Goal: Task Accomplishment & Management: Complete application form

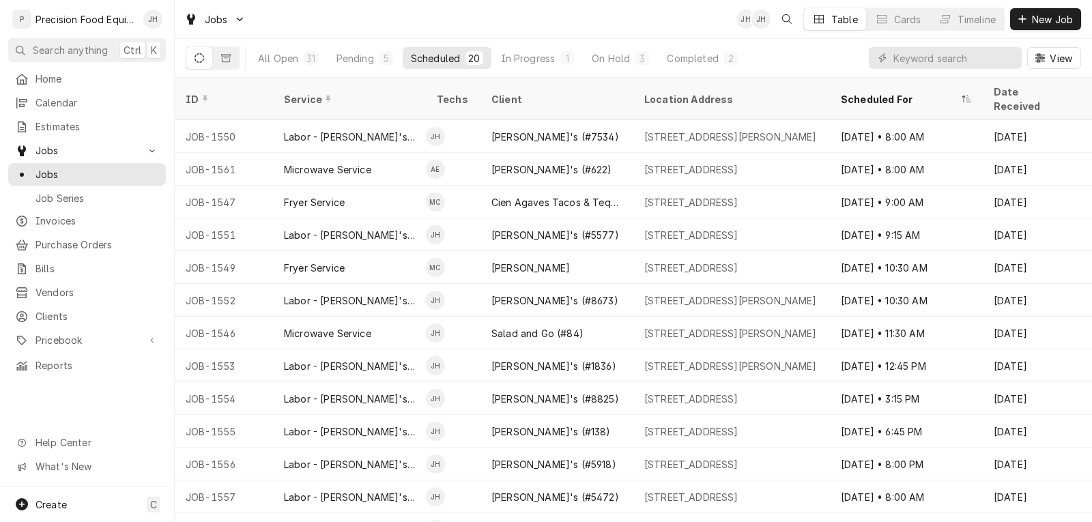
click at [416, 55] on div "Scheduled" at bounding box center [435, 58] width 49 height 14
click at [972, 24] on div "Timeline" at bounding box center [976, 19] width 38 height 14
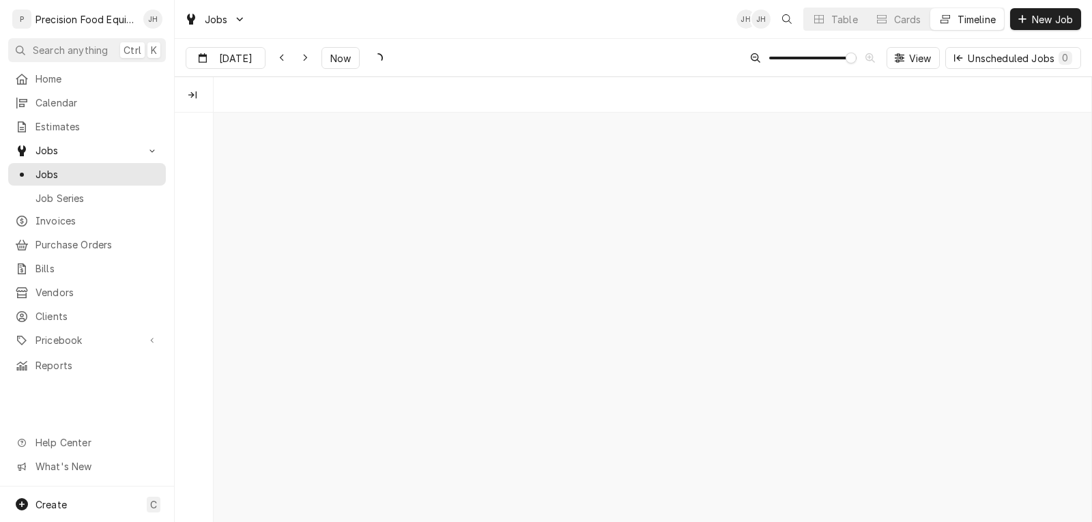
scroll to position [0, 17413]
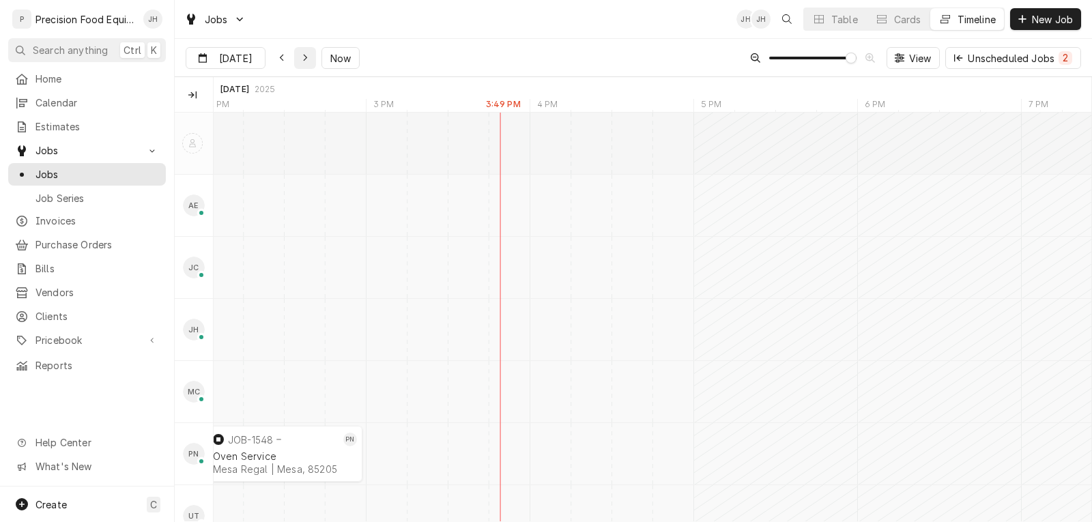
click at [302, 60] on icon "Dynamic Content Wrapper" at bounding box center [305, 58] width 6 height 10
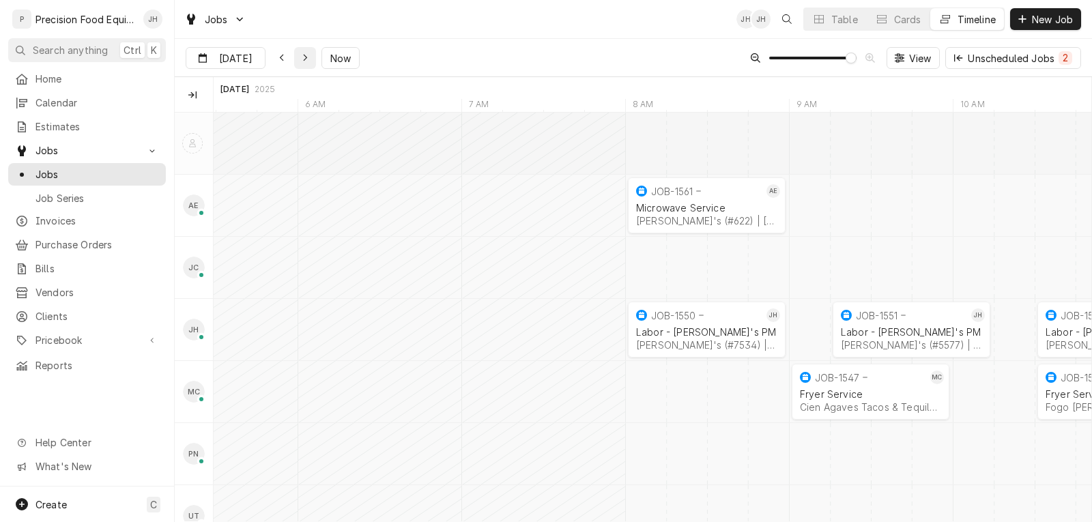
type input "Oct 8"
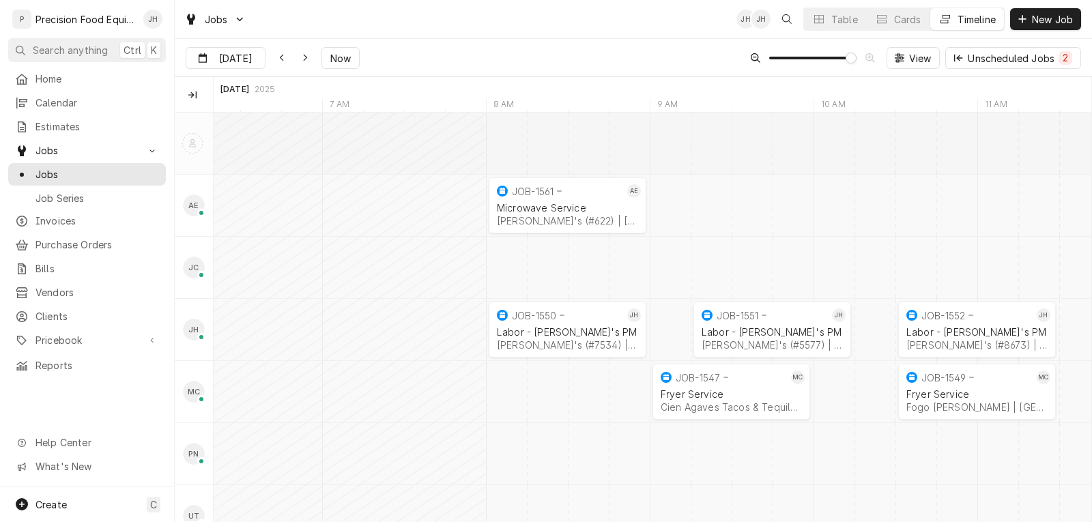
scroll to position [0, 20135]
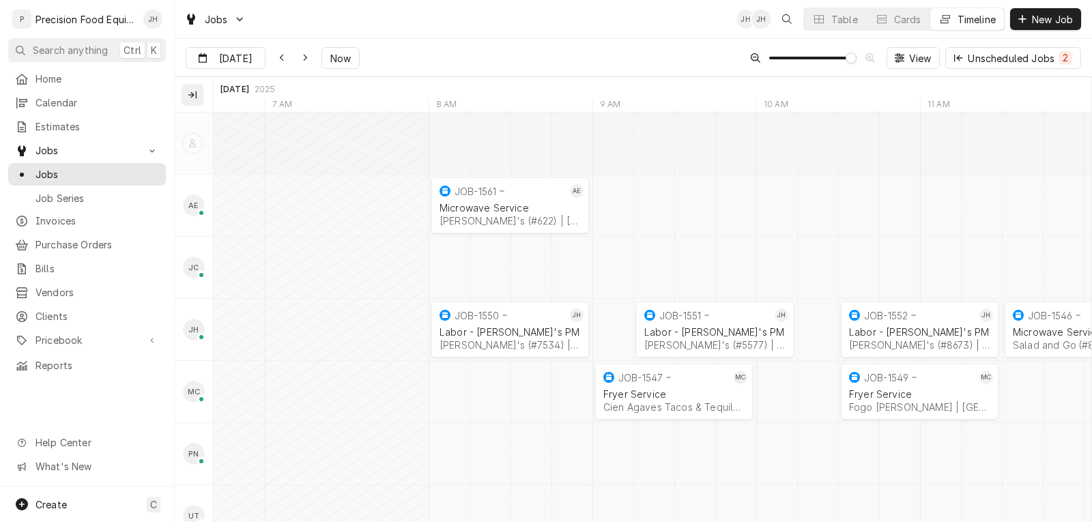
click at [196, 93] on icon "Technicians column. SPACE for context menu" at bounding box center [192, 95] width 8 height 8
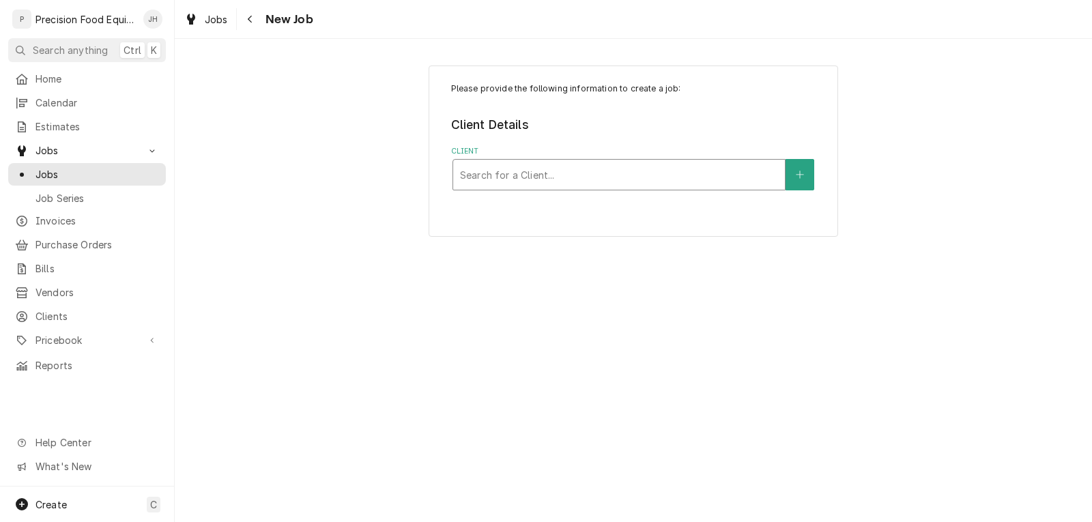
click at [571, 169] on div "Client" at bounding box center [619, 174] width 318 height 25
type input "STONE"
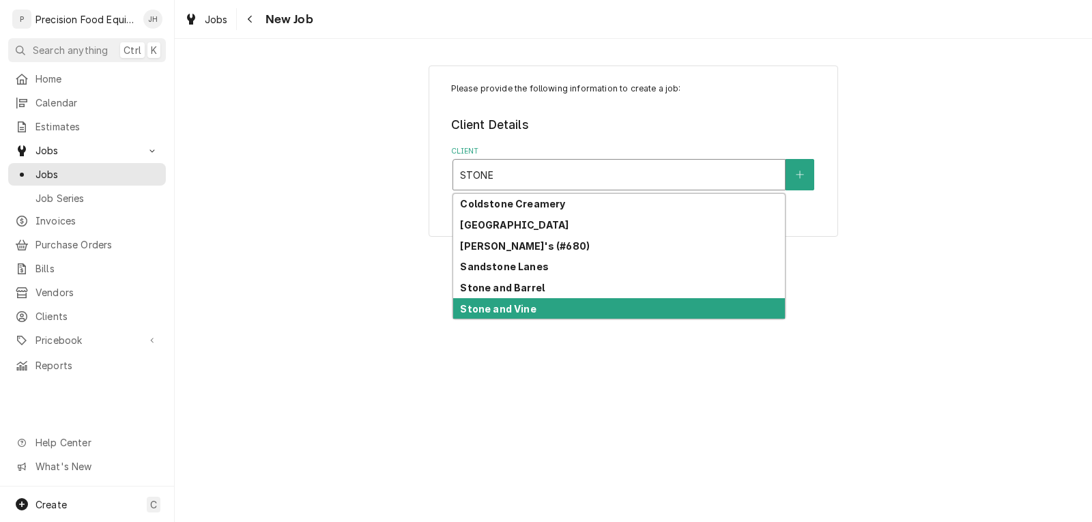
click at [530, 304] on strong "Stone and Vine" at bounding box center [498, 309] width 76 height 12
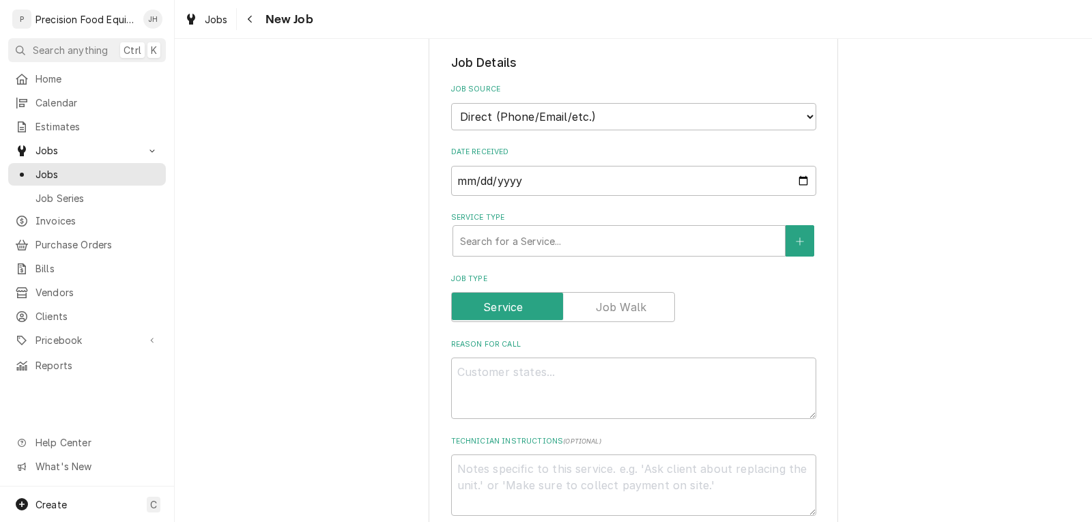
scroll to position [341, 0]
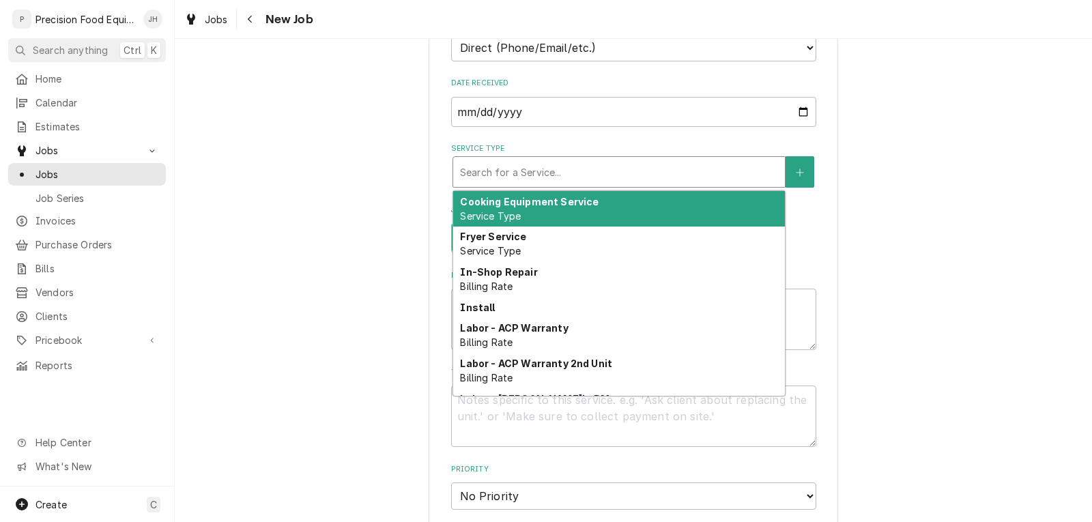
click at [528, 177] on div "Service Type" at bounding box center [619, 172] width 318 height 25
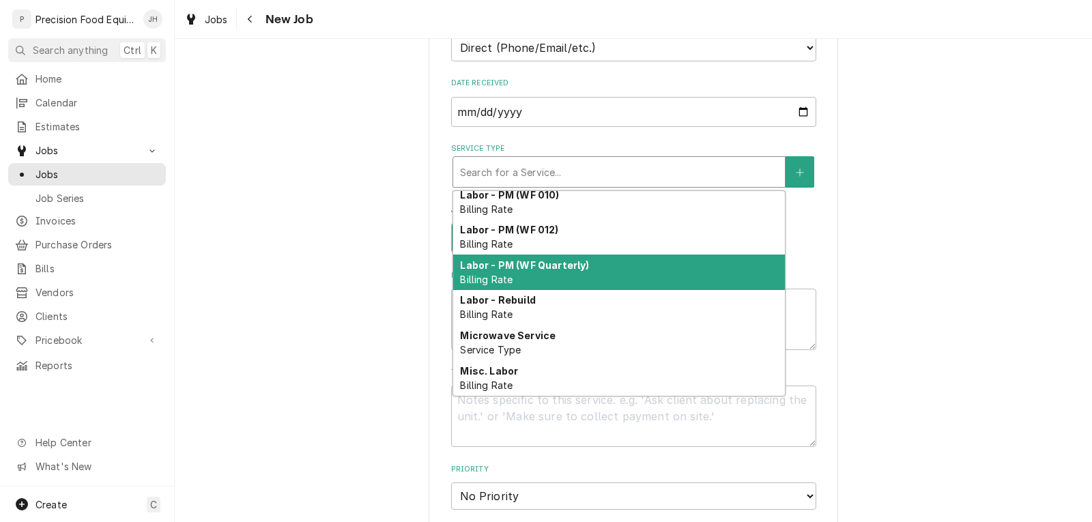
scroll to position [676, 0]
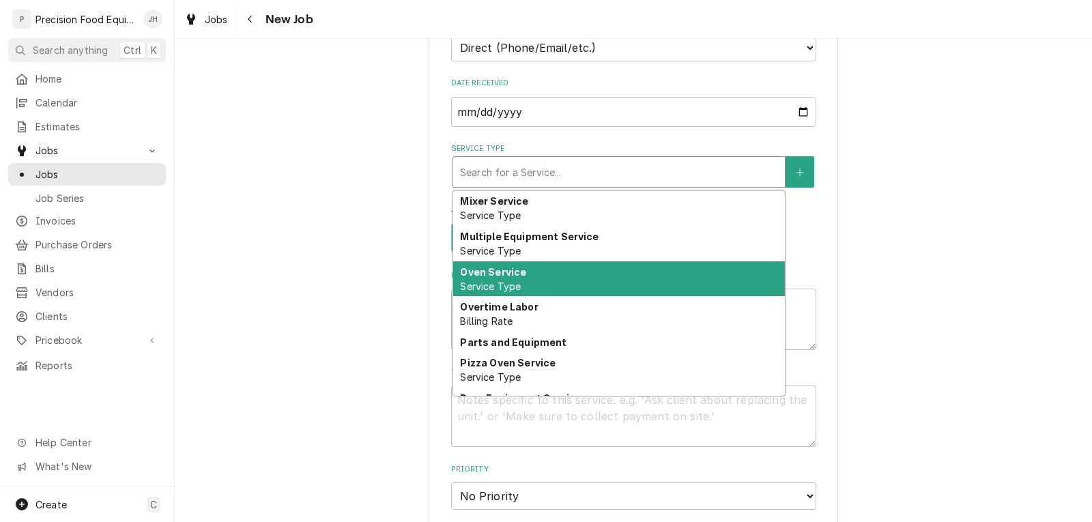
click at [538, 278] on div "Oven Service Service Type" at bounding box center [619, 278] width 332 height 35
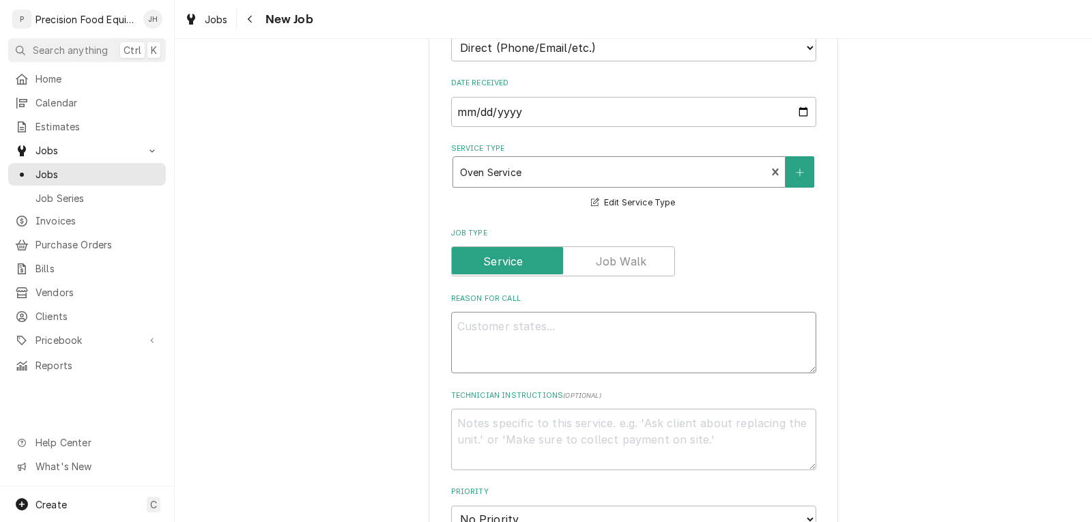
click at [507, 345] on textarea "Reason For Call" at bounding box center [633, 342] width 365 height 61
type textarea "x"
type textarea "T"
type textarea "x"
type textarea "To"
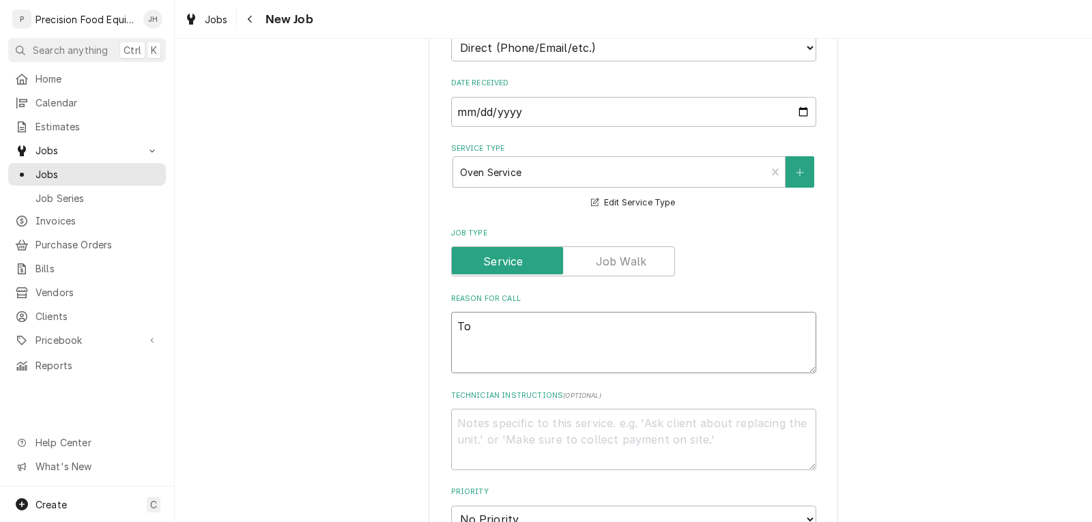
type textarea "x"
type textarea "Top"
type textarea "x"
type textarea "Top"
type textarea "x"
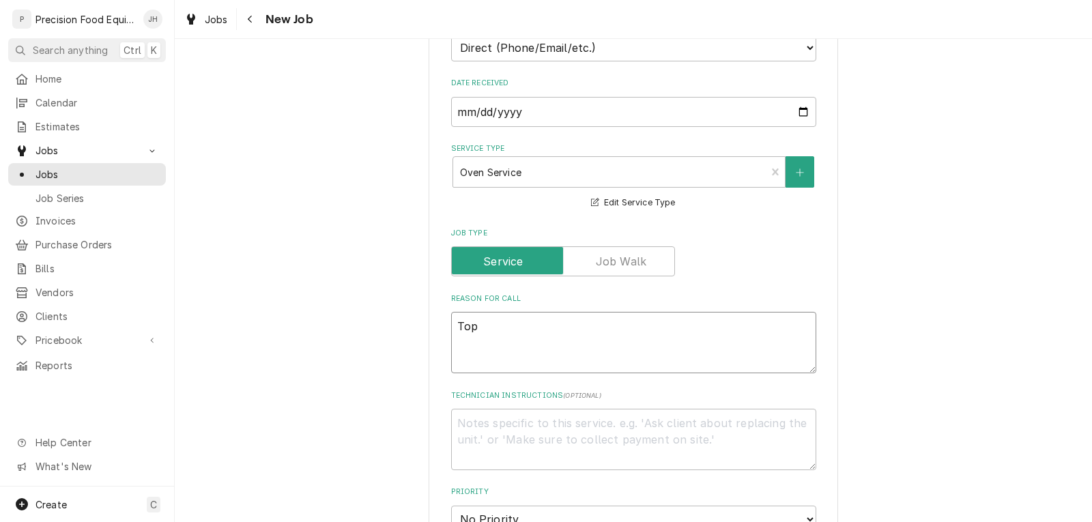
type textarea "Top o"
type textarea "x"
type textarea "Top ov"
type textarea "x"
type textarea "Top ove"
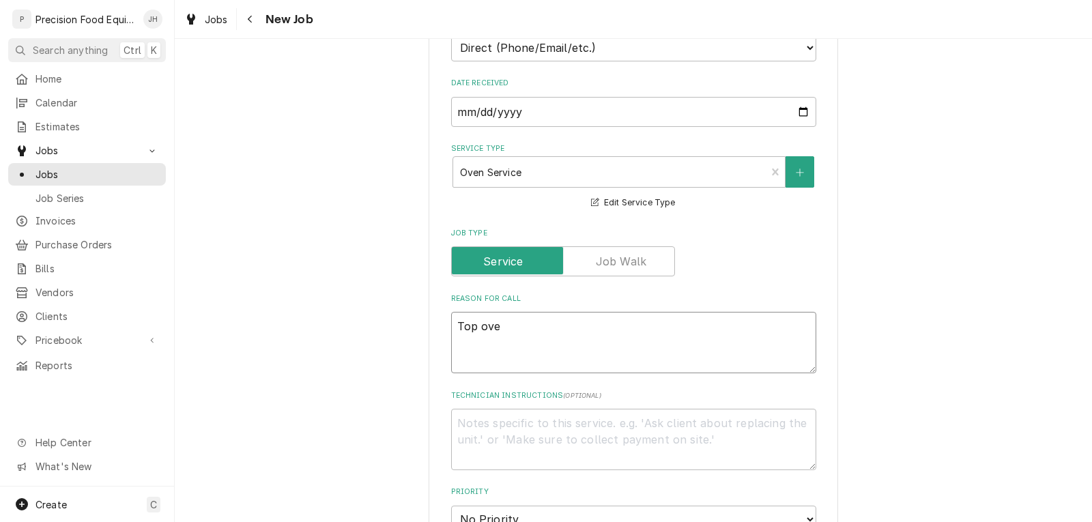
type textarea "x"
type textarea "Top oven"
type textarea "x"
type textarea "Top oven"
type textarea "x"
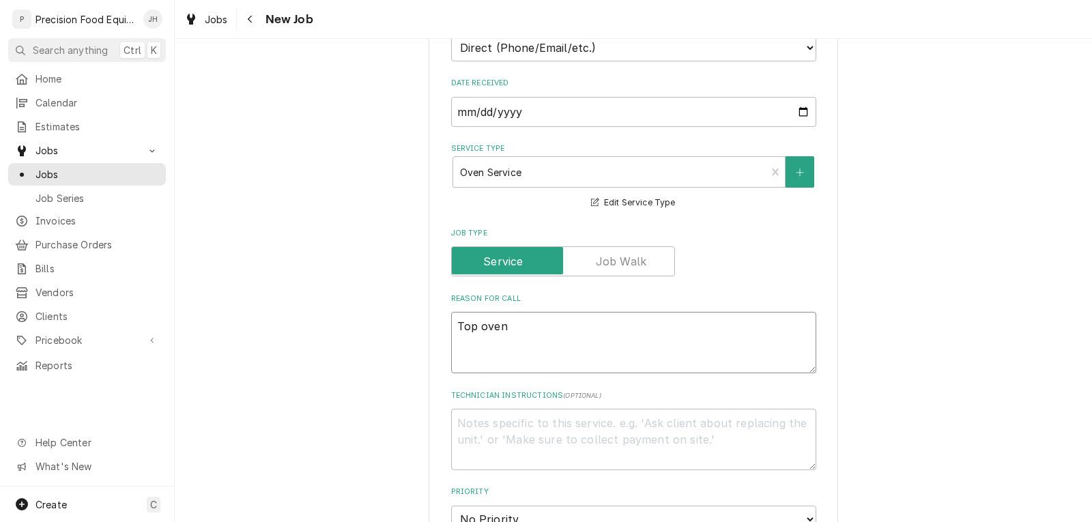
type textarea "Top oven i"
type textarea "x"
type textarea "Top oven is"
type textarea "x"
type textarea "Top oven is"
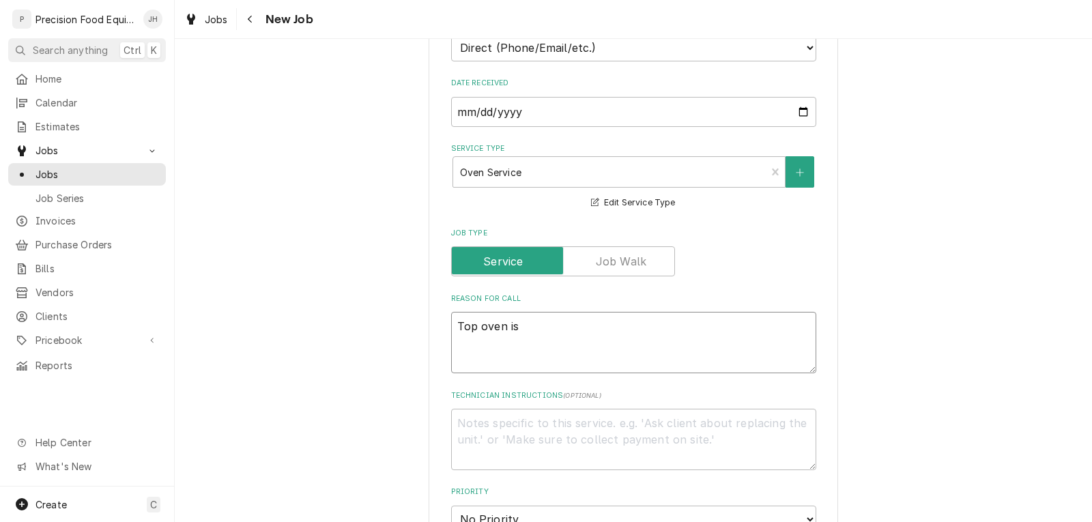
type textarea "x"
type textarea "Top oven is r"
type textarea "x"
type textarea "Top oven is ra"
type textarea "x"
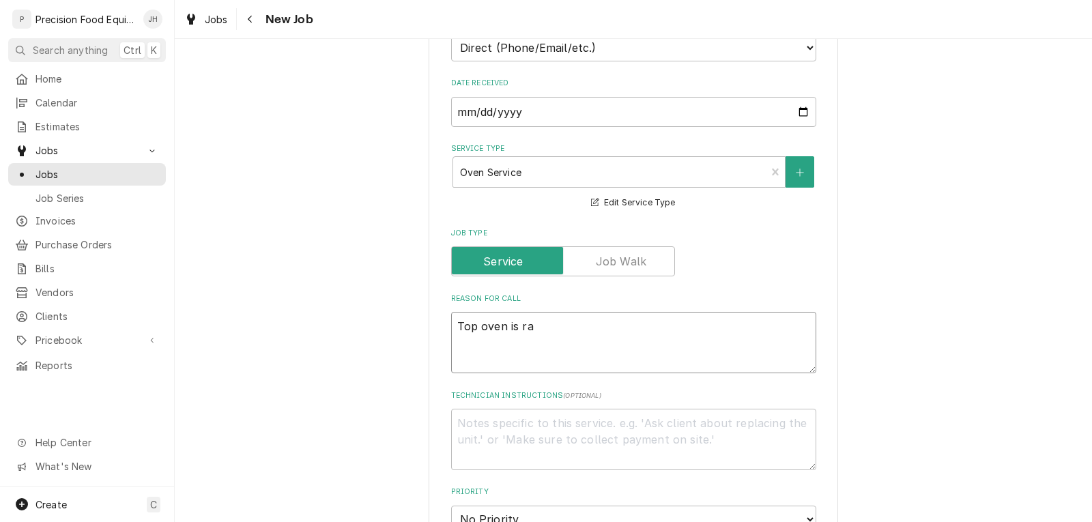
type textarea "Top oven is ran"
type textarea "x"
type textarea "Top oven is rand"
type textarea "x"
type textarea "Top oven is rando"
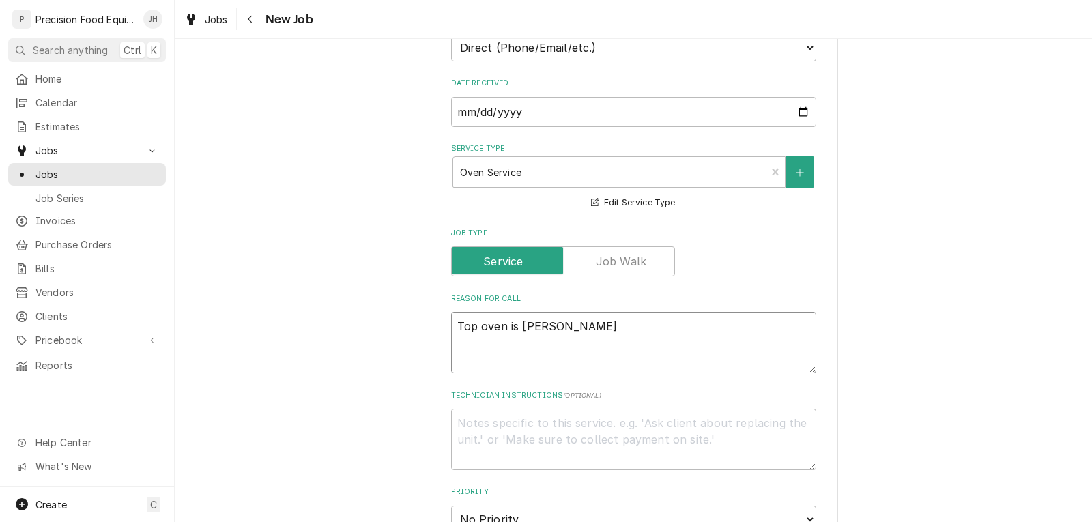
type textarea "x"
type textarea "Top oven is random"
type textarea "x"
type textarea "Top oven is randoml"
type textarea "x"
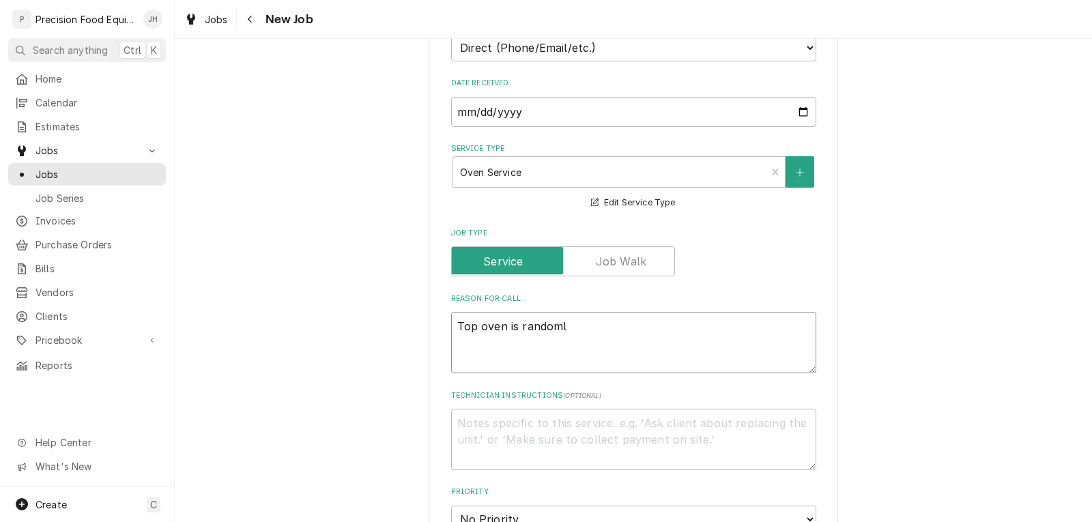
type textarea "Top oven is randomly"
type textarea "x"
type textarea "Top oven is randomly"
type textarea "x"
type textarea "Top oven is randomly g"
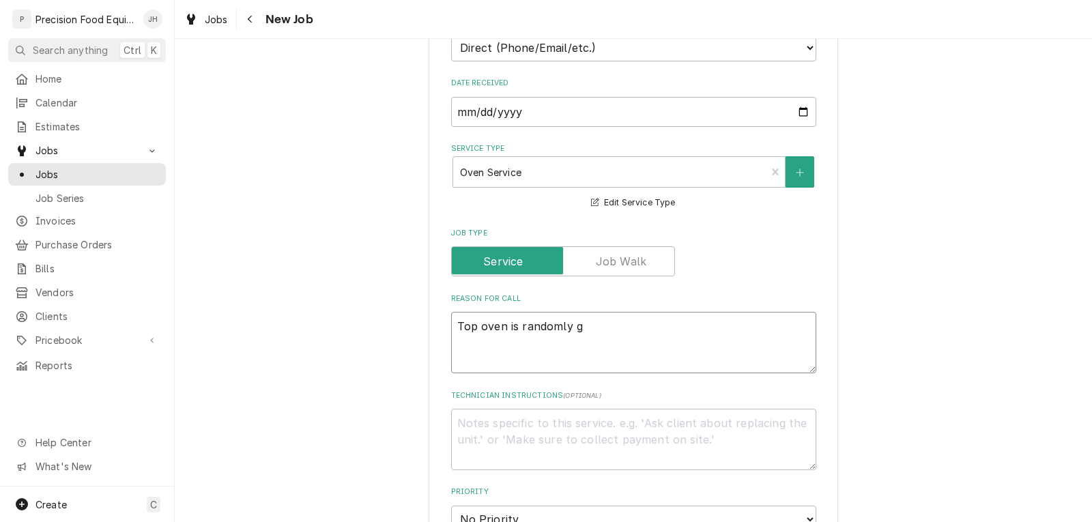
type textarea "x"
type textarea "Top oven is randomly go"
type textarea "x"
type textarea "Top oven is randomly goi"
type textarea "x"
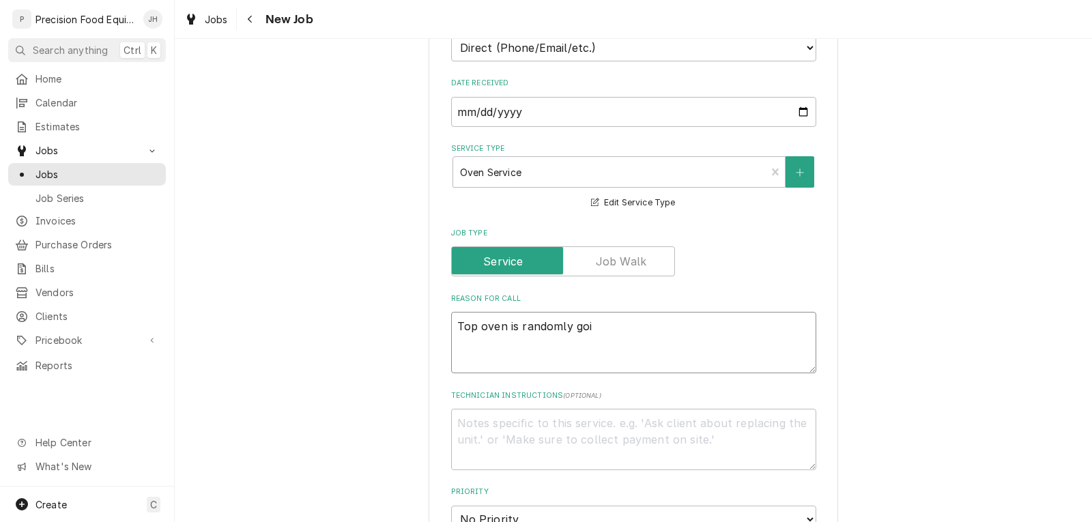
type textarea "Top oven is randomly goin"
type textarea "x"
type textarea "Top oven is randomly going"
type textarea "x"
type textarea "Top oven is randomly going"
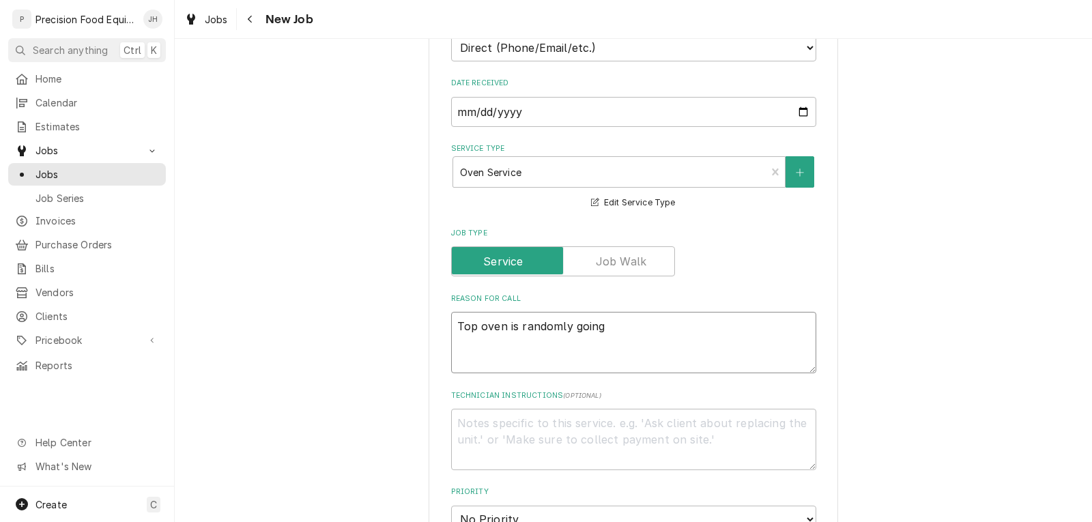
type textarea "x"
type textarea "Top oven is randomly going o"
type textarea "x"
type textarea "Top oven is randomly going of"
type textarea "x"
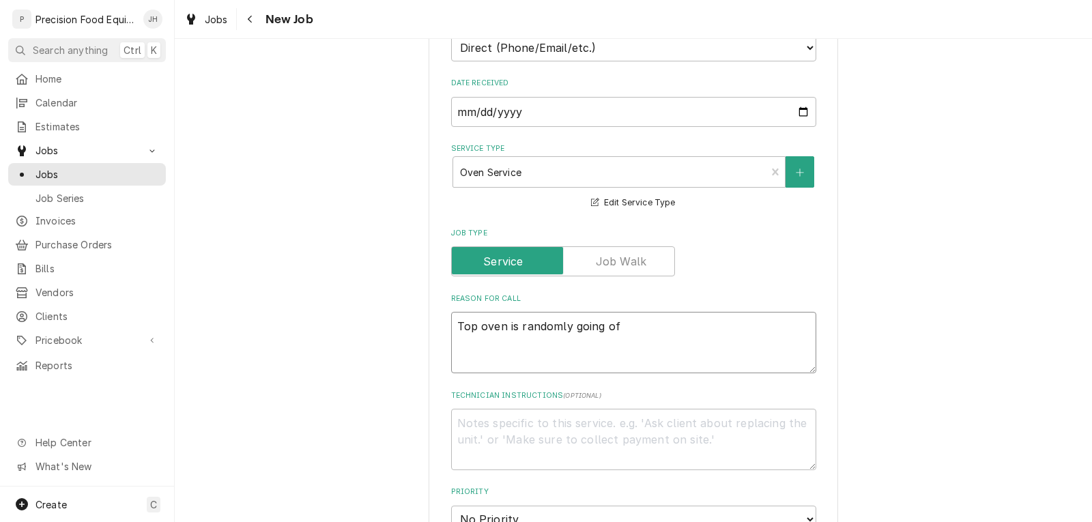
type textarea "Top oven is randomly going off"
type textarea "x"
type textarea "Top oven is randomly going of"
type textarea "x"
type textarea "Top oven is randomly going o"
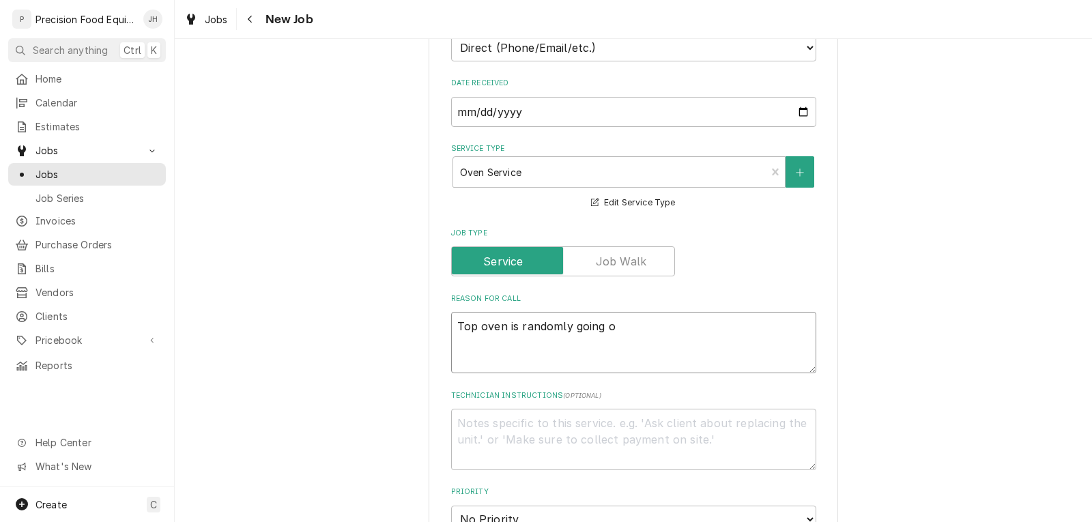
type textarea "x"
type textarea "Top oven is randomly going ou"
type textarea "x"
type textarea "Top oven is randomly going out"
type textarea "x"
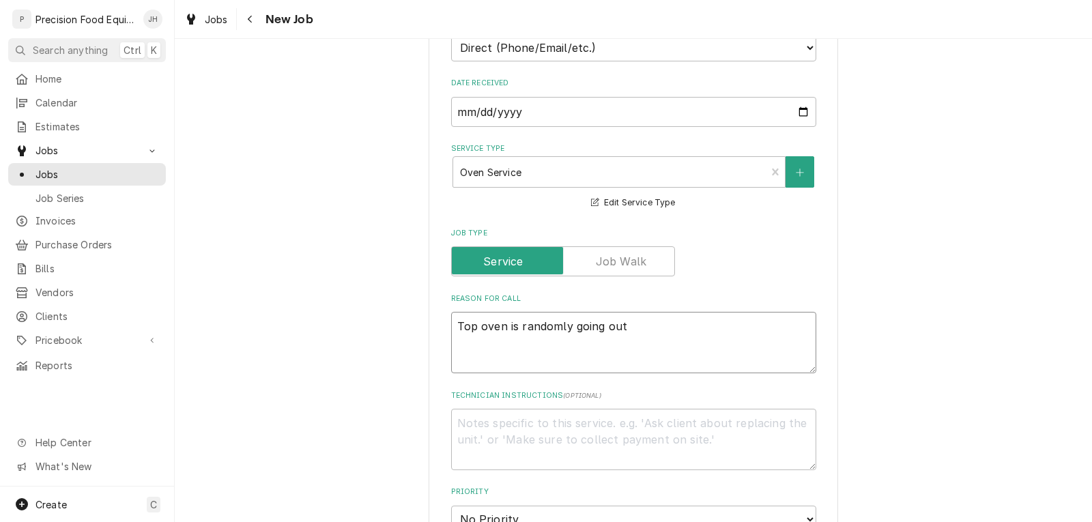
type textarea "Top oven is randomly going out."
type textarea "x"
type textarea "Top oven is randomly going out."
type textarea "x"
type textarea "Top oven is randomly going out. N"
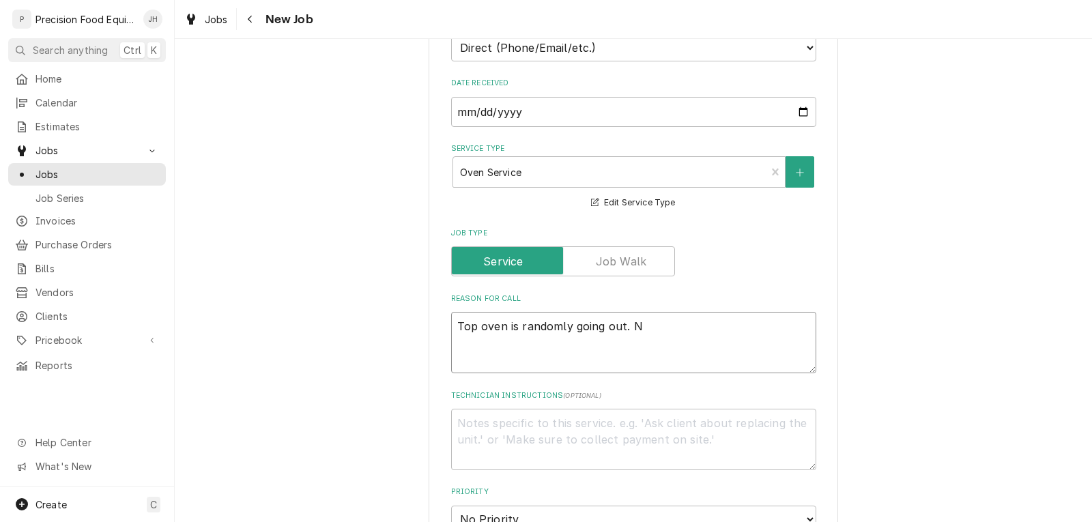
type textarea "x"
type textarea "Top oven is randomly going out. No"
type textarea "x"
type textarea "Top oven is randomly going out. Not"
type textarea "x"
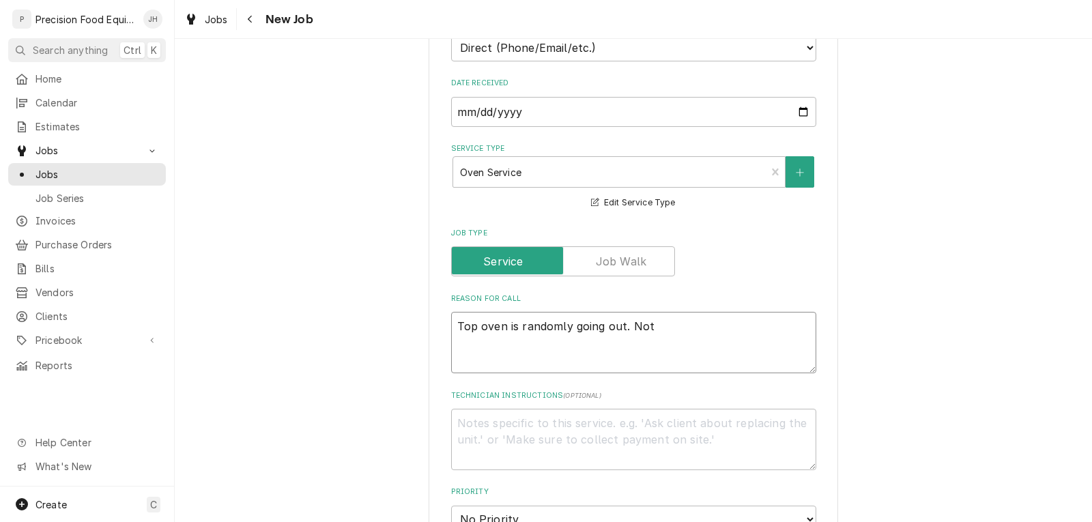
type textarea "Top oven is randomly going out. Not"
type textarea "x"
type textarea "Top oven is randomly going out. Not c"
type textarea "x"
type textarea "Top oven is randomly going out. Not co"
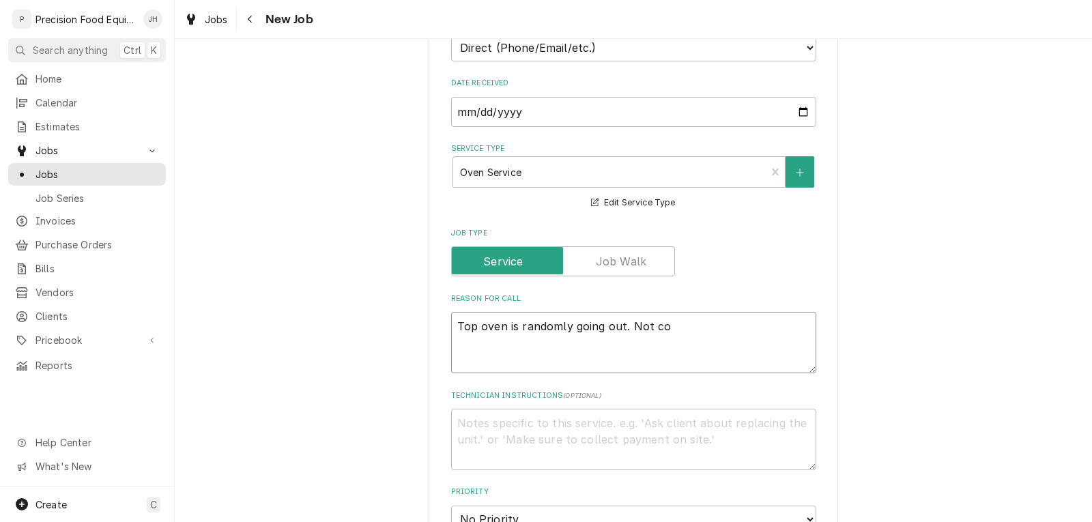
type textarea "x"
type textarea "Top oven is randomly going out. Not coo"
type textarea "x"
type textarea "Top oven is randomly going out. Not cook"
type textarea "x"
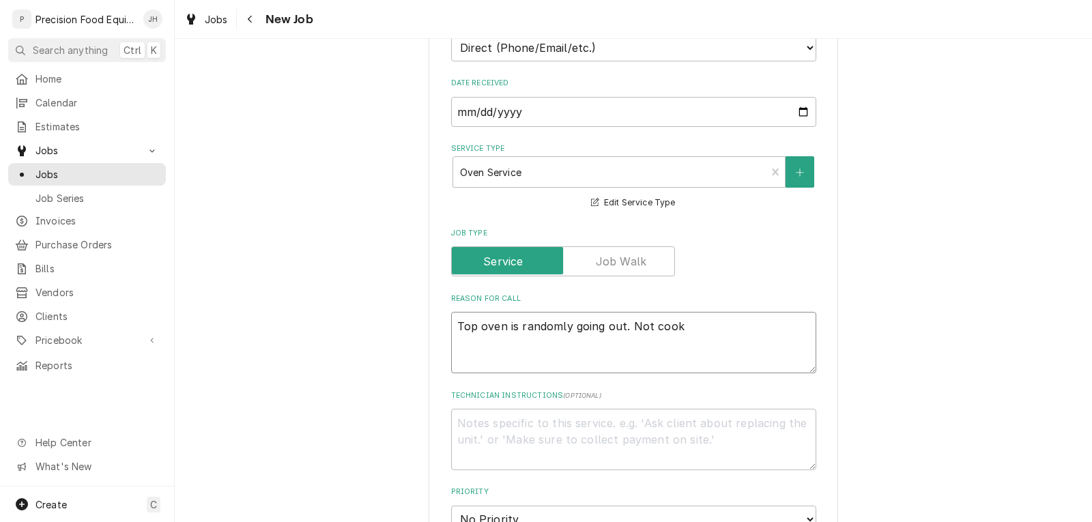
type textarea "Top oven is randomly going out. Not cooki"
type textarea "x"
type textarea "Top oven is randomly going out. Not cookin"
type textarea "x"
type textarea "Top oven is randomly going out. Not cooking"
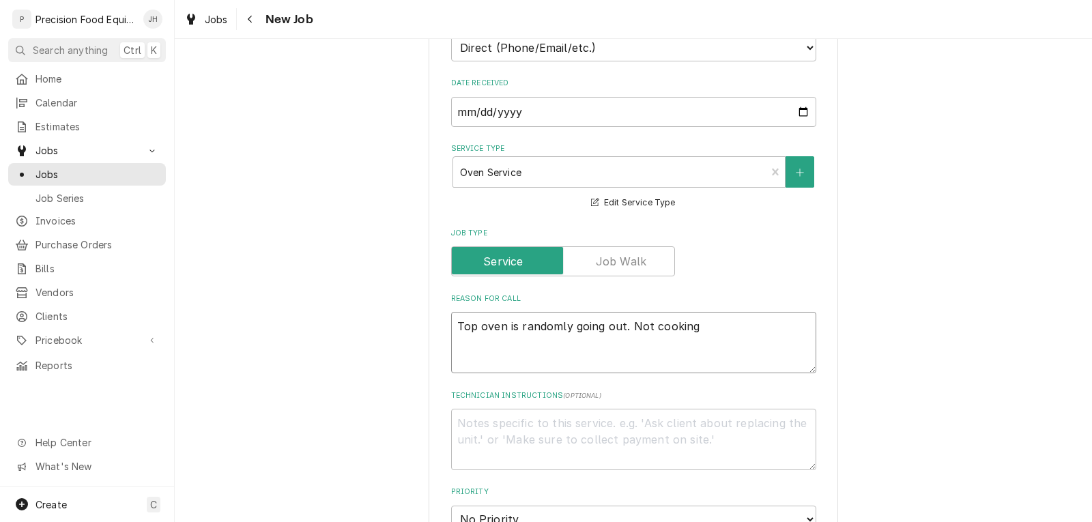
type textarea "x"
type textarea "Top oven is randomly going out. Not cooking"
type textarea "x"
type textarea "Top oven is randomly going out. Not cooking p"
type textarea "x"
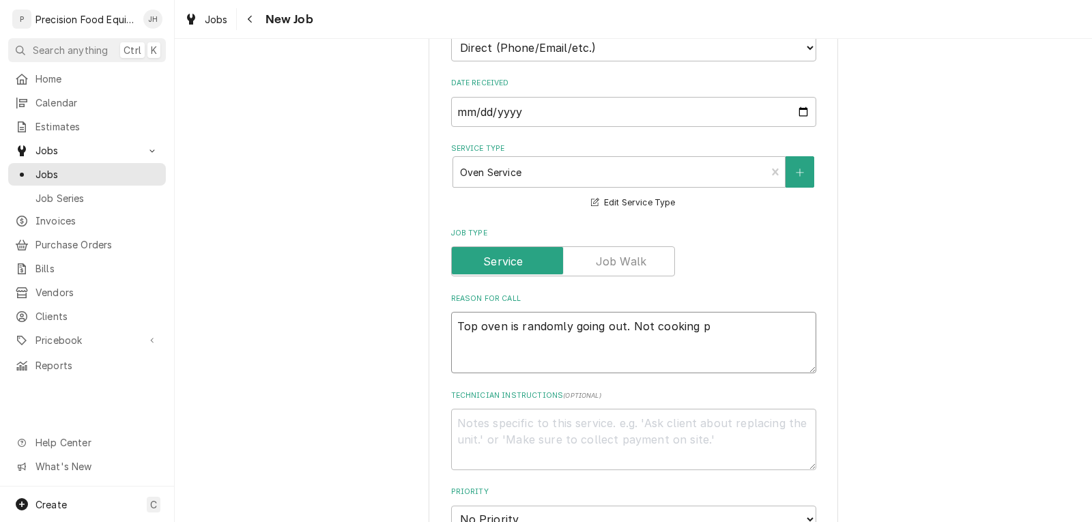
type textarea "Top oven is randomly going out. Not cooking pr"
type textarea "x"
type textarea "Top oven is randomly going out. Not cooking pro"
type textarea "x"
type textarea "Top oven is randomly going out. Not cooking prop"
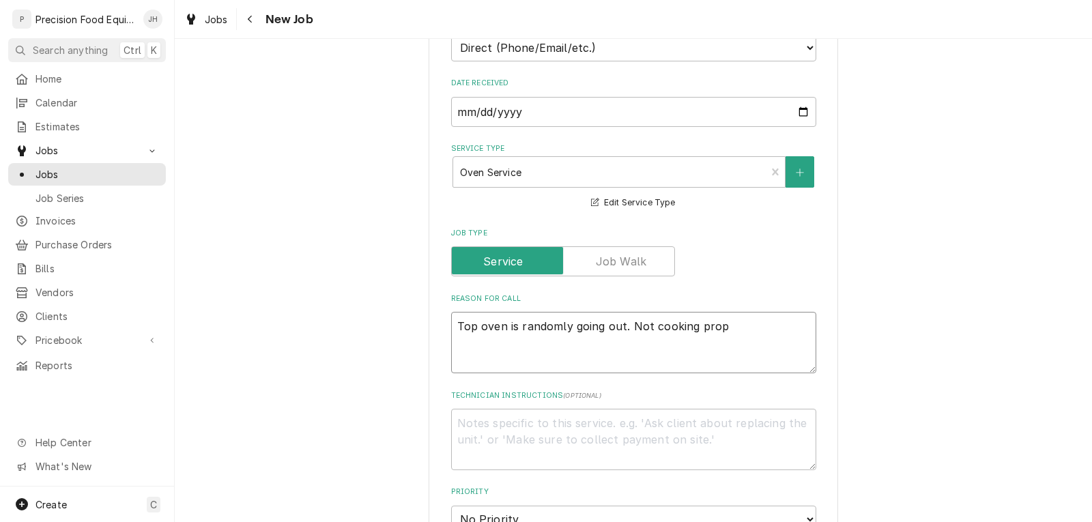
type textarea "x"
type textarea "Top oven is randomly going out. Not cooking prope"
type textarea "x"
type textarea "Top oven is randomly going out. Not cooking proper"
type textarea "x"
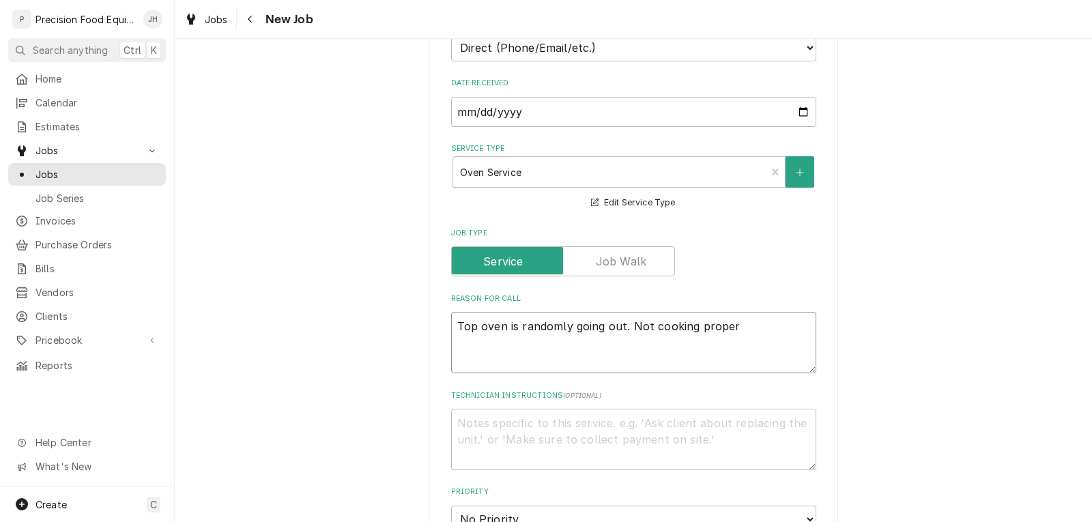
type textarea "Top oven is randomly going out. Not cooking properl"
type textarea "x"
type textarea "Top oven is randomly going out. Not cooking properly"
type textarea "x"
type textarea "Top oven is randomly going out. Not cooking properly."
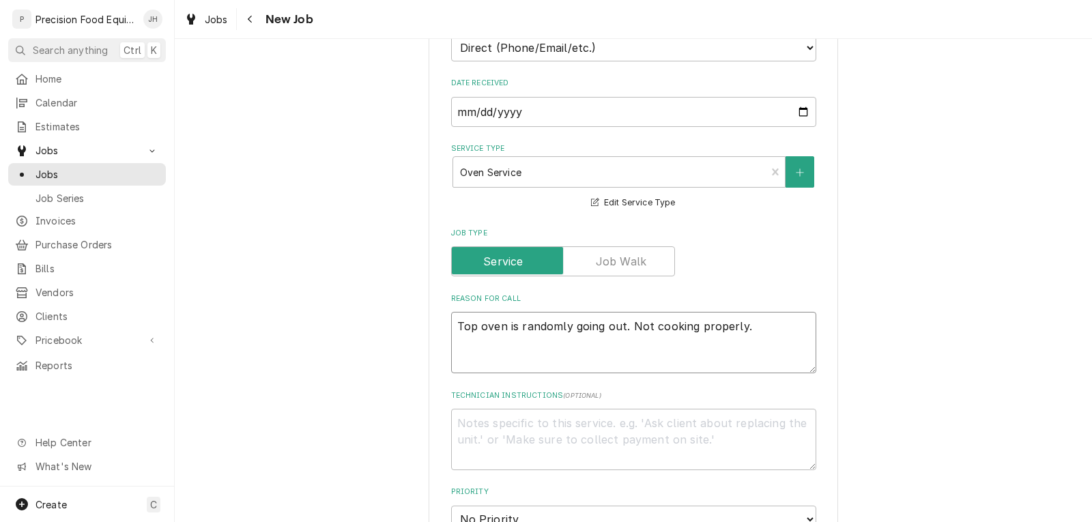
type textarea "x"
type textarea "Top oven is randomly going out. Not cooking properly"
type textarea "x"
type textarea "Top oven is randomly going out. Not cooking properl"
type textarea "x"
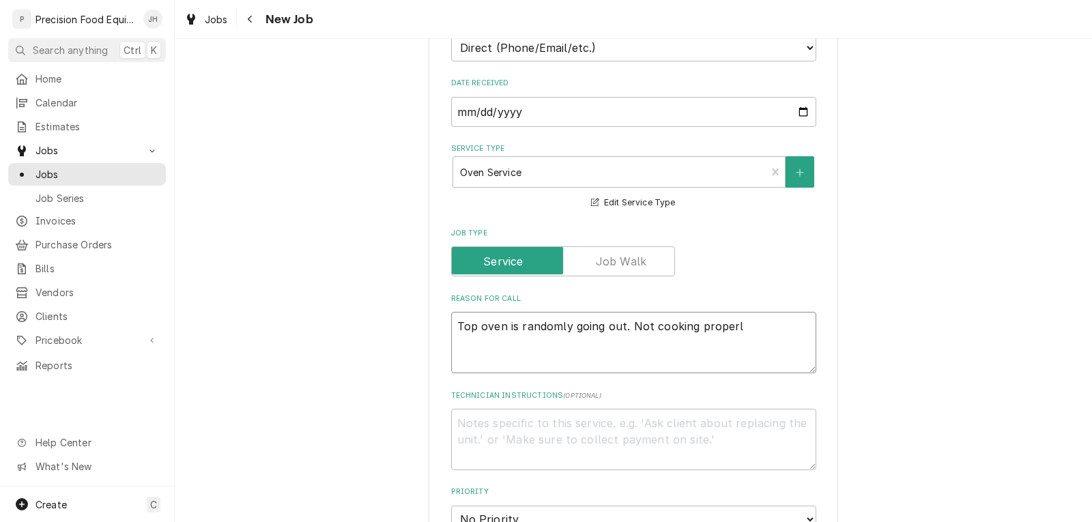
type textarea "Top oven is randomly going out. Not cooking proper"
type textarea "x"
type textarea "Top oven is randomly going out. Not cooking prope"
type textarea "x"
type textarea "Top oven is randomly going out. Not cooking prop"
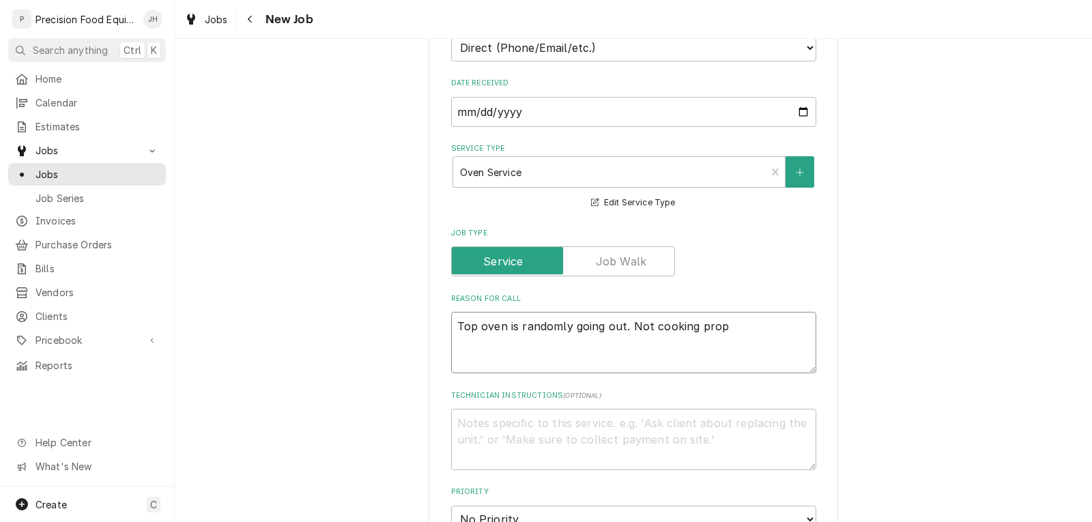
type textarea "x"
type textarea "Top oven is randomly going out. Not cooking pro"
type textarea "x"
type textarea "Top oven is randomly going out. Not cooking pr"
type textarea "x"
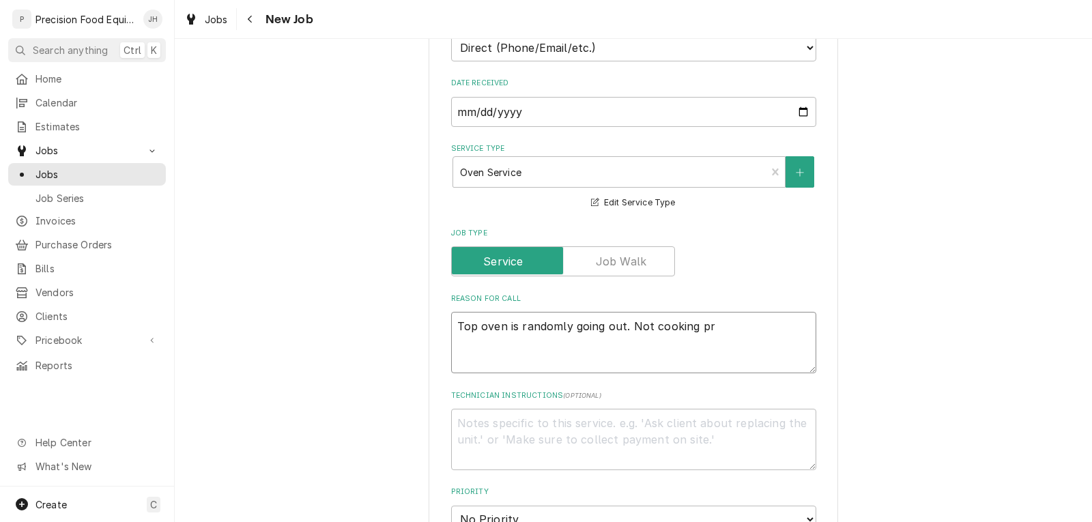
type textarea "Top oven is randomly going out. Not cooking p"
type textarea "x"
type textarea "Top oven is randomly going out. Not cooking"
type textarea "x"
type textarea "Top oven is randomly going out. Not cooking"
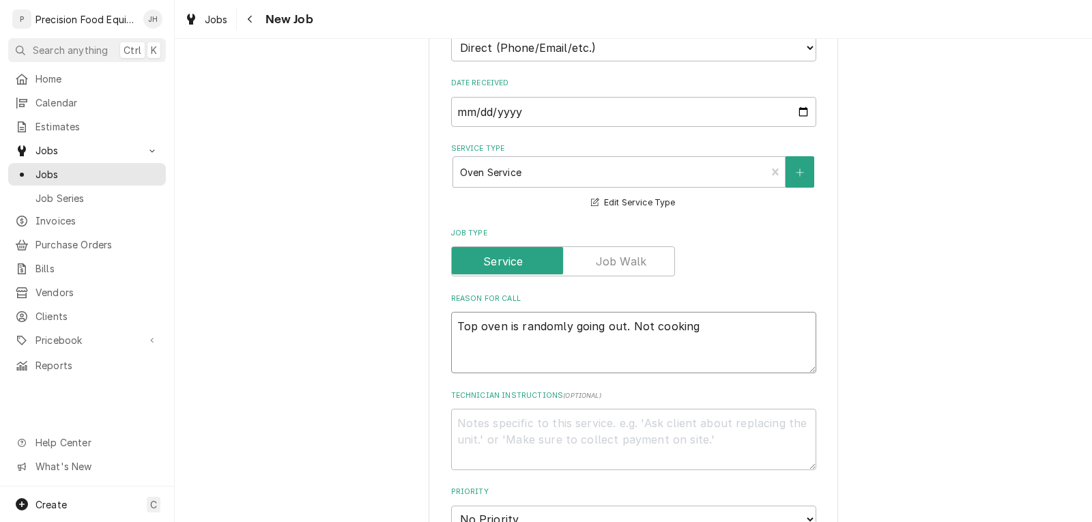
type textarea "x"
type textarea "Top oven is randomly going out. Not cookin"
type textarea "x"
type textarea "Top oven is randomly going out. Not cooki"
type textarea "x"
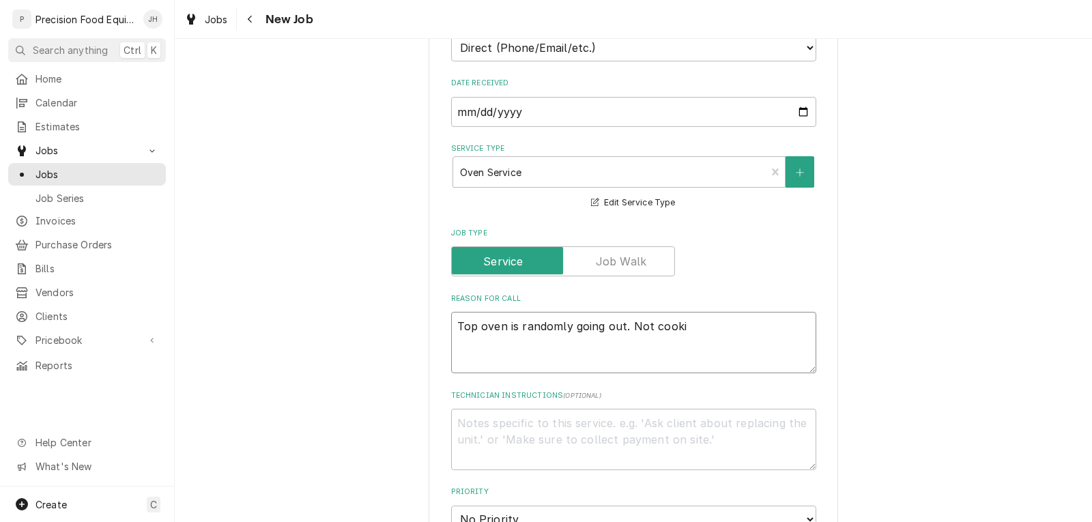
type textarea "Top oven is randomly going out. Not cook"
type textarea "x"
type textarea "Top oven is randomly going out. Not coo"
type textarea "x"
type textarea "Top oven is randomly going out. Not co"
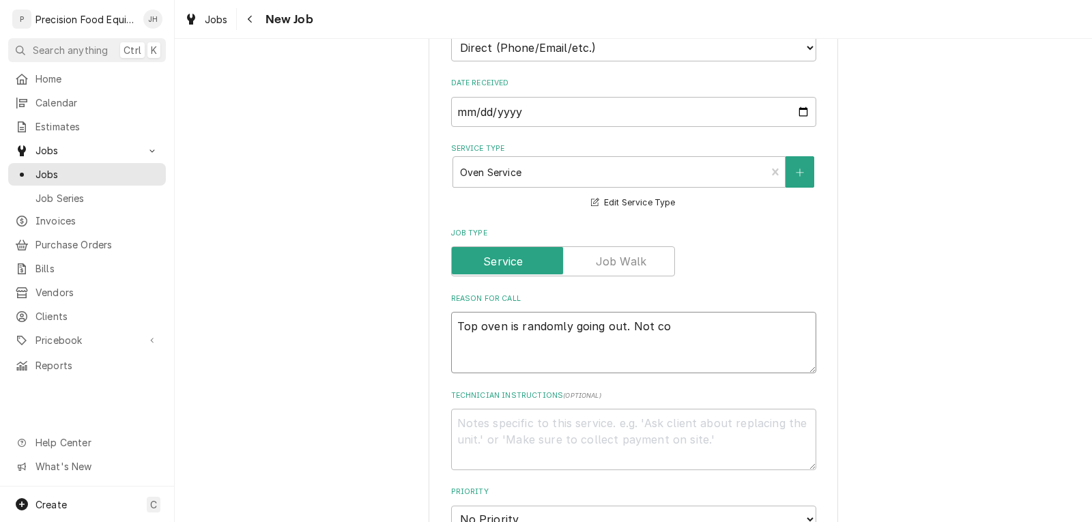
type textarea "x"
type textarea "Top oven is randomly going out. Not c"
type textarea "x"
type textarea "Top oven is randomly going out. Not"
type textarea "x"
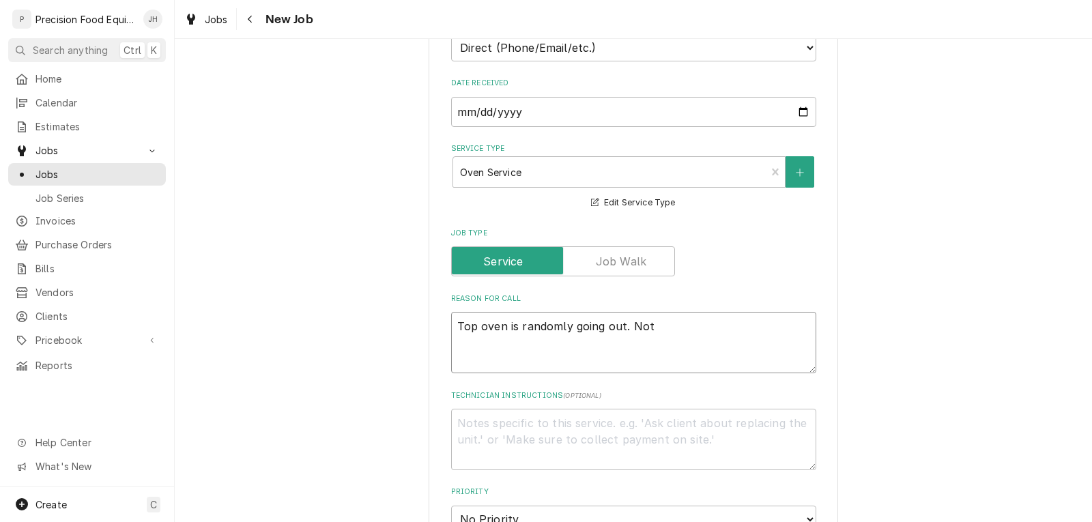
type textarea "Top oven is randomly going out. Not"
type textarea "x"
type textarea "Top oven is randomly going out. No"
type textarea "x"
type textarea "Top oven is randomly going out. N"
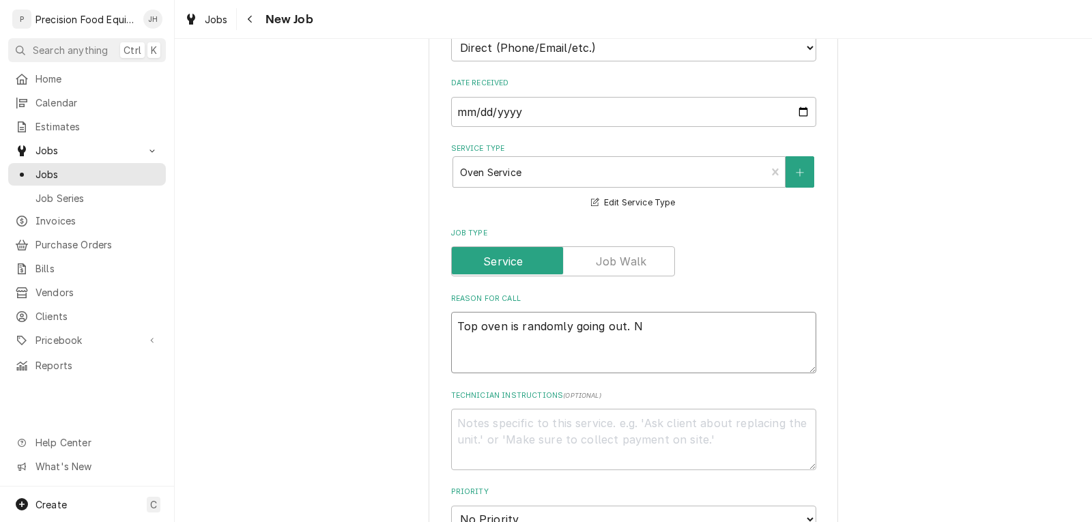
type textarea "x"
type textarea "Top oven is randomly going out."
type textarea "x"
type textarea "Top oven is randomly going out."
click at [545, 419] on textarea "Technician Instructions ( optional )" at bounding box center [633, 439] width 365 height 61
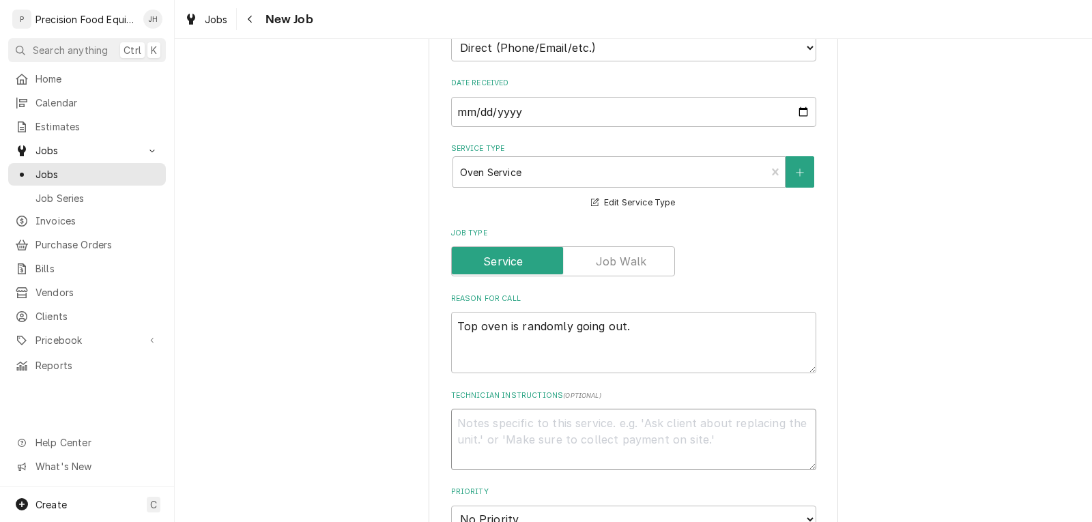
type textarea "x"
type textarea "K"
type textarea "x"
type textarea "Ki"
type textarea "x"
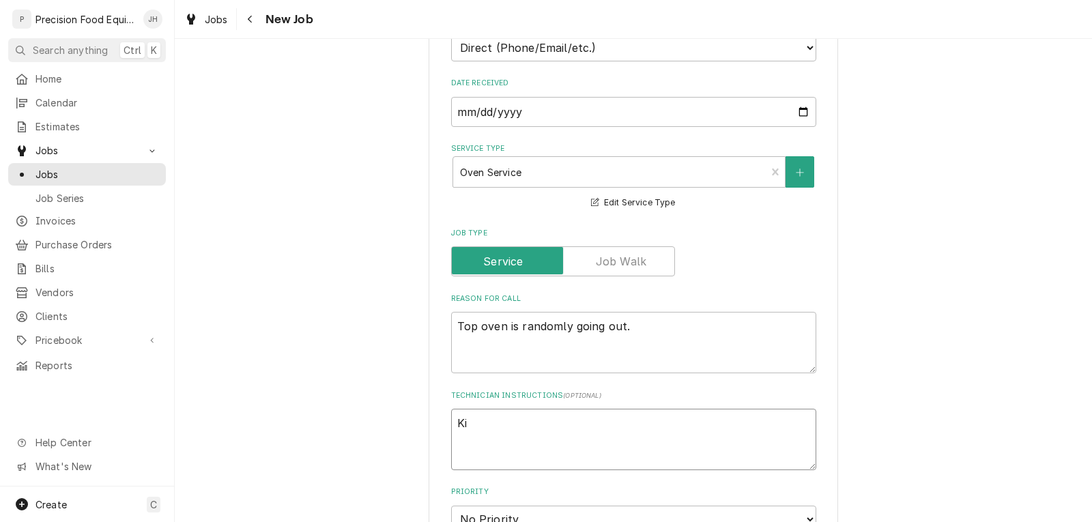
type textarea "Kit"
type textarea "x"
type textarea "Kitc"
type textarea "x"
type textarea "Kitch"
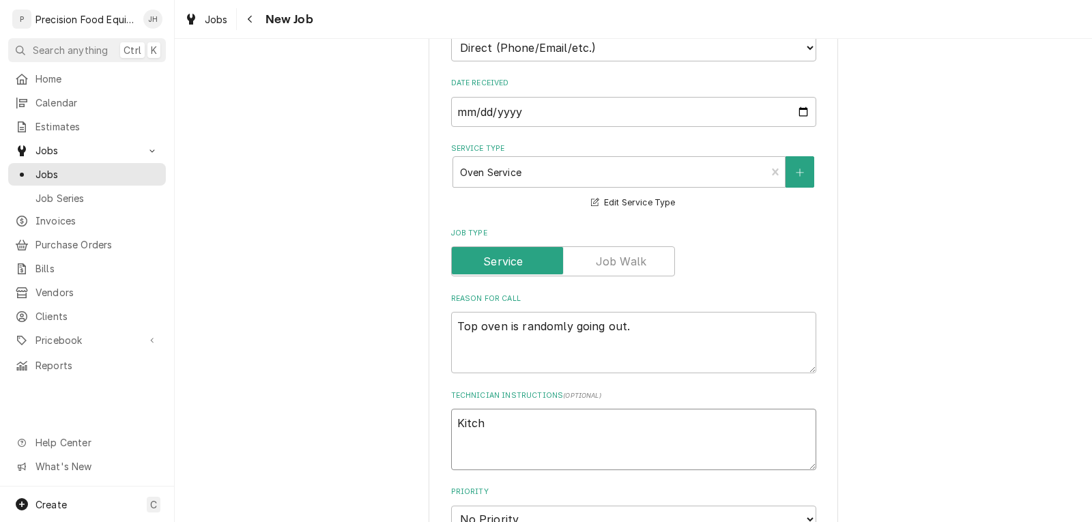
type textarea "x"
type textarea "Kitche"
type textarea "x"
type textarea "Kitchen"
type textarea "x"
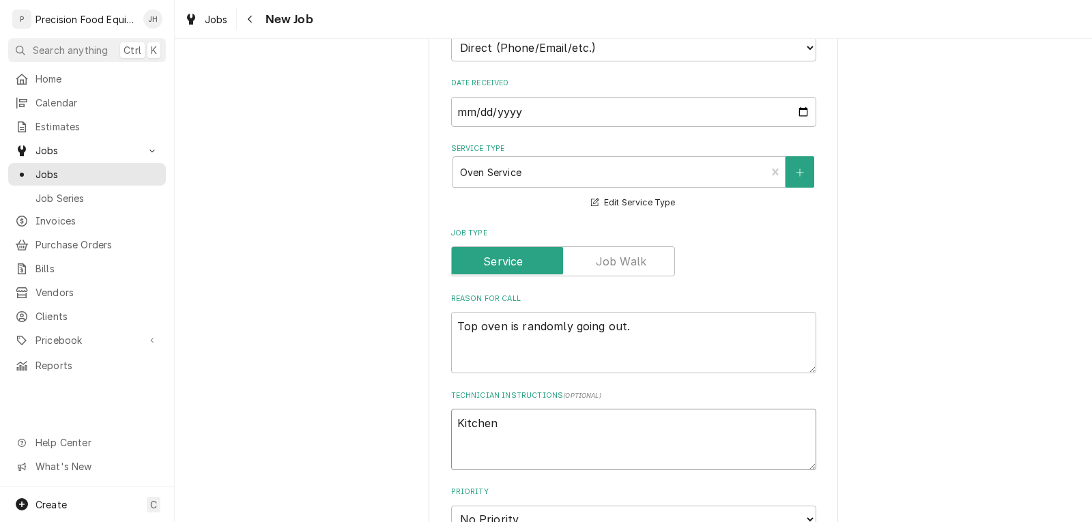
type textarea "Kitchen"
type textarea "x"
type textarea "Kitchen m"
type textarea "x"
type textarea "Kitchen ma"
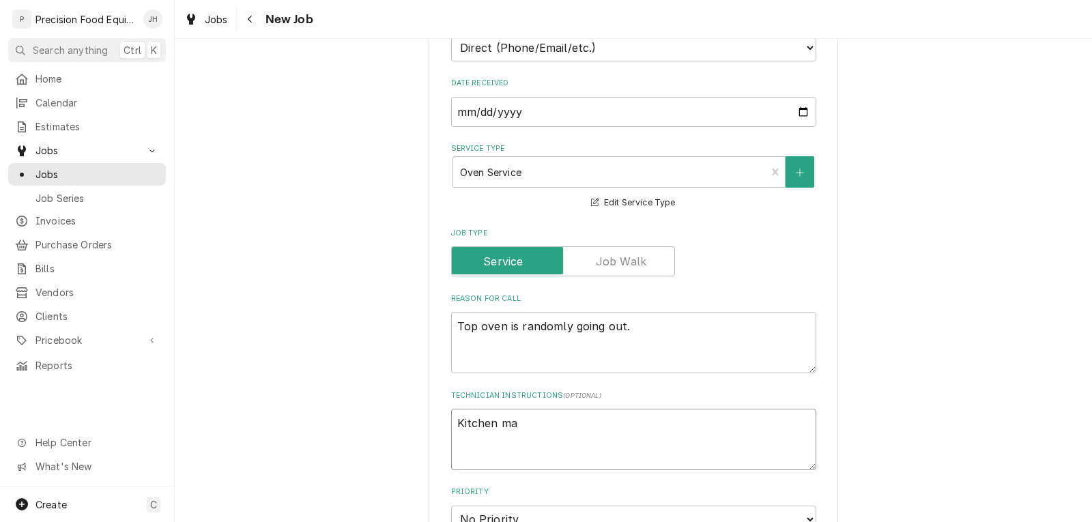
type textarea "x"
type textarea "Kitchen man"
type textarea "x"
type textarea "Kitchen mana"
type textarea "x"
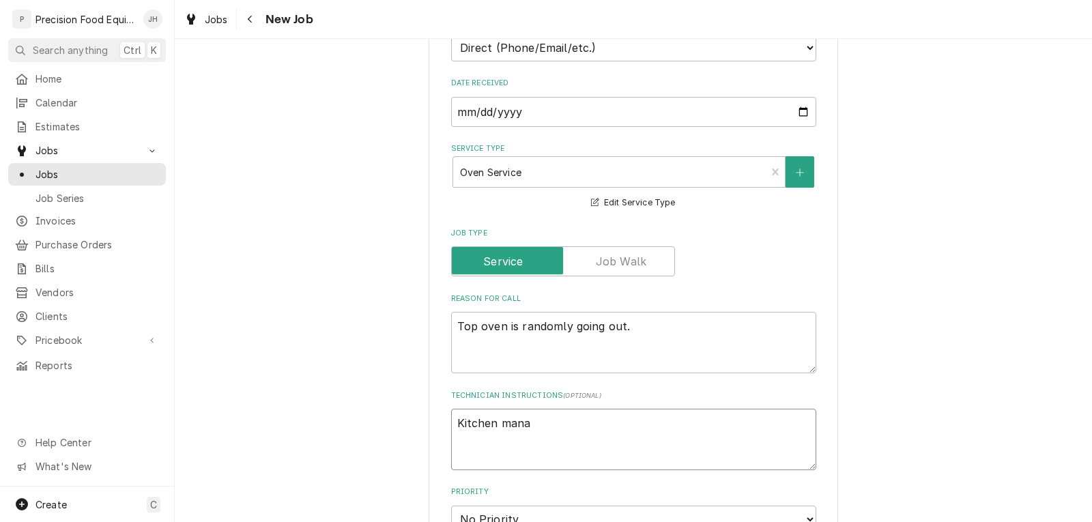
type textarea "Kitchen manag"
type textarea "x"
type textarea "Kitchen manage"
type textarea "x"
type textarea "Kitchen manager"
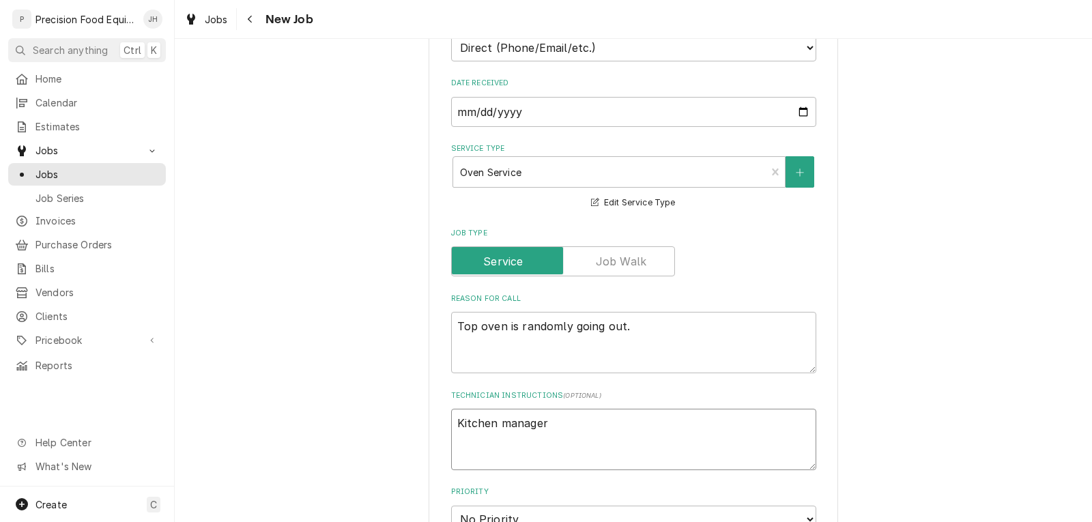
type textarea "x"
type textarea "Kitchen manager"
type textarea "x"
type textarea "Kitchen manager a"
type textarea "x"
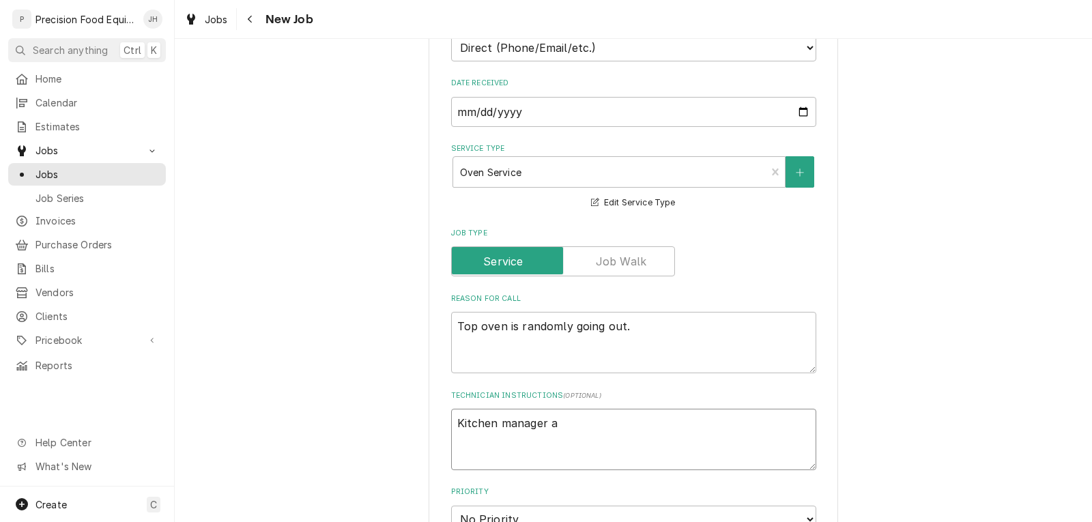
type textarea "Kitchen manager ar"
type textarea "x"
type textarea "Kitchen manager arr"
type textarea "x"
type textarea "Kitchen manager arri"
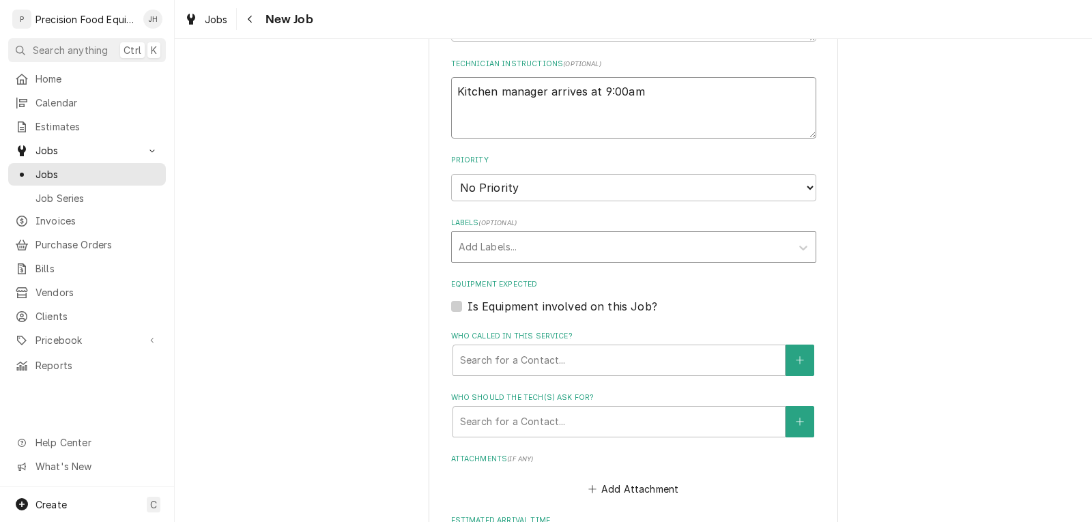
scroll to position [819, 0]
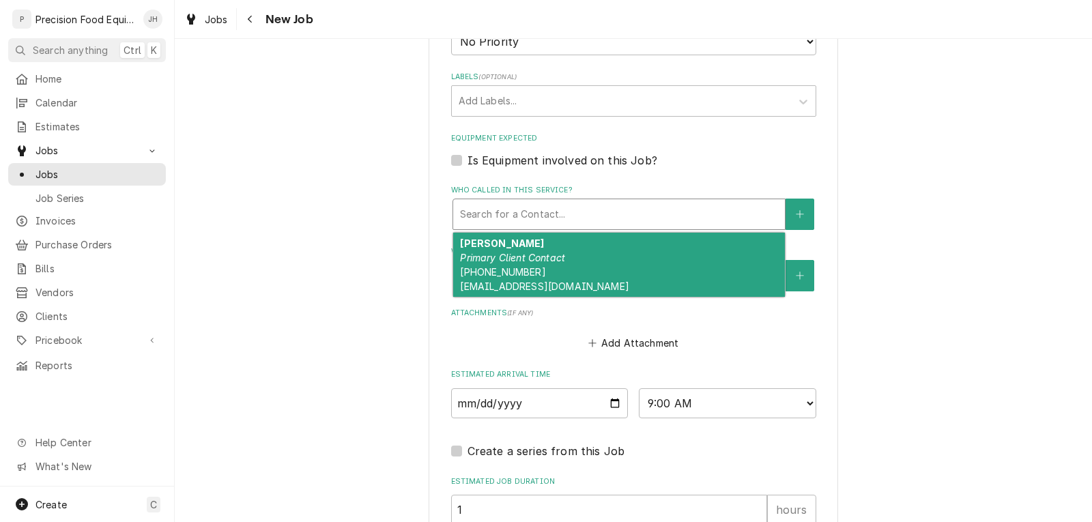
click at [528, 218] on div "Who called in this service?" at bounding box center [619, 214] width 318 height 25
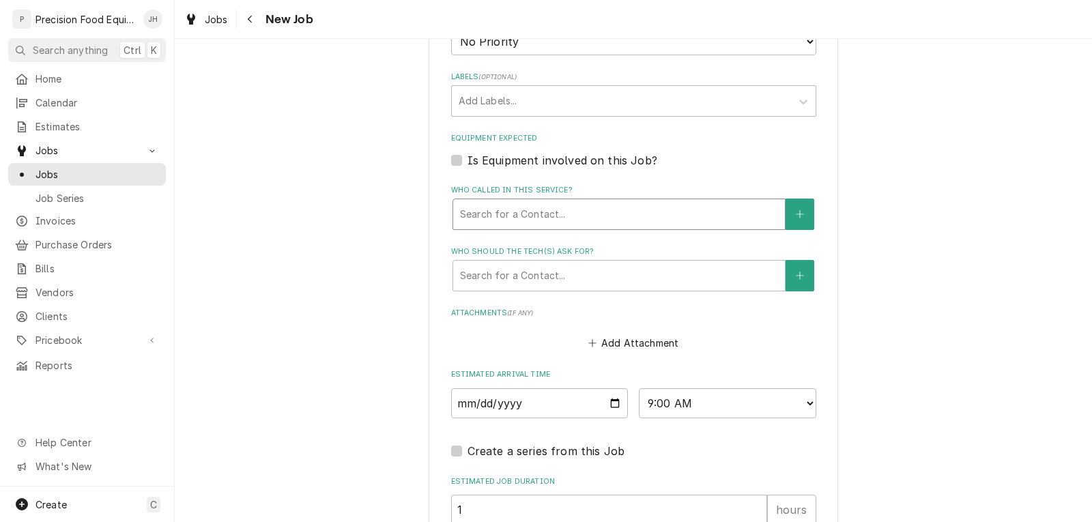
click at [714, 207] on div "Who called in this service?" at bounding box center [619, 214] width 318 height 25
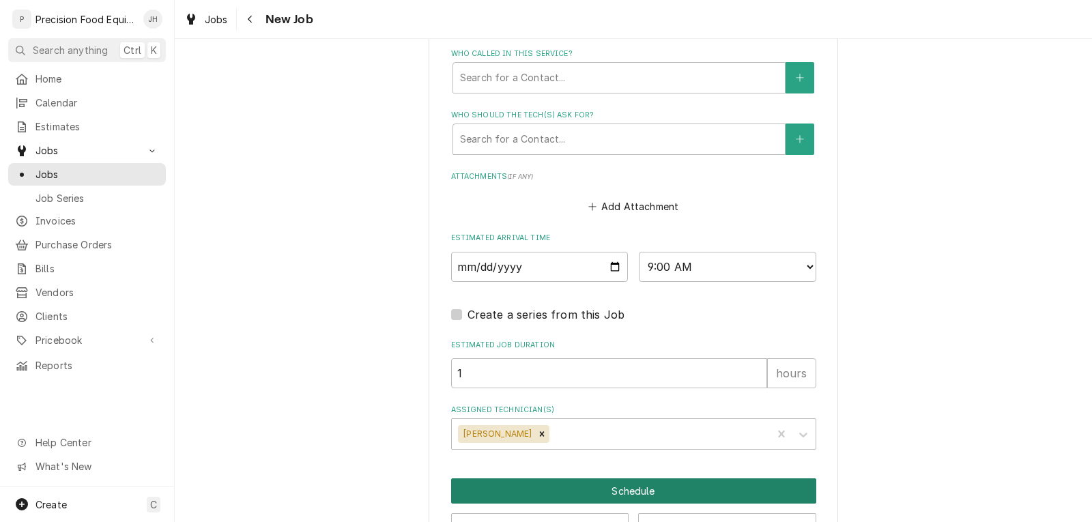
click at [607, 490] on button "Schedule" at bounding box center [633, 490] width 365 height 25
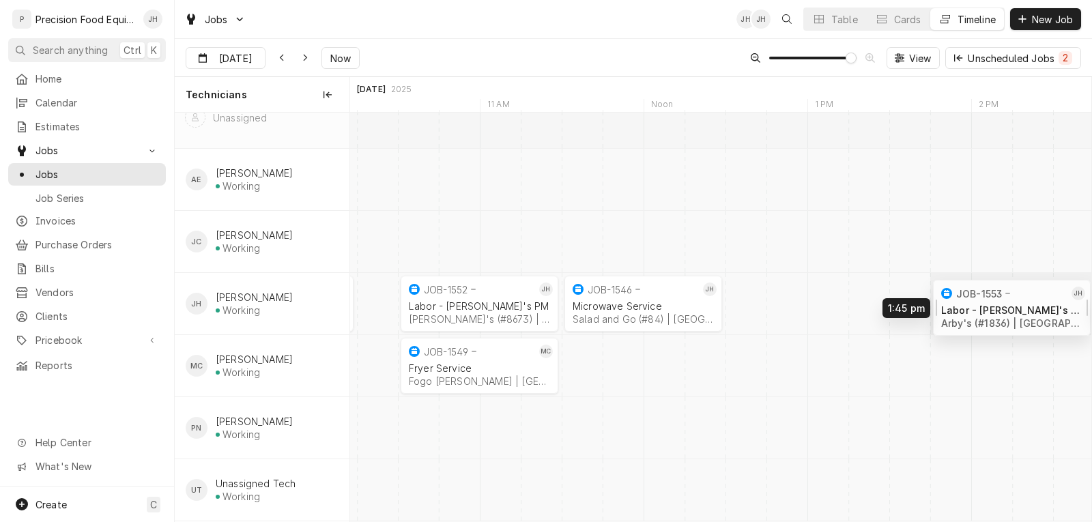
drag, startPoint x: 839, startPoint y: 285, endPoint x: 985, endPoint y: 290, distance: 146.1
click at [985, 290] on div "10:30 AM 11:30 AM JOB-1549 MC Fryer Service Fogo De Chao | Scottsdale, 85253 1h…" at bounding box center [720, 304] width 741 height 435
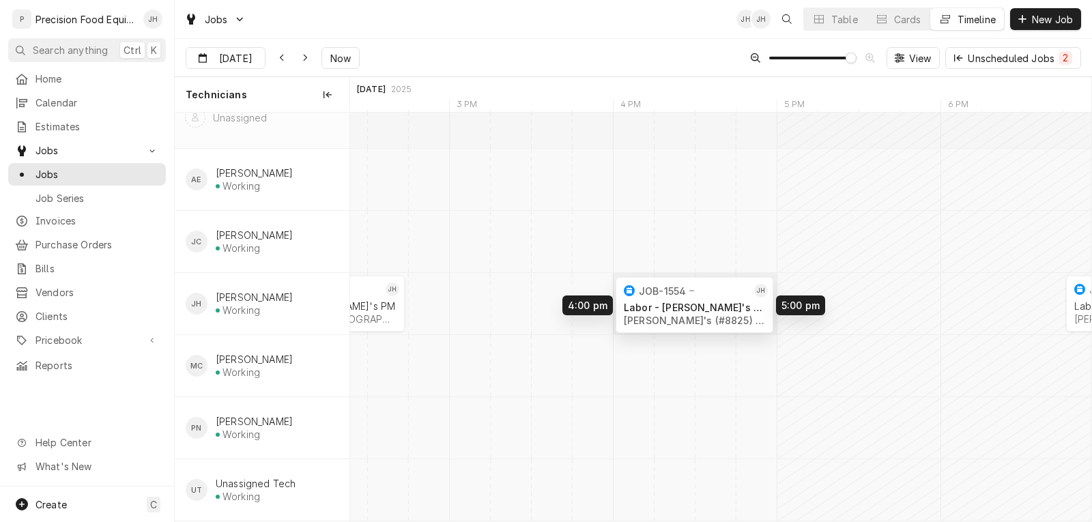
drag, startPoint x: 536, startPoint y: 287, endPoint x: 641, endPoint y: 288, distance: 105.8
click at [641, 288] on div "1:45 PM 2:45 PM JOB-1553 JH Labor - Arby's PM Arby's (#1836) | Sierra Vista, 85…" at bounding box center [720, 304] width 741 height 435
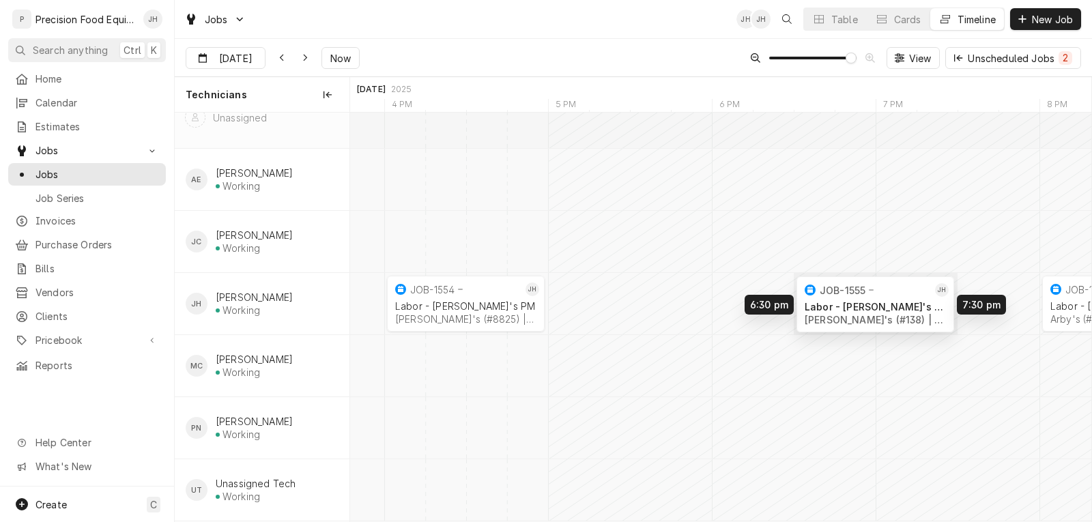
drag, startPoint x: 911, startPoint y: 287, endPoint x: 883, endPoint y: 287, distance: 28.0
click at [883, 287] on div "4:00 PM 5:00 PM JOB-1554 JH Labor - Arby's PM Arby's (#8825) | Sahuarita, 85629…" at bounding box center [720, 304] width 741 height 435
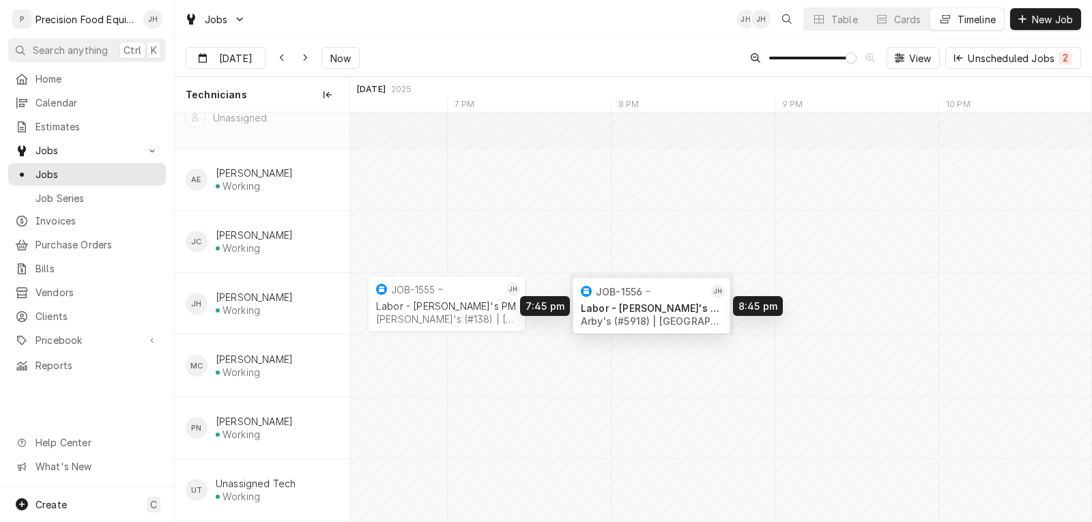
drag, startPoint x: 670, startPoint y: 285, endPoint x: 646, endPoint y: 287, distance: 24.7
click at [646, 287] on div "6:30 PM 7:30 PM JOB-1555 JH Labor - Arby's PM Arby's (#138) | Tucson, 85710 1h …" at bounding box center [720, 304] width 741 height 435
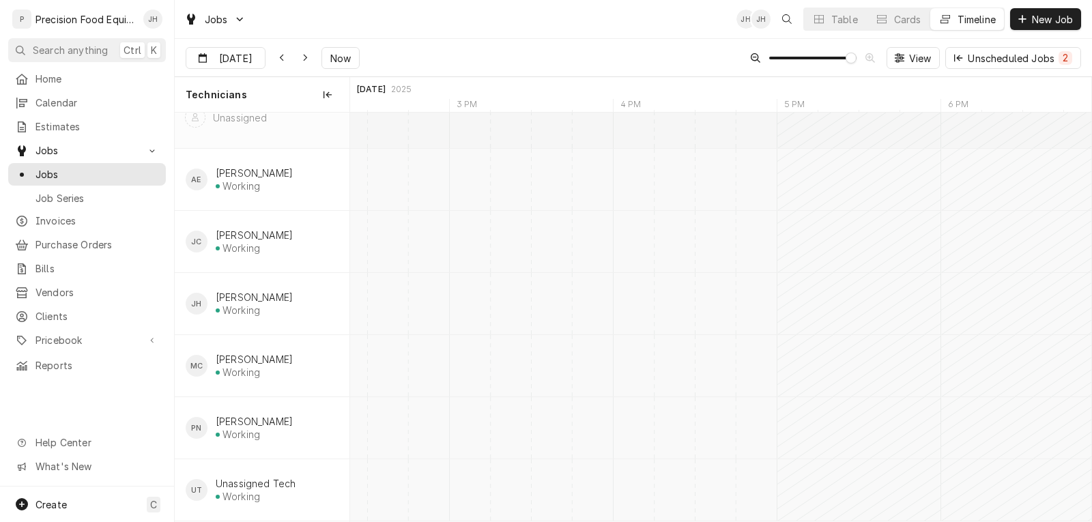
type input "Oct 8"
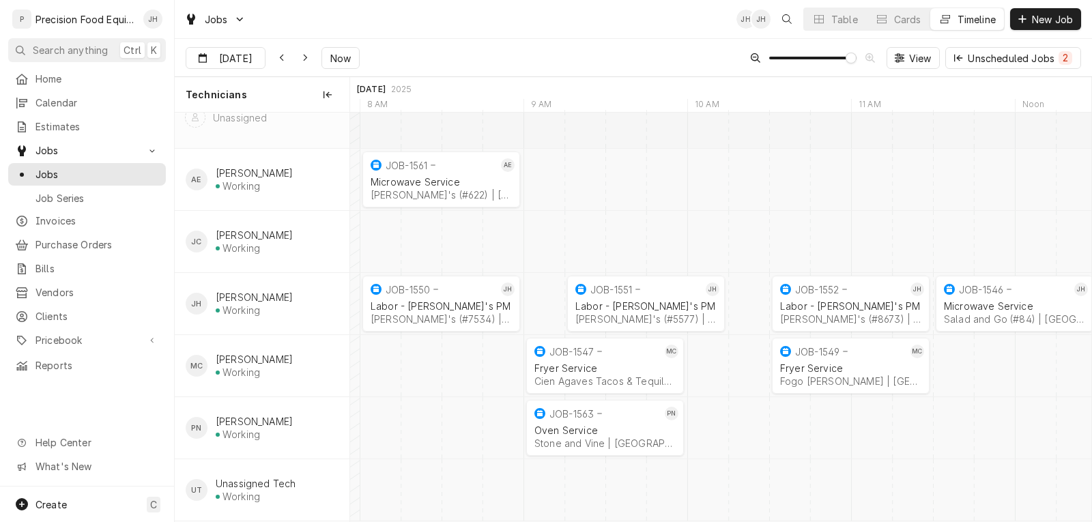
click at [624, 170] on div "Dynamic Content Wrapper" at bounding box center [728, 179] width 30463 height 61
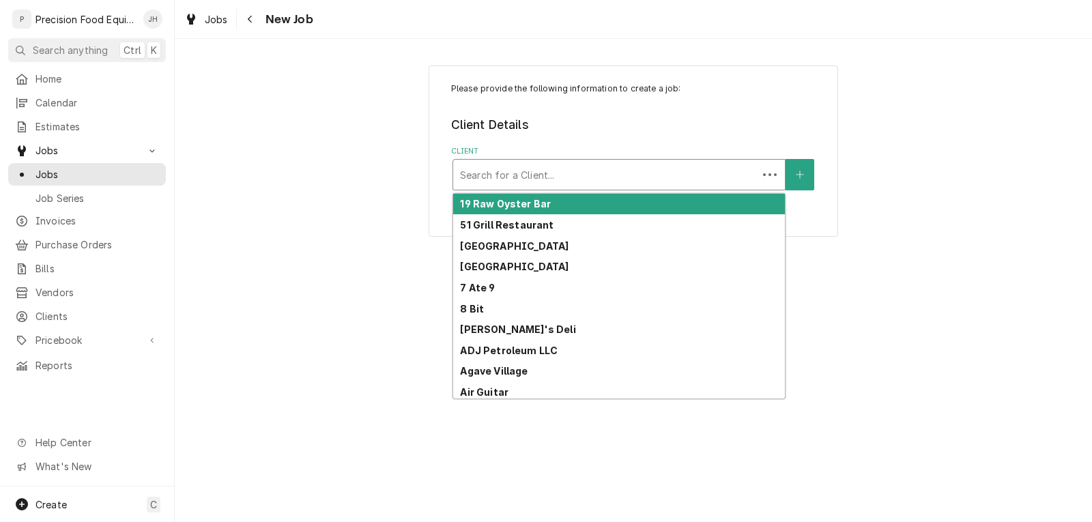
click at [552, 179] on div "Client" at bounding box center [605, 174] width 291 height 25
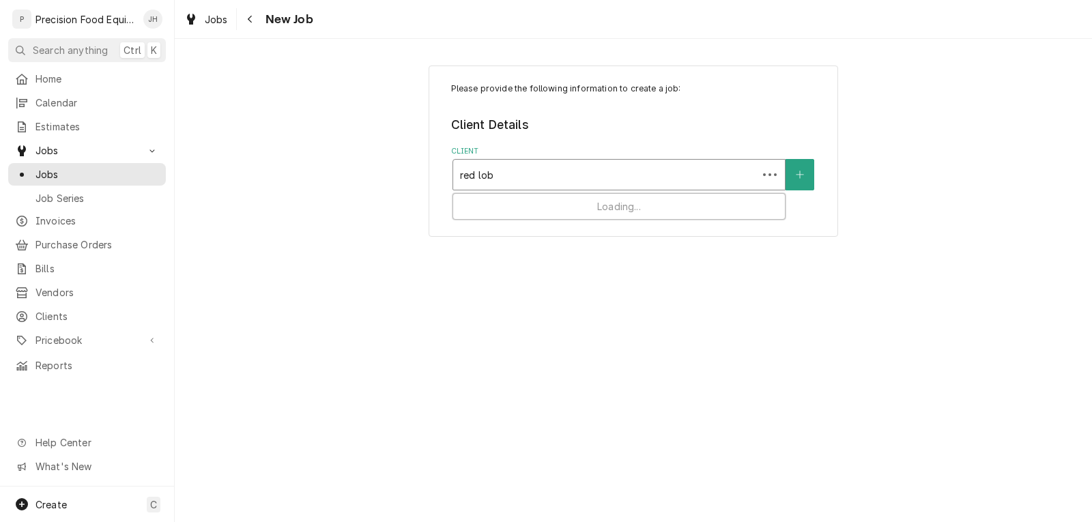
type input "red lobs"
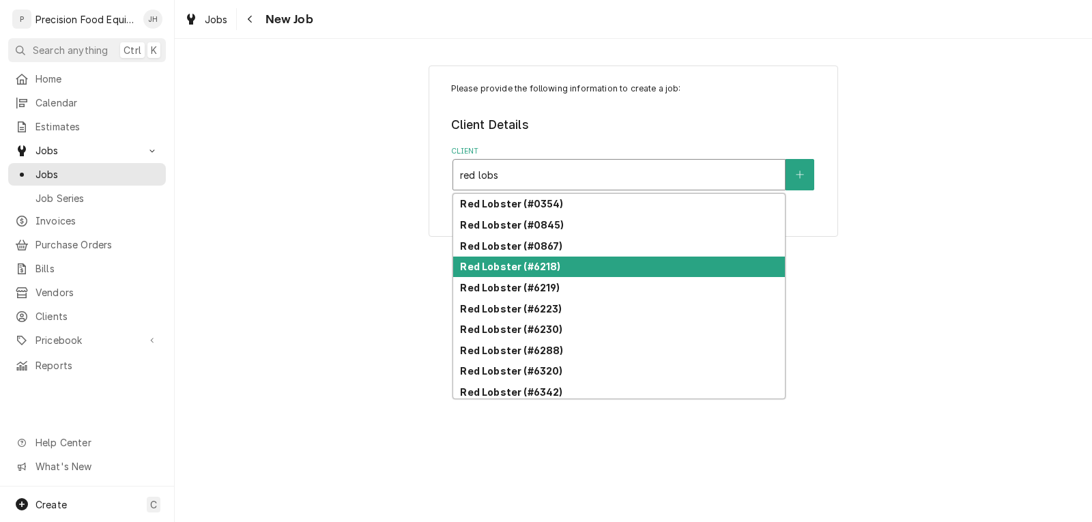
scroll to position [46, 0]
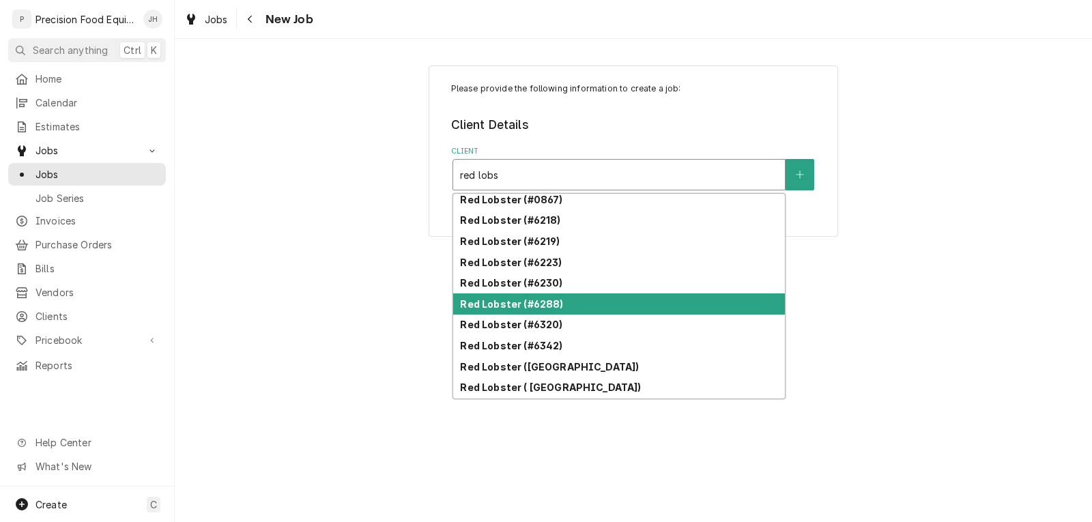
click at [557, 305] on strong "Red Lobster (#6288)" at bounding box center [511, 304] width 103 height 12
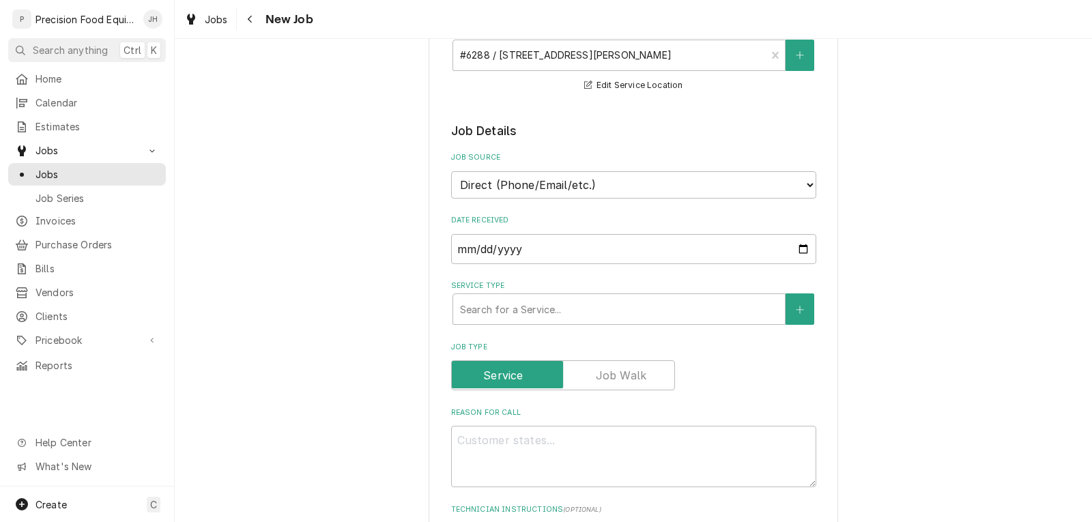
scroll to position [205, 0]
click at [532, 315] on div "Service Type" at bounding box center [619, 308] width 318 height 25
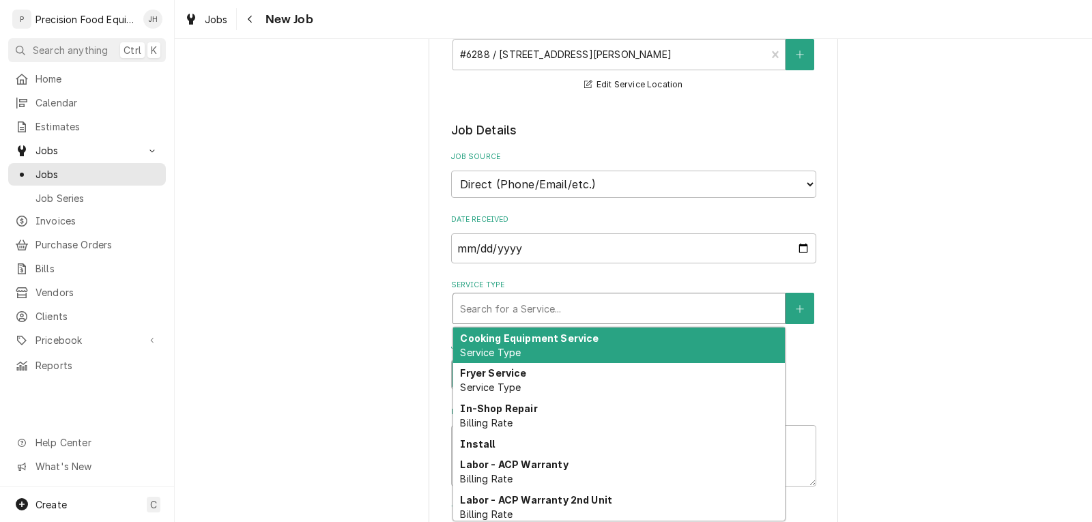
type textarea "x"
type input "m"
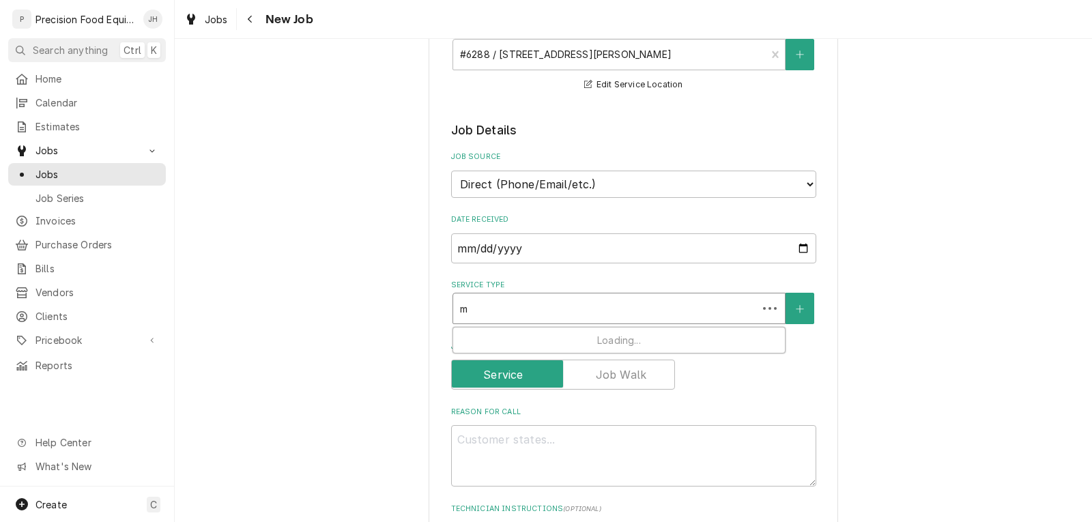
type textarea "x"
type input "mi"
type textarea "x"
type input "mic"
type textarea "x"
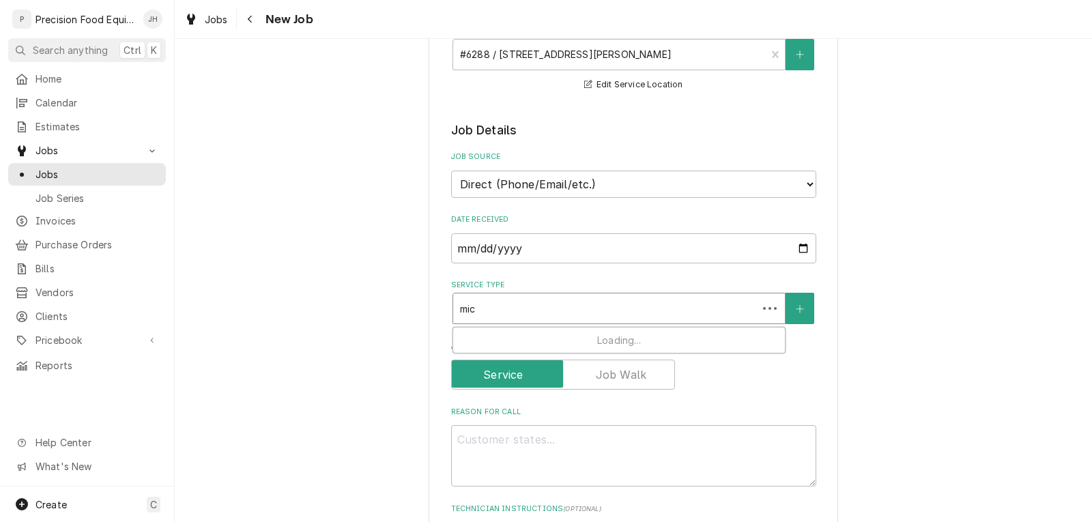
type input "micr"
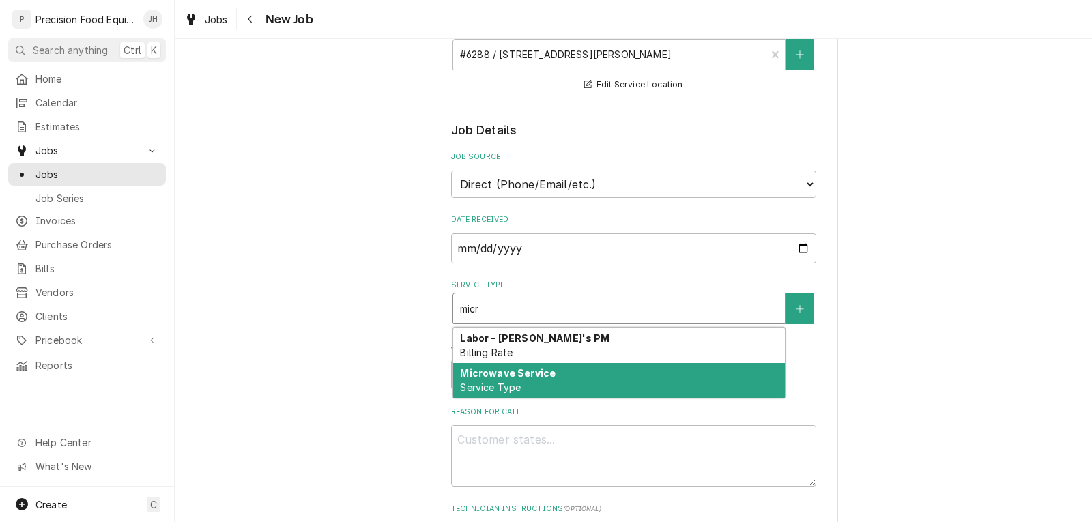
click at [521, 373] on strong "Microwave Service" at bounding box center [508, 373] width 96 height 12
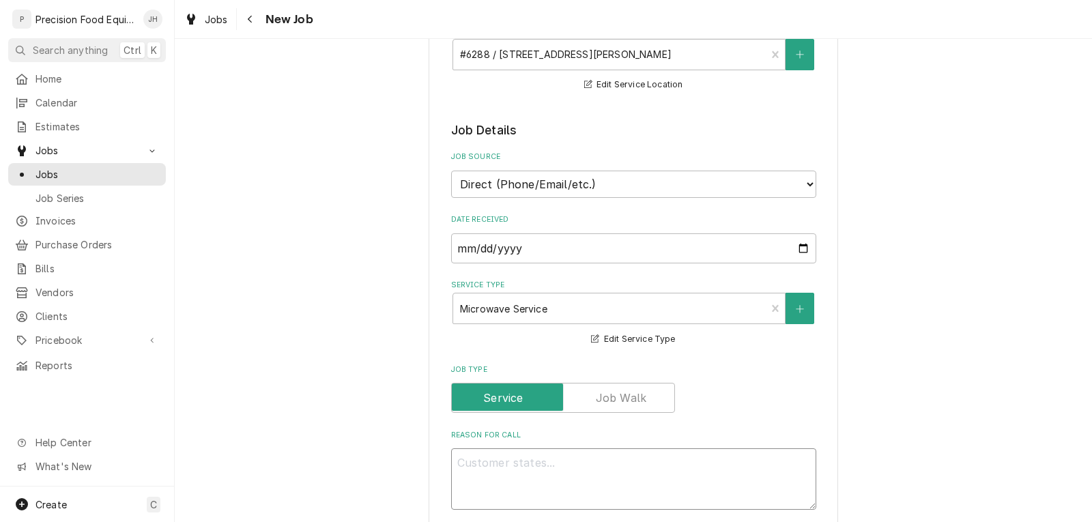
click at [509, 473] on textarea "Reason For Call" at bounding box center [633, 478] width 365 height 61
type textarea "x"
type textarea "M"
type textarea "x"
type textarea "Mi"
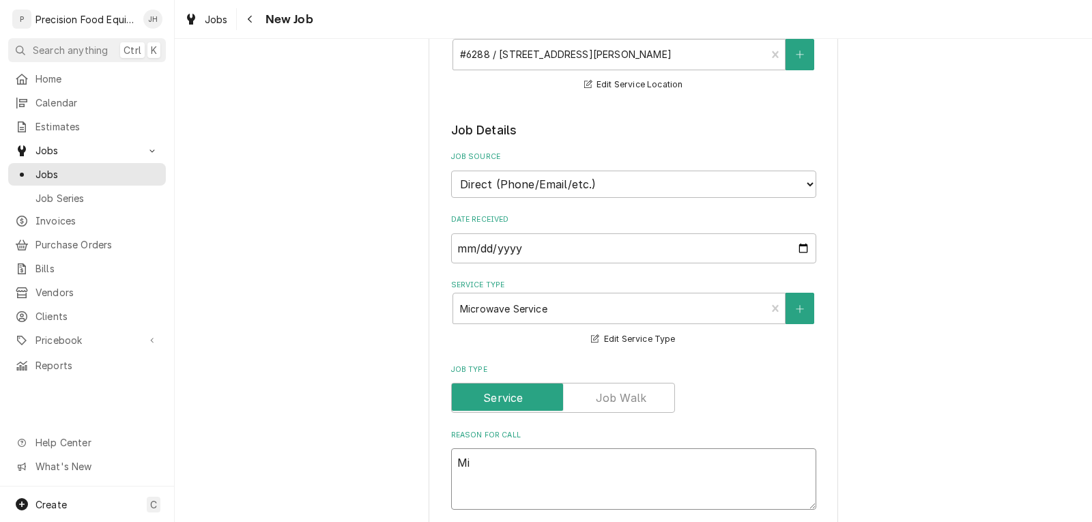
type textarea "x"
type textarea "Mic"
type textarea "x"
type textarea "Micr"
type textarea "x"
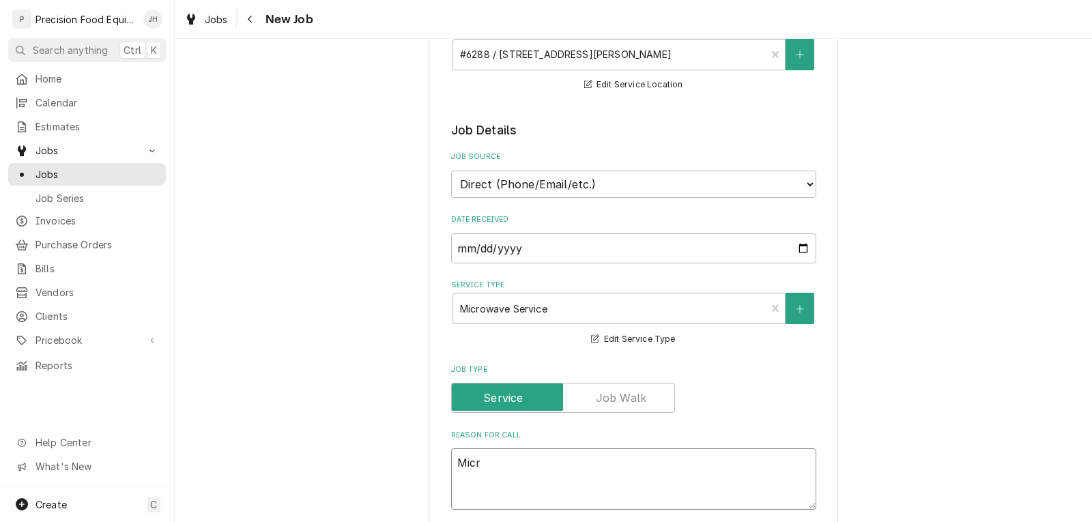
type textarea "Micro"
type textarea "x"
type textarea "Microw"
type textarea "x"
type textarea "Microwa"
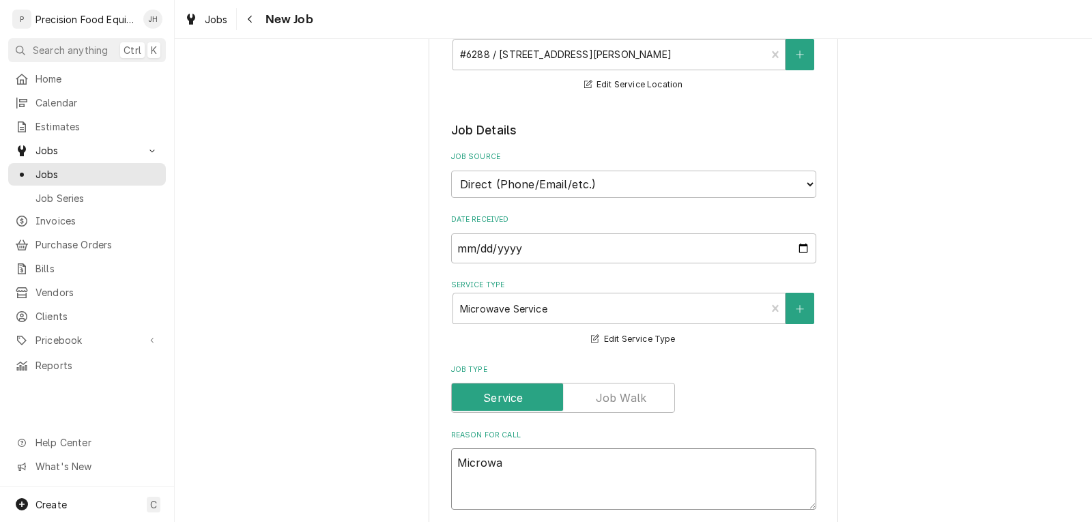
type textarea "x"
type textarea "Microwav"
type textarea "x"
type textarea "Microwave"
type textarea "x"
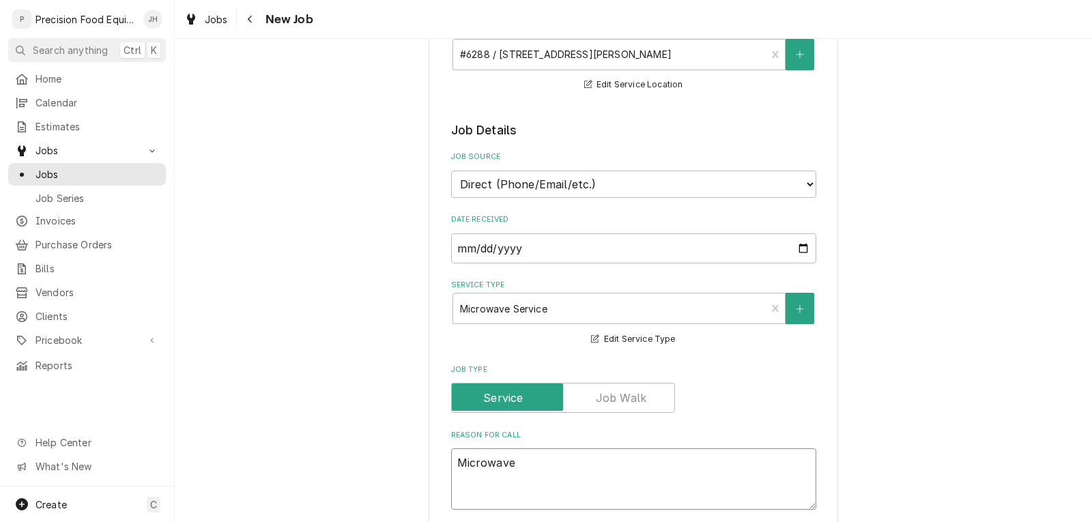
type textarea "Microwave"
type textarea "x"
type textarea "Microwave h"
type textarea "x"
type textarea "Microwave ha"
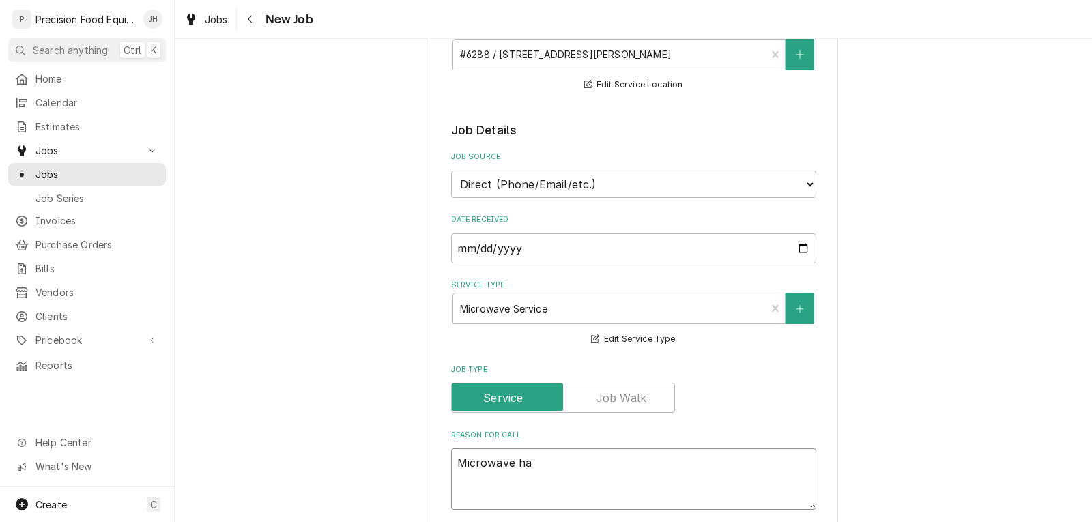
type textarea "x"
type textarea "Microwave had"
type textarea "x"
type textarea "Microwave had"
type textarea "x"
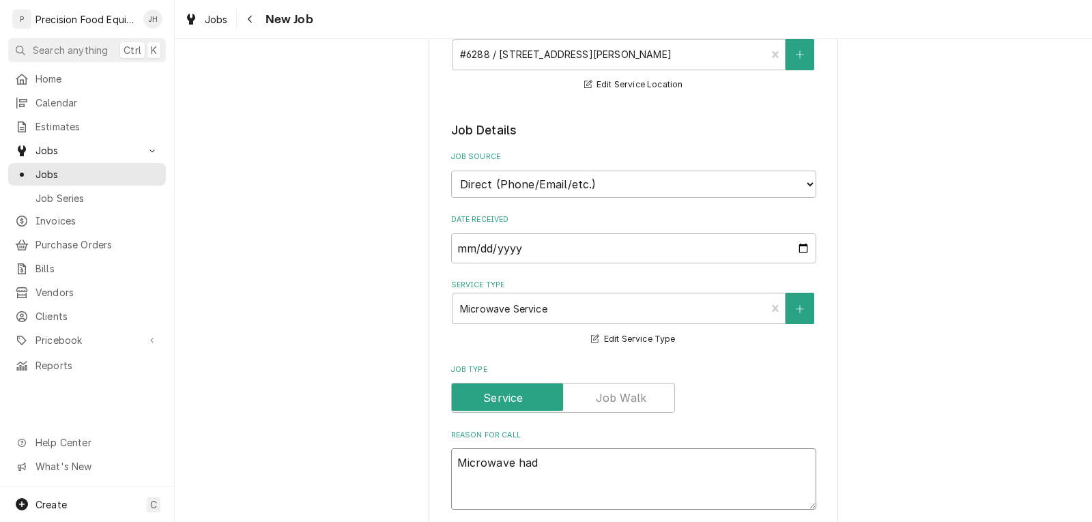
type textarea "Microwave had w"
type textarea "x"
type textarea "Microwave had wa"
type textarea "x"
type textarea "Microwave had wat"
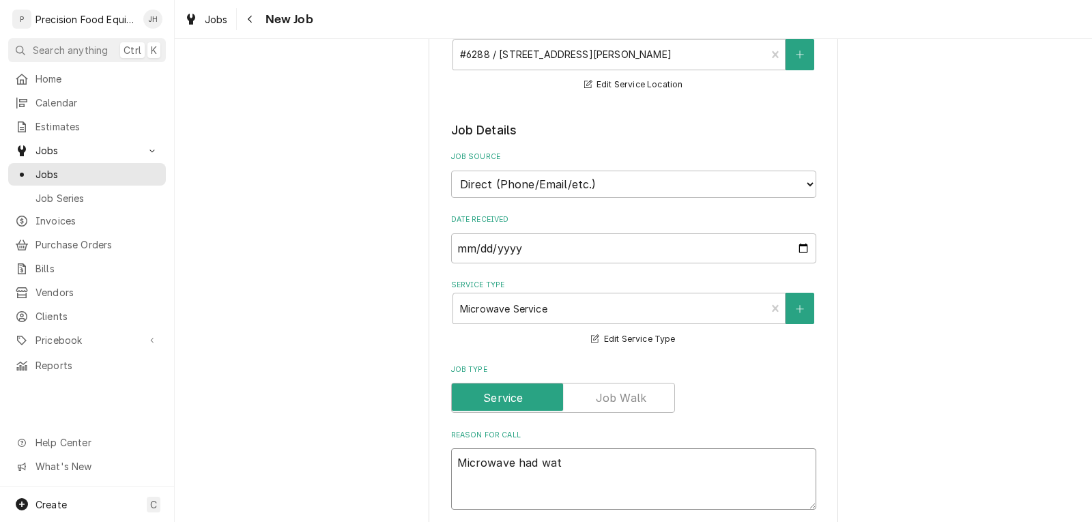
type textarea "x"
type textarea "Microwave had wate"
type textarea "x"
type textarea "Microwave had water"
type textarea "x"
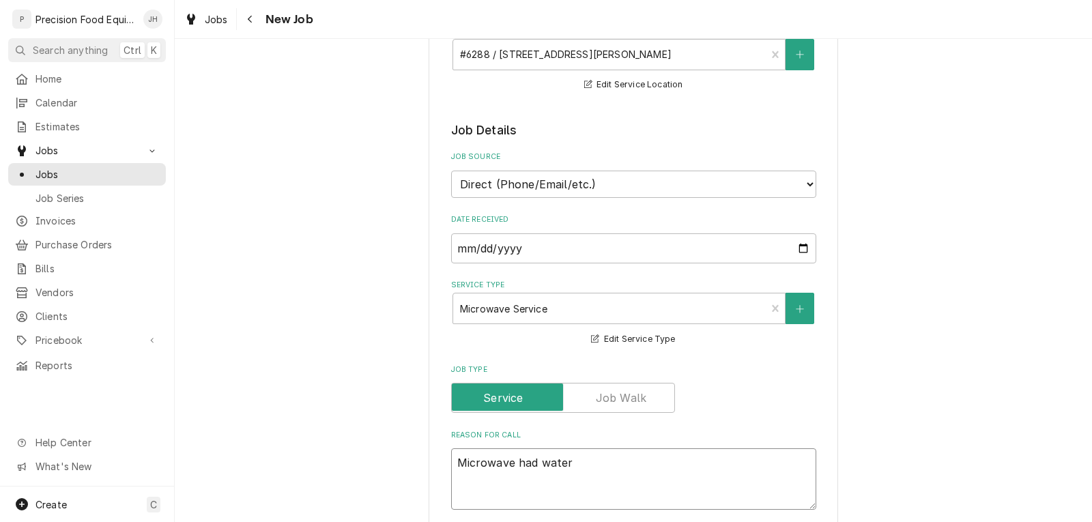
type textarea "Microwave had water"
type textarea "x"
type textarea "Microwave had water s"
type textarea "x"
type textarea "Microwave had water sp"
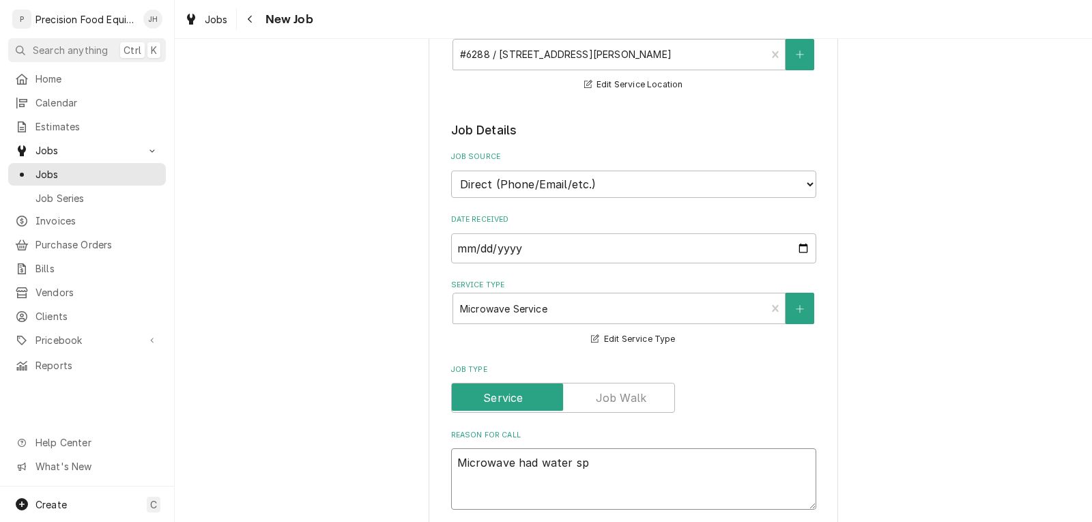
type textarea "x"
type textarea "Microwave had water spr"
type textarea "x"
type textarea "Microwave had water spra"
type textarea "x"
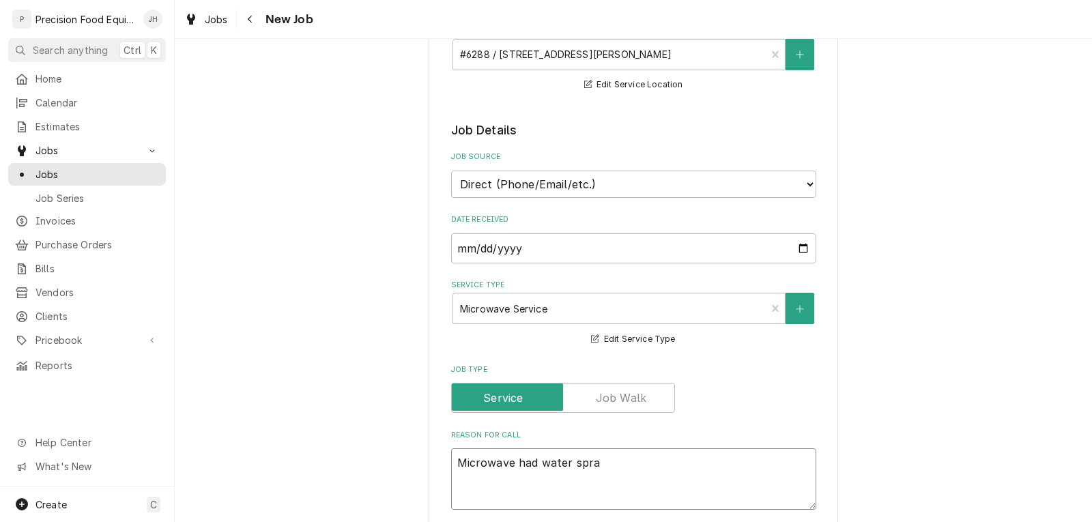
type textarea "Microwave had water spray"
type textarea "x"
type textarea "Microwave had water spraye"
type textarea "x"
type textarea "Microwave had water sprayed"
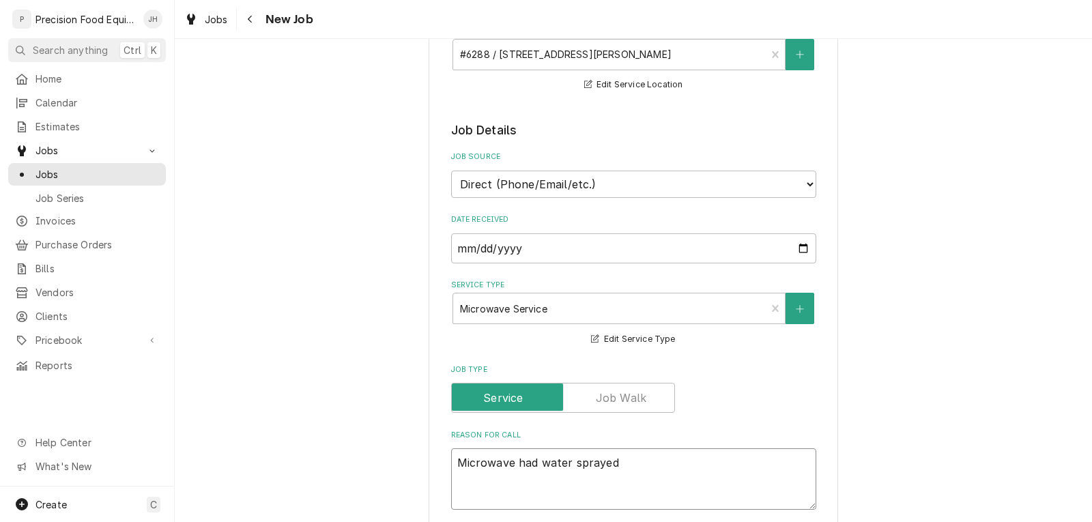
type textarea "x"
type textarea "Microwave had water sprayed o"
type textarea "x"
type textarea "Microwave had water sprayed on"
type textarea "x"
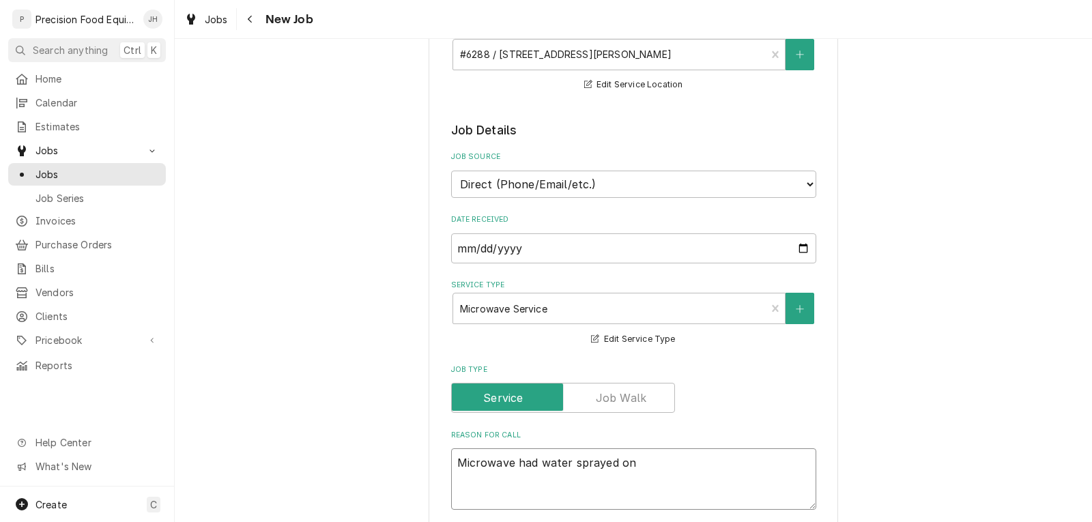
type textarea "Microwave had water sprayed on"
type textarea "x"
type textarea "Microwave had water sprayed on t"
type textarea "x"
type textarea "Microwave had water sprayed on th"
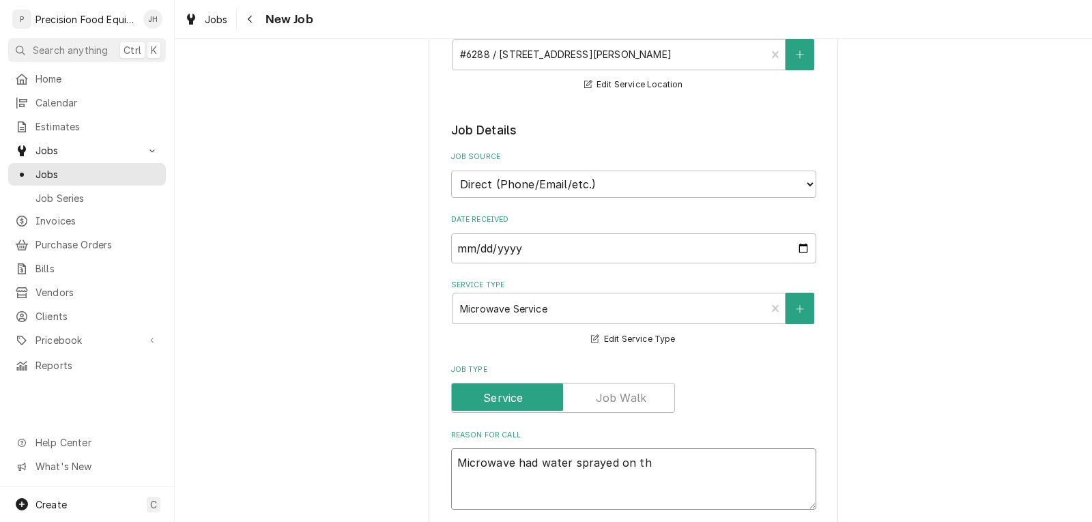
type textarea "x"
type textarea "Microwave had water sprayed on the"
type textarea "x"
type textarea "Microwave had water sprayed on the"
type textarea "x"
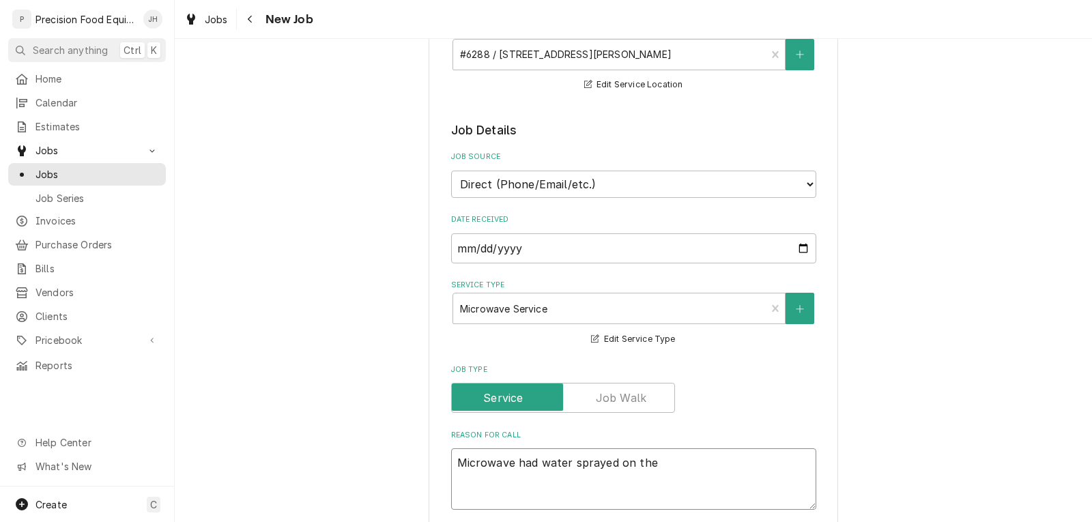
type textarea "Microwave had water sprayed on the b"
type textarea "x"
type textarea "Microwave had water sprayed on the ba"
type textarea "x"
type textarea "Microwave had water sprayed on the bac"
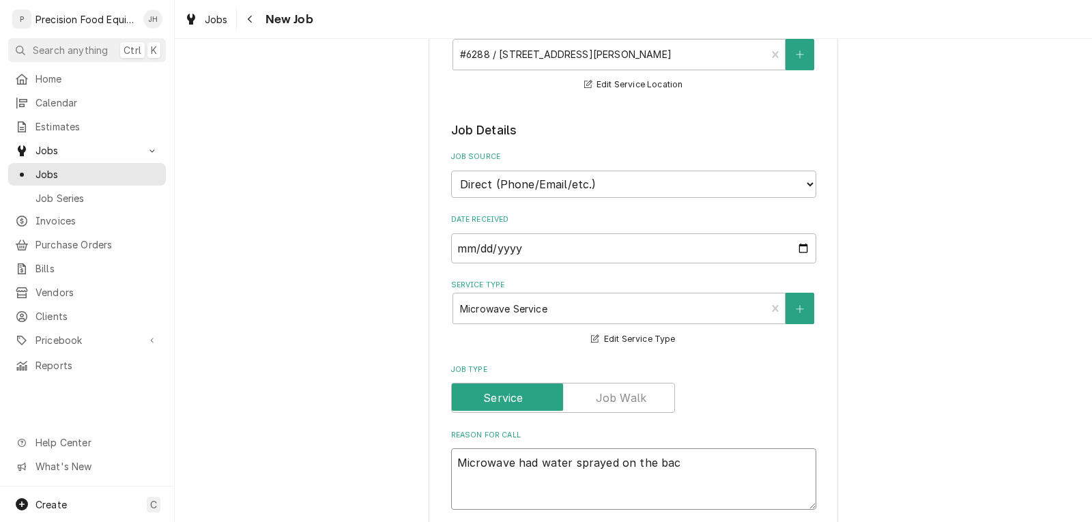
type textarea "x"
type textarea "Microwave had water sprayed on the back"
type textarea "x"
type textarea "Microwave had water sprayed on the back"
type textarea "x"
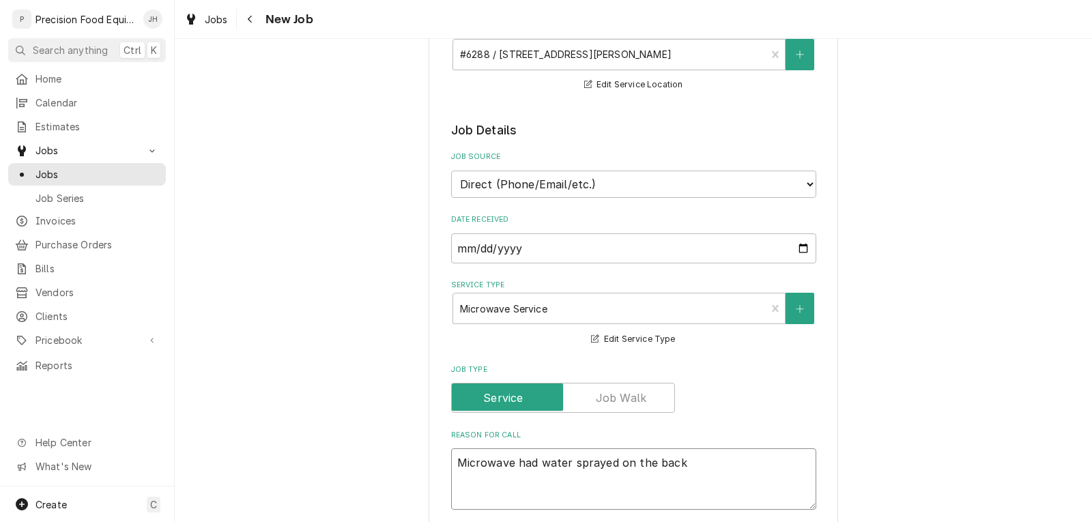
type textarea "Microwave had water sprayed on the back a"
type textarea "x"
type textarea "Microwave had water sprayed on the back an"
type textarea "x"
type textarea "Microwave had water sprayed on the back and"
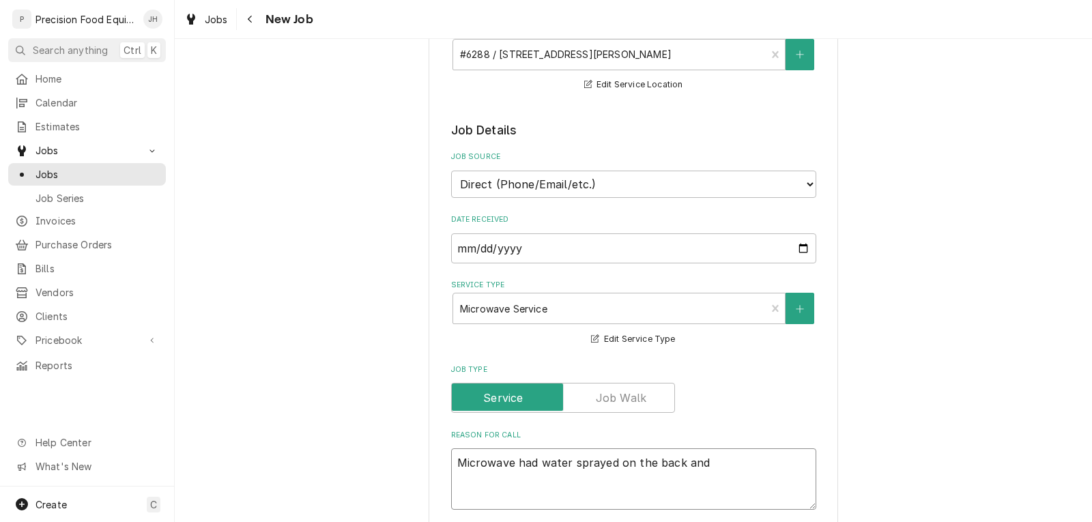
type textarea "x"
type textarea "Microwave had water sprayed on the back and"
type textarea "x"
type textarea "Microwave had water sprayed on the back and i"
type textarea "x"
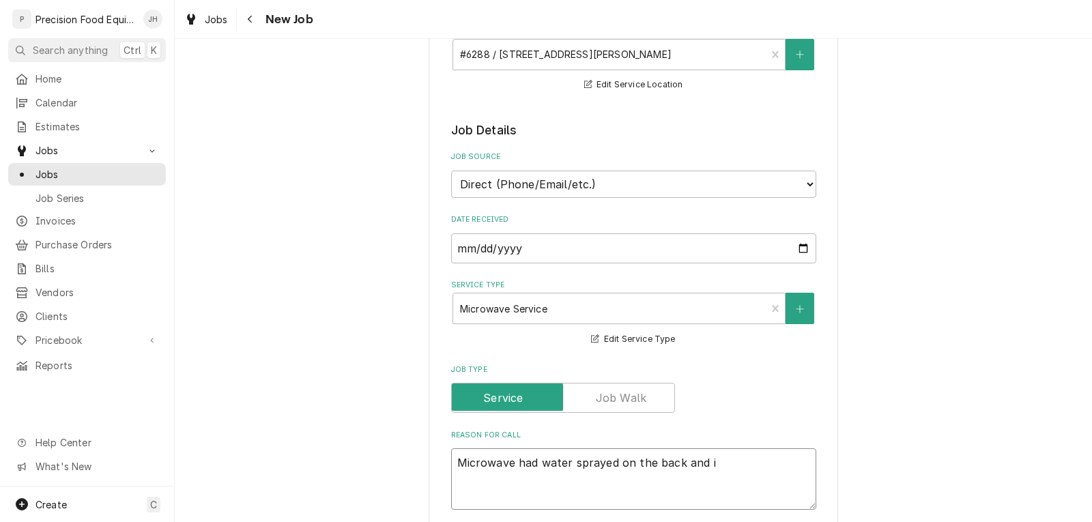
type textarea "Microwave had water sprayed on the back and is"
type textarea "x"
type textarea "Microwave had water sprayed on the back and is"
type textarea "x"
type textarea "Microwave had water sprayed on the back and is no"
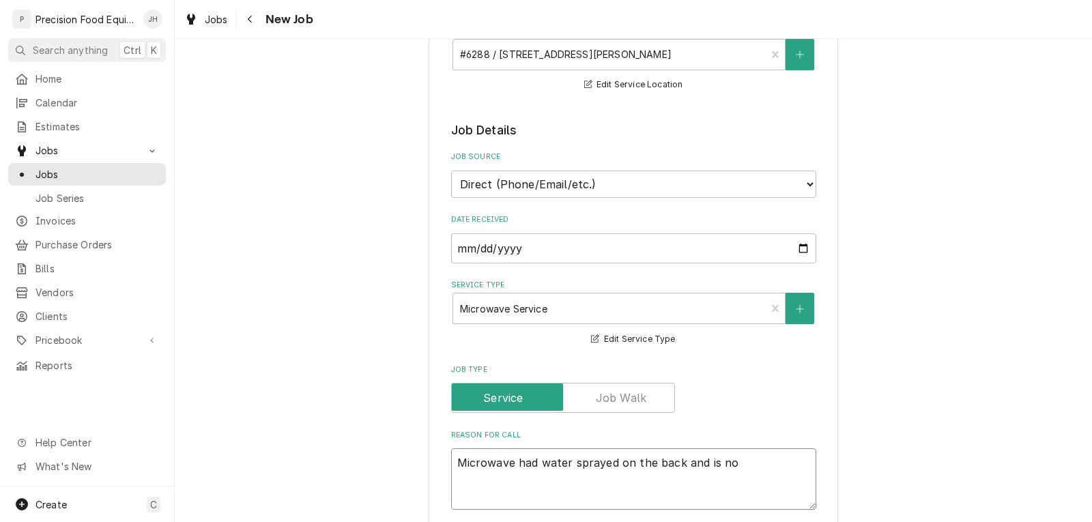
type textarea "x"
type textarea "Microwave had water sprayed on the back and is now"
type textarea "x"
type textarea "Microwave had water sprayed on the back and is now"
type textarea "x"
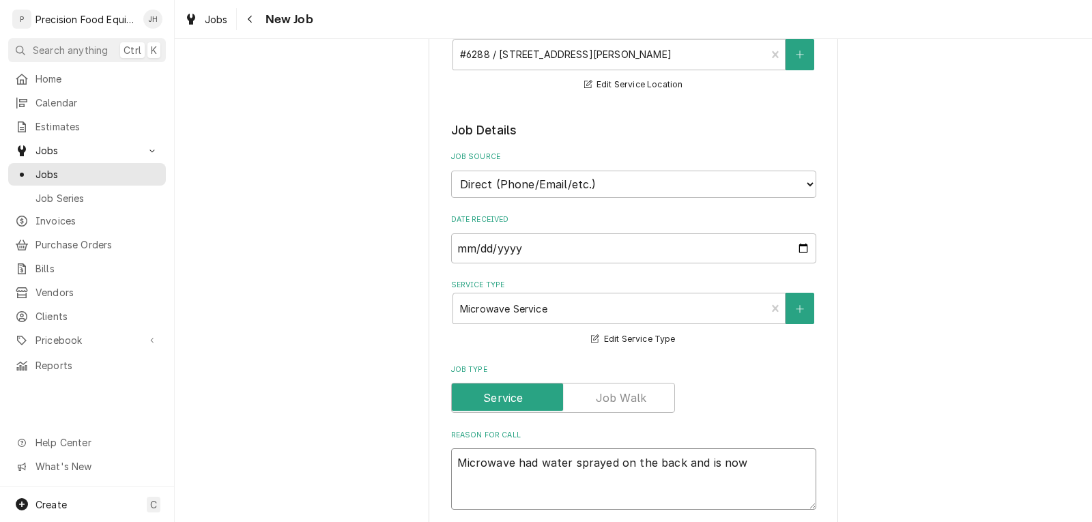
type textarea "Microwave had water sprayed on the back and is now n"
type textarea "x"
type textarea "Microwave had water sprayed on the back and is now no"
type textarea "x"
type textarea "Microwave had water sprayed on the back and is now not"
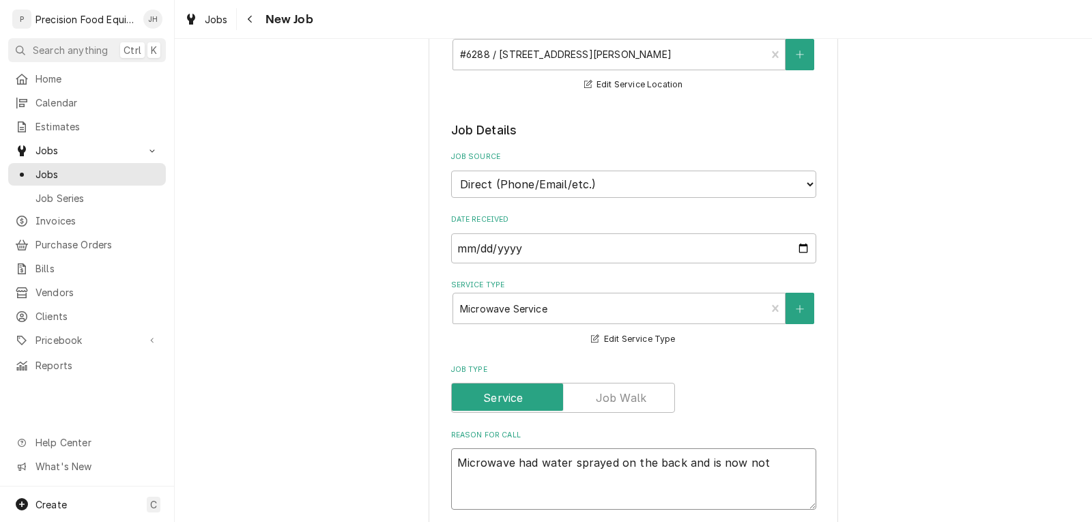
type textarea "x"
type textarea "Microwave had water sprayed on the back and is now not"
type textarea "x"
type textarea "Microwave had water sprayed on the back and is now not w"
type textarea "x"
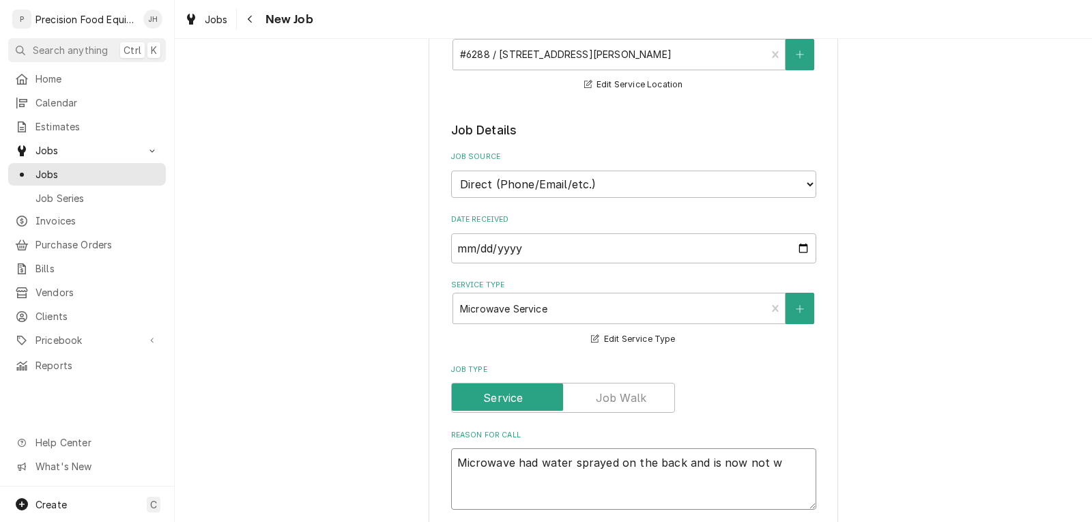
type textarea "Microwave had water sprayed on the back and is now not wo"
type textarea "x"
type textarea "Microwave had water sprayed on the back and is now not wor"
type textarea "x"
type textarea "Microwave had water sprayed on the back and is now not work"
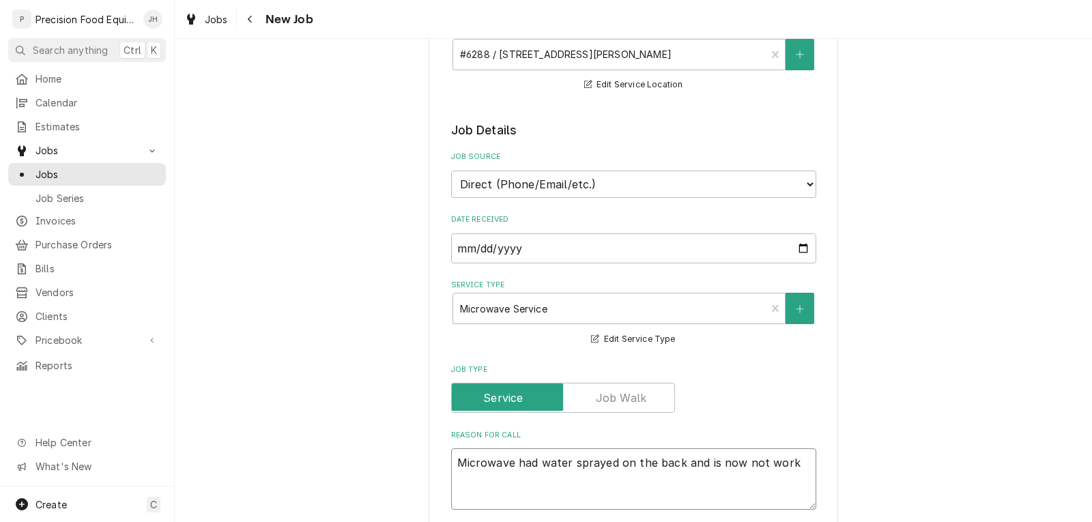
type textarea "x"
type textarea "Microwave had water sprayed on the back and is now not worki"
type textarea "x"
type textarea "Microwave had water sprayed on the back and is now not workin"
type textarea "x"
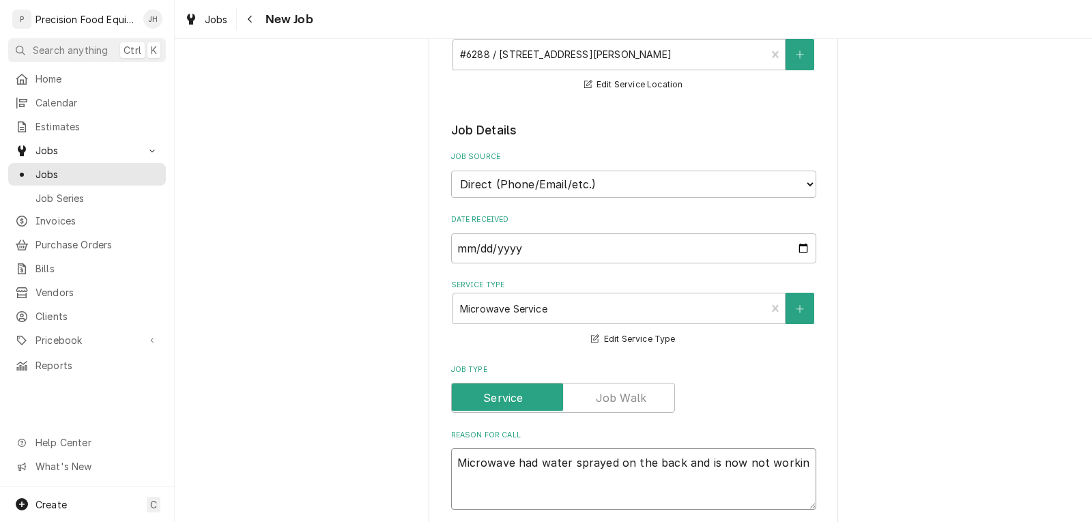
type textarea "Microwave had water sprayed on the back and is now not working"
type textarea "x"
type textarea "Microwave had water sprayed on the back and is now not working."
type textarea "x"
type textarea "Microwave had water sprayed on the back and is now not working."
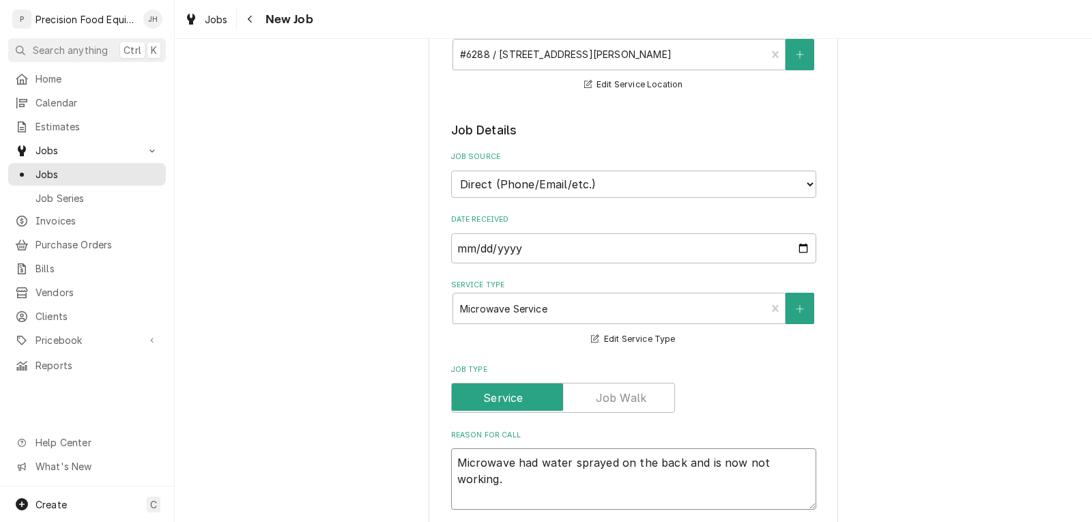
type textarea "x"
type textarea "Microwave had water sprayed on the back and is now not working."
type textarea "x"
type textarea "Microwave had water sprayed on the back and is now not working. K"
type textarea "x"
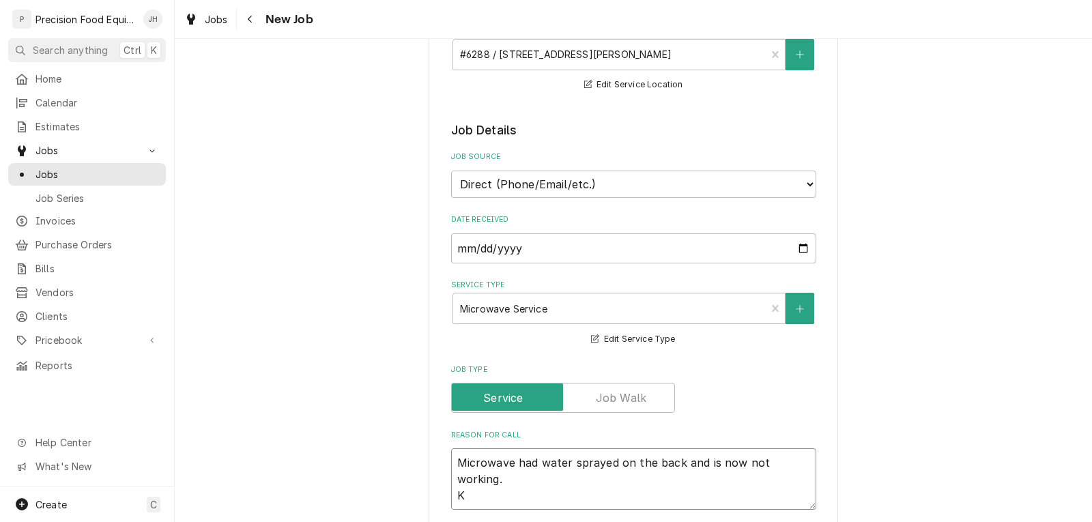
type textarea "Microwave had water sprayed on the back and is now not working. Ka"
type textarea "x"
type textarea "Microwave had water sprayed on the back and is now not working. Kat"
type textarea "x"
type textarea "Microwave had water sprayed on the back and is now not working. Kath"
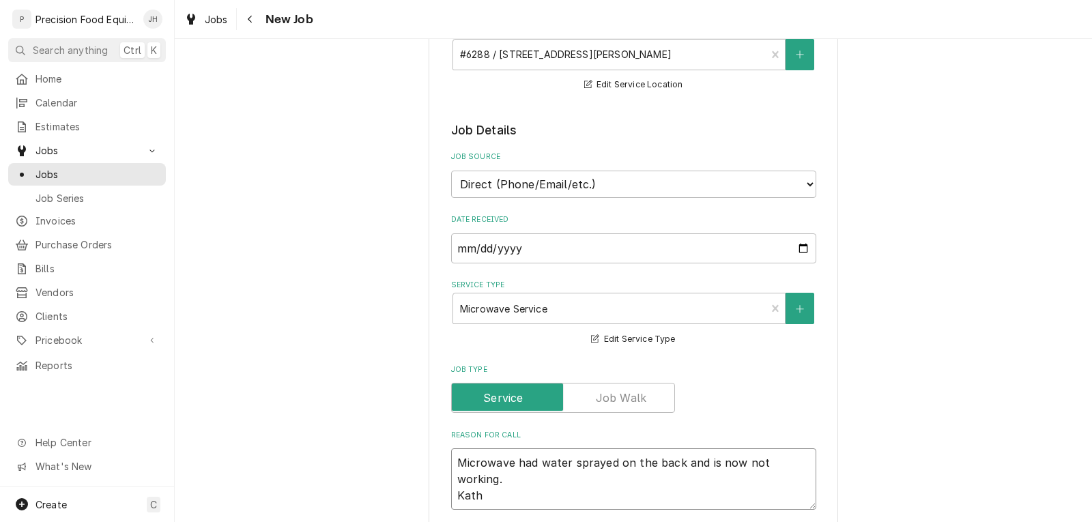
type textarea "x"
type textarea "Microwave had water sprayed on the back and is now not working. Kathy"
type textarea "x"
type textarea "Microwave had water sprayed on the back and is now not working. Kathy"
type textarea "x"
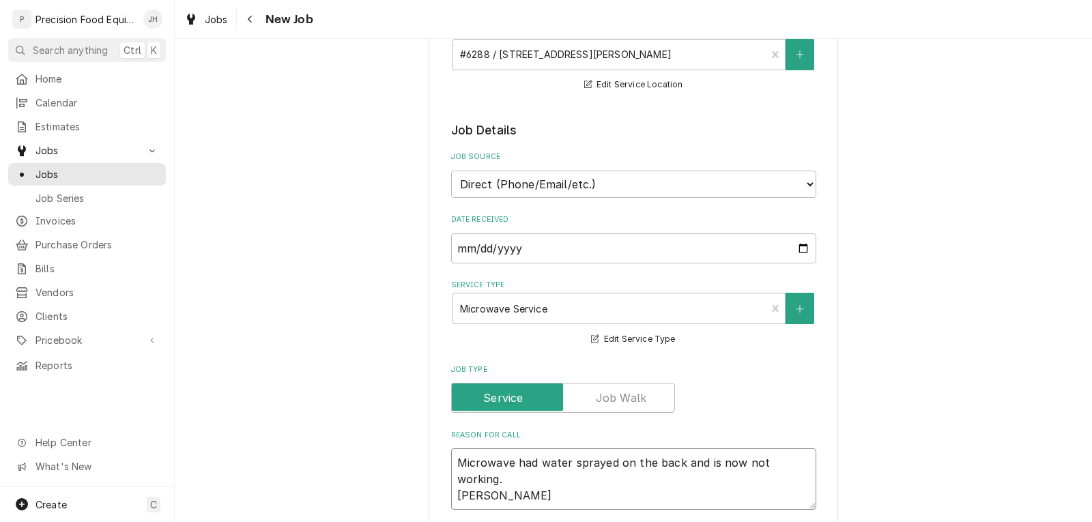
type textarea "Microwave had water sprayed on the back and is now not working. Kathy w"
type textarea "x"
type textarea "Microwave had water sprayed on the back and is now not working. Kathy wa"
type textarea "x"
type textarea "Microwave had water sprayed on the back and is now not working. Kathy wan"
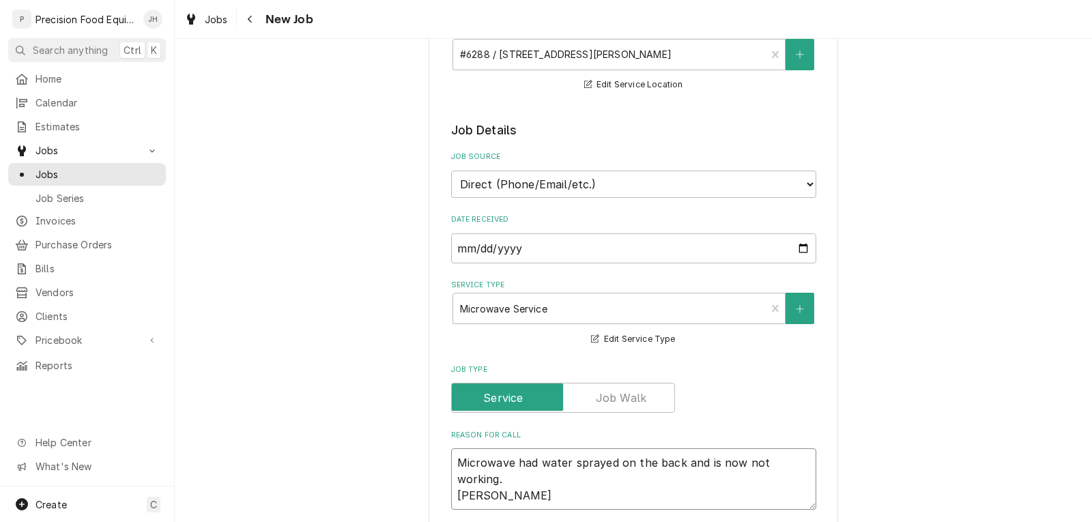
type textarea "x"
type textarea "Microwave had water sprayed on the back and is now not working. Kathy want"
type textarea "x"
type textarea "Microwave had water sprayed on the back and is now not working. Kathy wants"
type textarea "x"
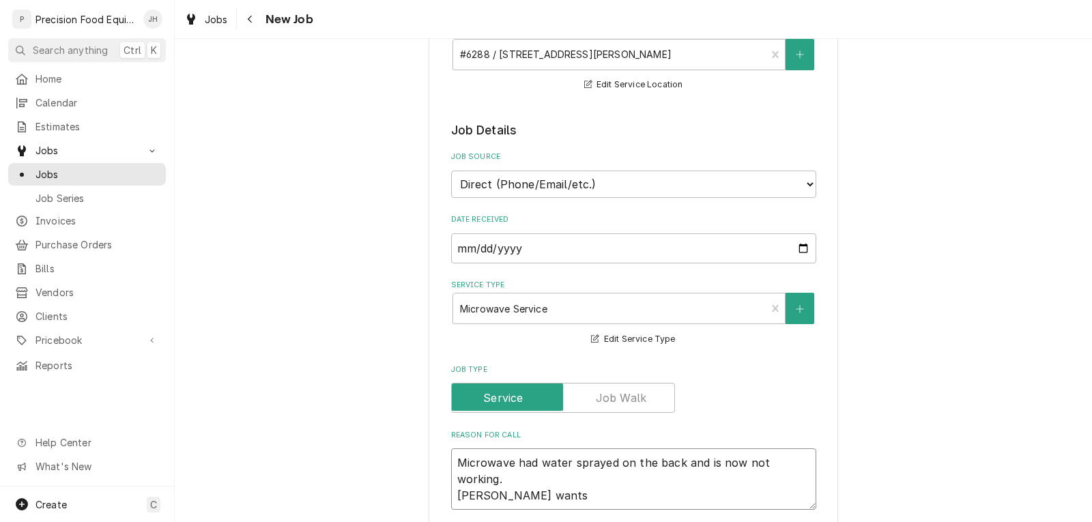
type textarea "Microwave had water sprayed on the back and is now not working. Kathy wants"
type textarea "x"
type textarea "Microwave had water sprayed on the back and is now not working. Kathy wants a"
type textarea "x"
type textarea "Microwave had water sprayed on the back and is now not working. Kathy wants a"
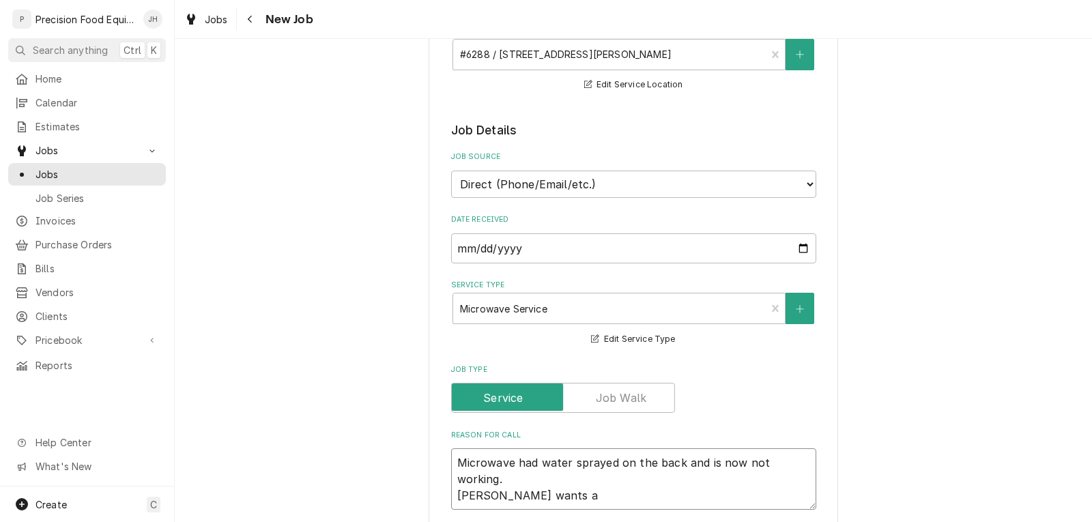
type textarea "x"
type textarea "Microwave had water sprayed on the back and is now not working. Kathy wants a q"
type textarea "x"
type textarea "Microwave had water sprayed on the back and is now not working. Kathy wants a qu"
type textarea "x"
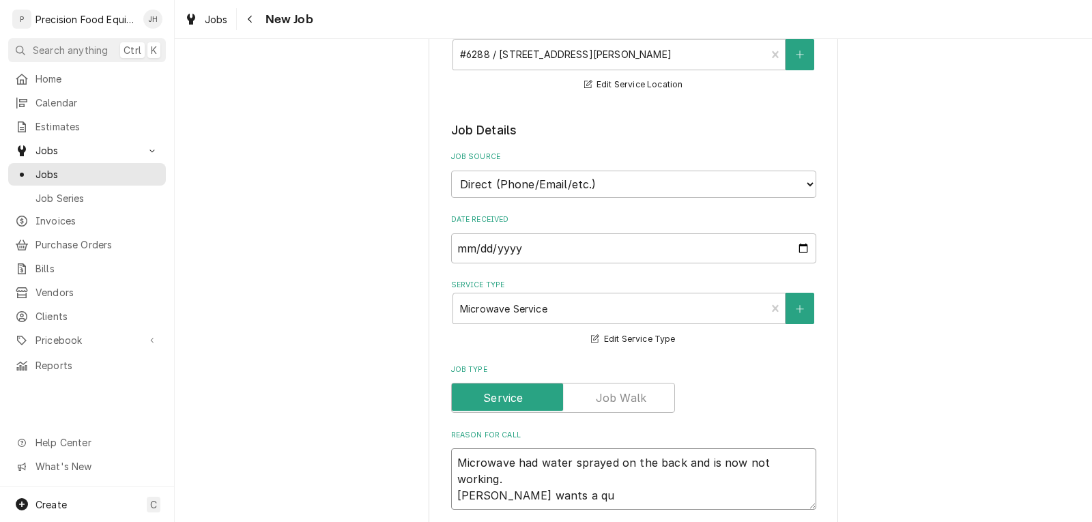
type textarea "Microwave had water sprayed on the back and is now not working. Kathy wants a q…"
type textarea "x"
type textarea "Microwave had water sprayed on the back and is now not working. Kathy wants a q…"
type textarea "x"
type textarea "Microwave had water sprayed on the back and is now not working. Kathy wants a q…"
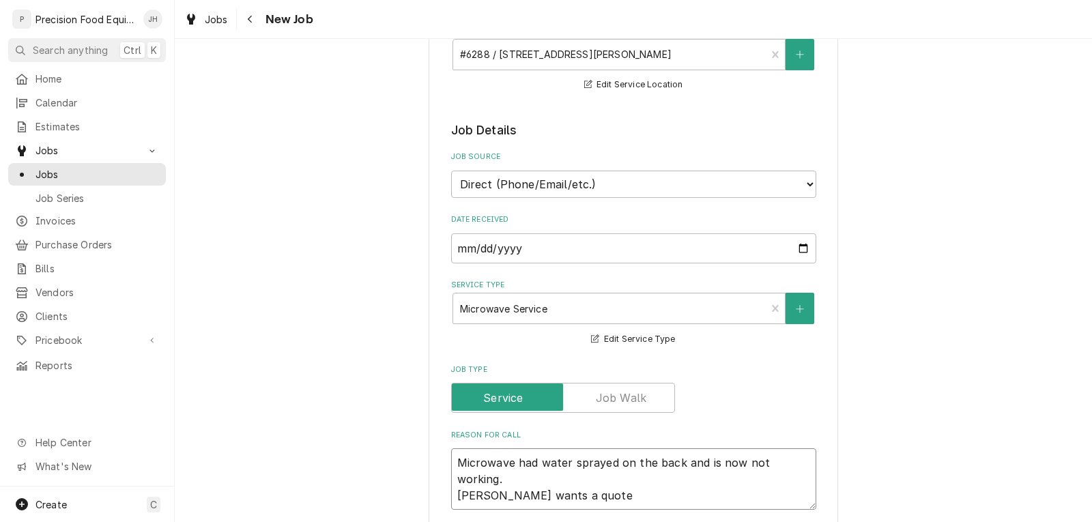
type textarea "x"
type textarea "Microwave had water sprayed on the back and is now not working. Kathy wants a q…"
type textarea "x"
type textarea "Microwave had water sprayed on the back and is now not working. Kathy wants a q…"
type textarea "x"
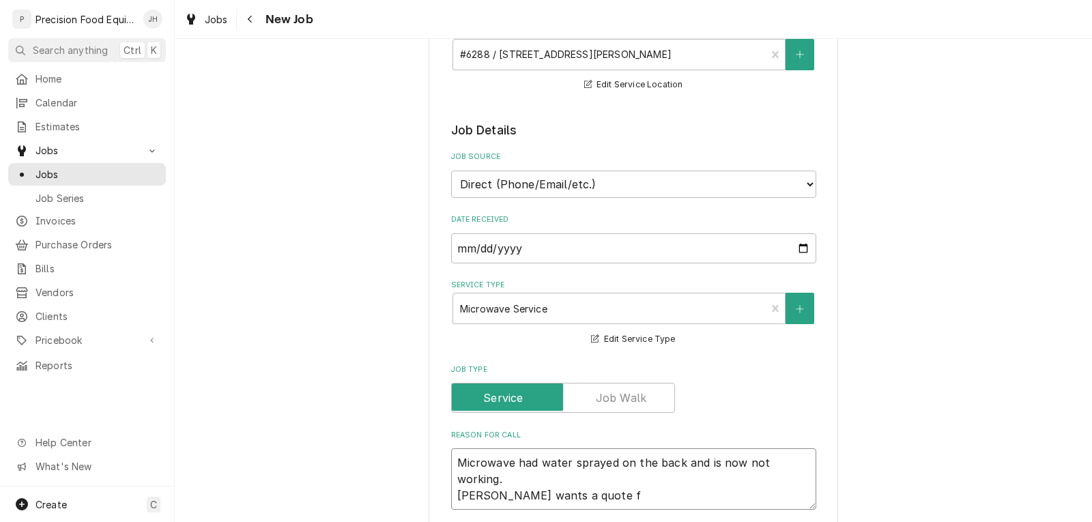
type textarea "Microwave had water sprayed on the back and is now not working. Kathy wants a q…"
type textarea "x"
type textarea "Microwave had water sprayed on the back and is now not working. Kathy wants a q…"
type textarea "x"
type textarea "Microwave had water sprayed on the back and is now not working. Kathy wants a q…"
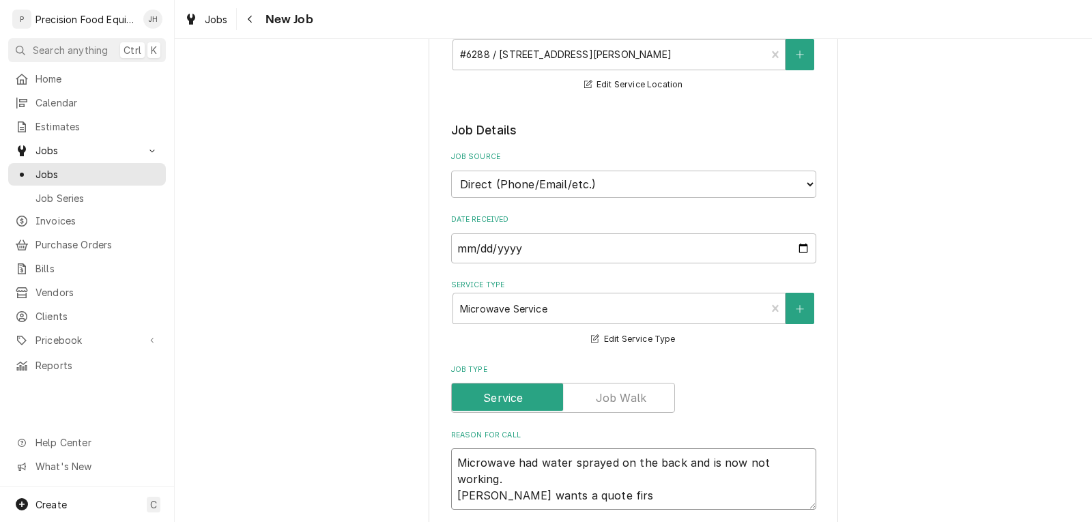
type textarea "x"
type textarea "Microwave had water sprayed on the back and is now not working. Kathy wants a q…"
type textarea "x"
type textarea "Microwave had water sprayed on the back and is now not working. Kathy wants a q…"
type textarea "x"
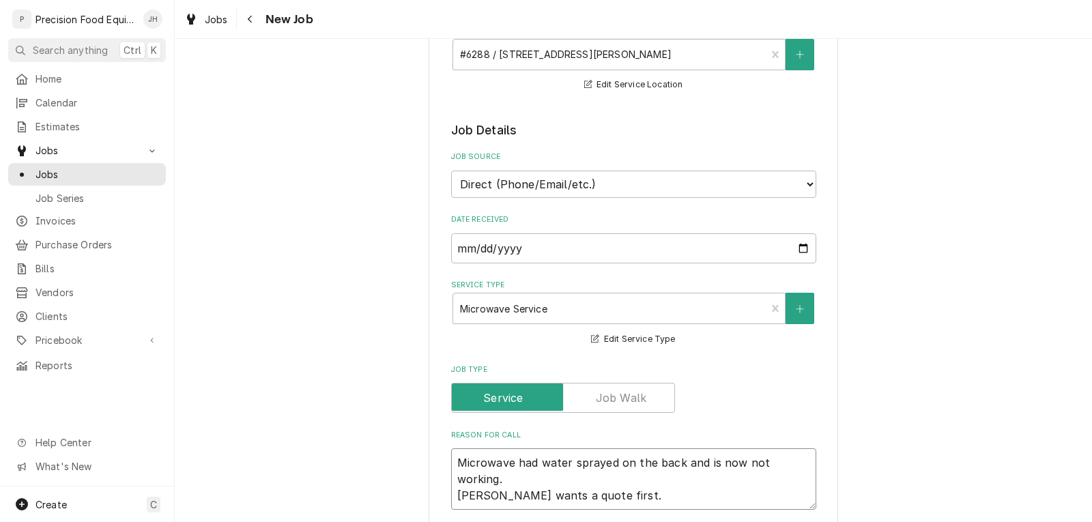
type textarea "Microwave had water sprayed on the back and is now not working. Kathy wants a q…"
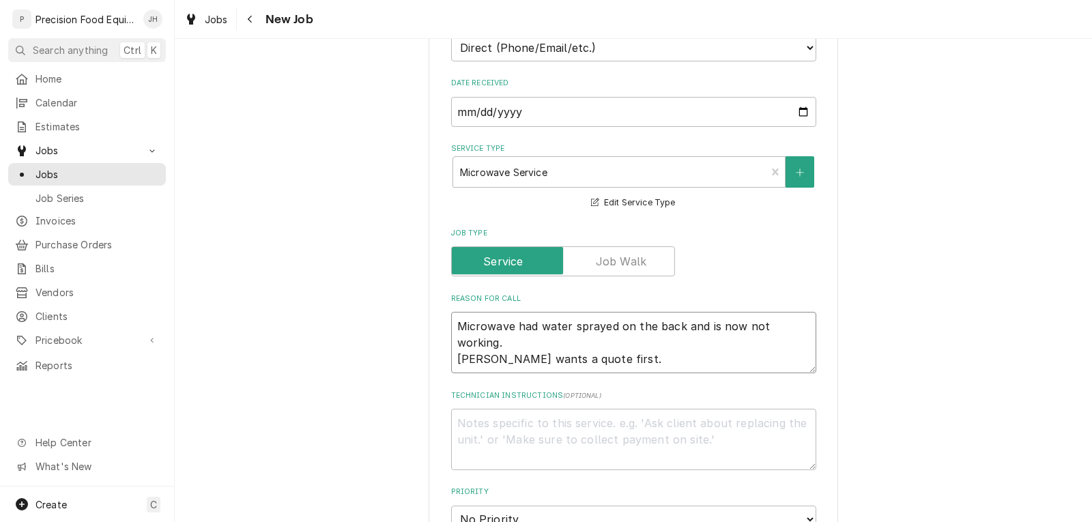
click at [583, 343] on textarea "Microwave had water sprayed on the back and is now not working. Kathy wants a q…" at bounding box center [633, 342] width 365 height 61
type textarea "x"
type textarea "Microwave had water sprayed on the back and is now not working. Kathy wants a q…"
type textarea "x"
type textarea "Microwave had water sprayed on the back and is now not working. Kathy wants a q…"
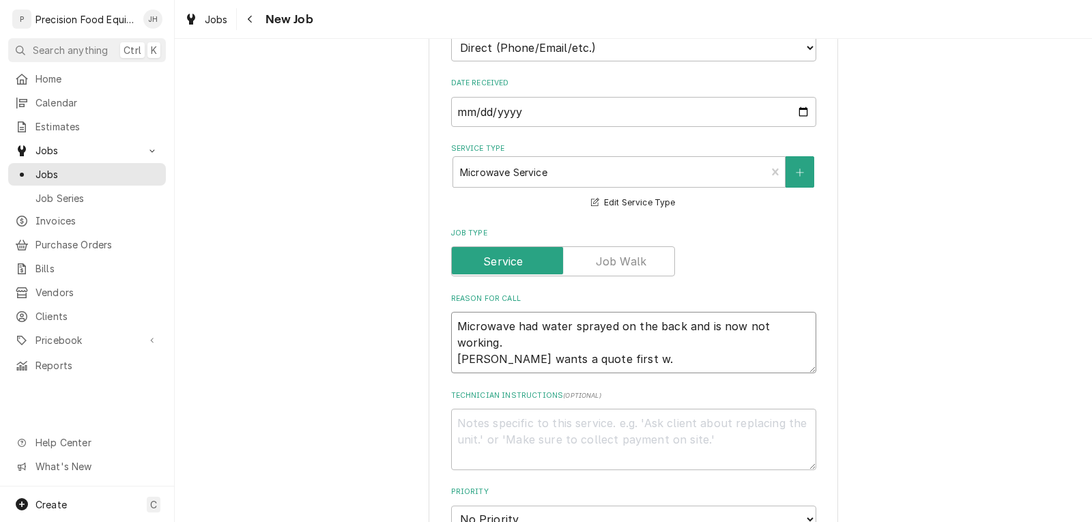
type textarea "x"
type textarea "Microwave had water sprayed on the back and is now not working. Kathy wants a q…"
type textarea "x"
type textarea "Microwave had water sprayed on the back and is now not working. Kathy wants a q…"
type textarea "x"
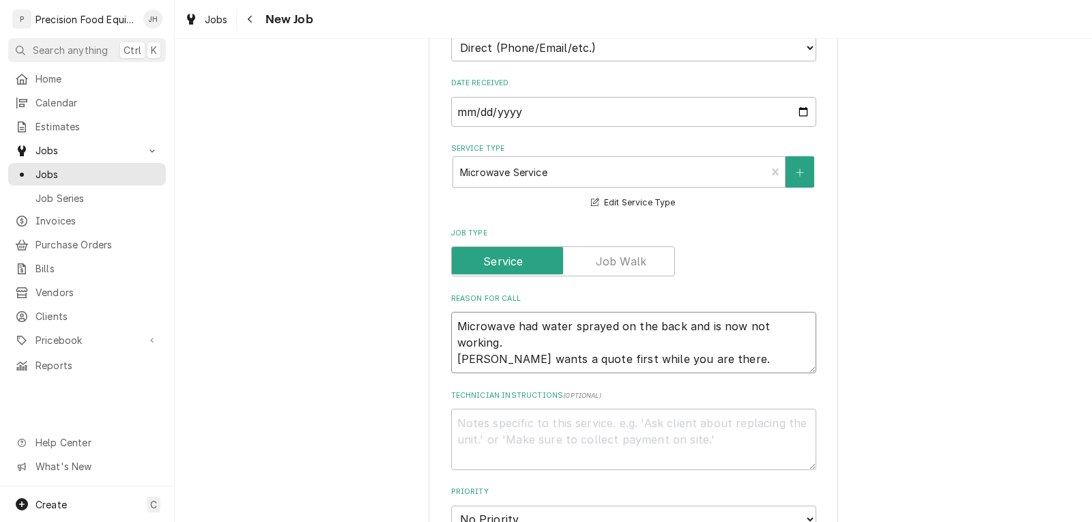
click at [531, 347] on textarea "Microwave had water sprayed on the back and is now not working. Kathy wants a q…" at bounding box center [633, 342] width 365 height 61
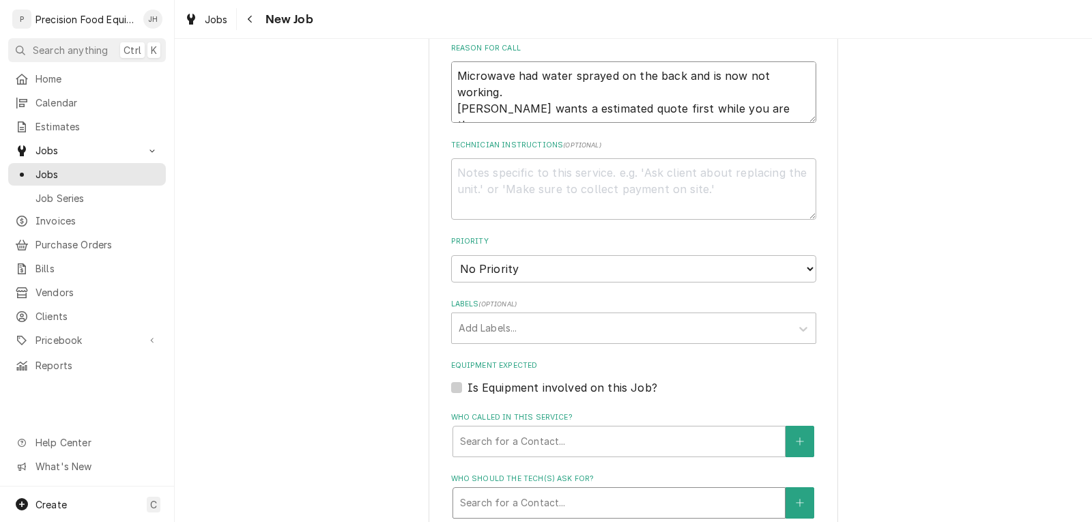
scroll to position [682, 0]
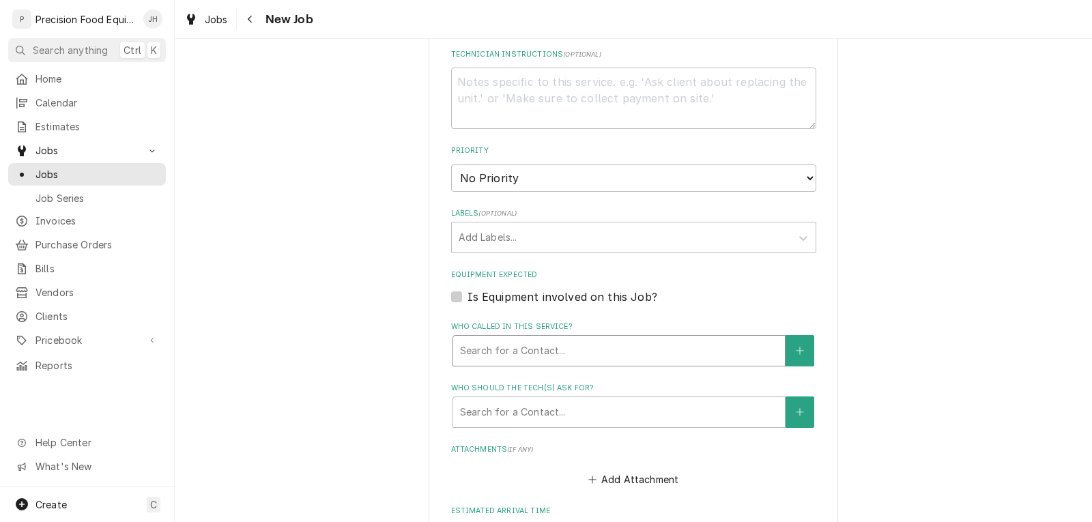
click at [523, 355] on div "Who called in this service?" at bounding box center [619, 350] width 318 height 25
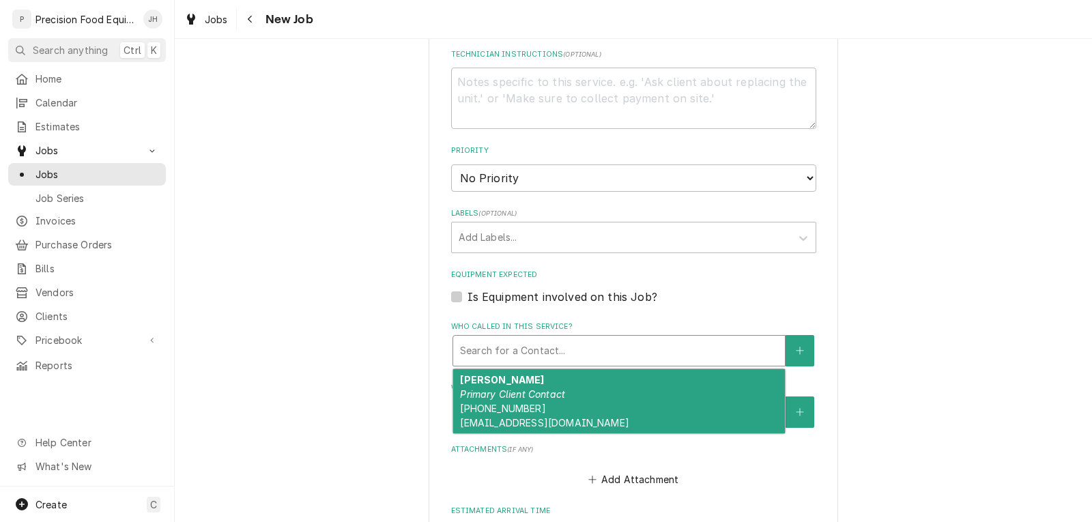
click at [515, 390] on em "Primary Client Contact" at bounding box center [512, 394] width 105 height 12
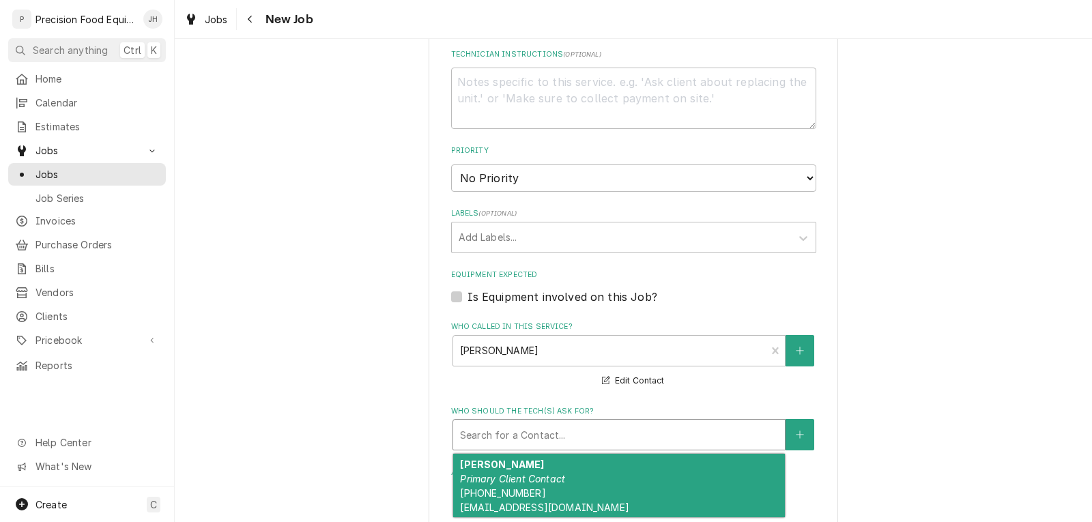
click at [515, 424] on div "Who should the tech(s) ask for?" at bounding box center [619, 434] width 318 height 25
click at [515, 473] on em "Primary Client Contact" at bounding box center [512, 479] width 105 height 12
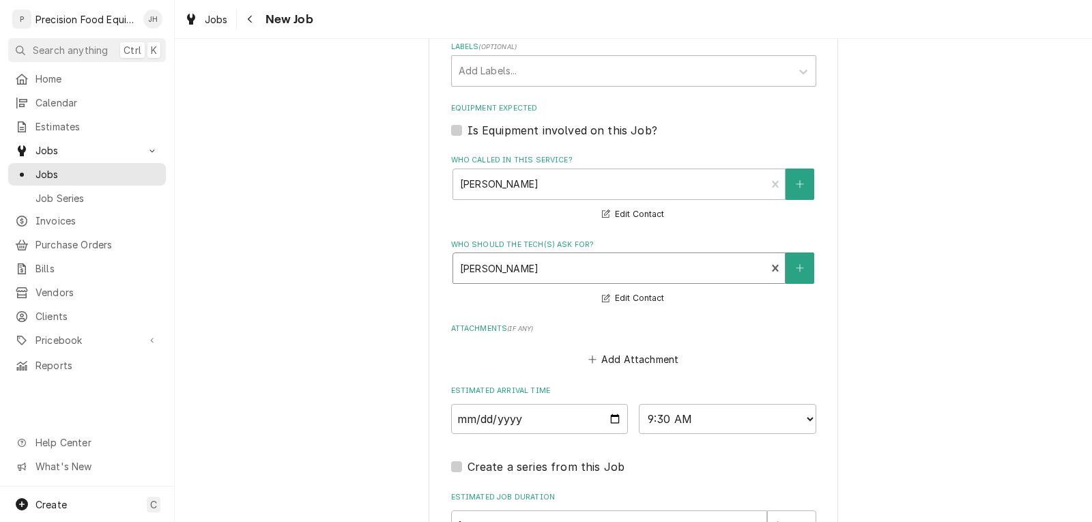
scroll to position [955, 0]
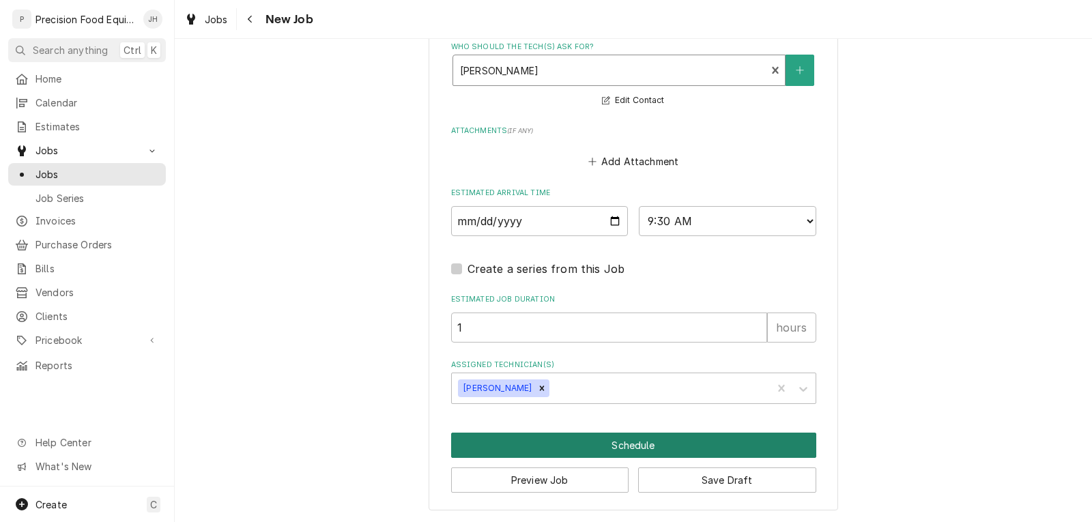
click at [654, 447] on button "Schedule" at bounding box center [633, 445] width 365 height 25
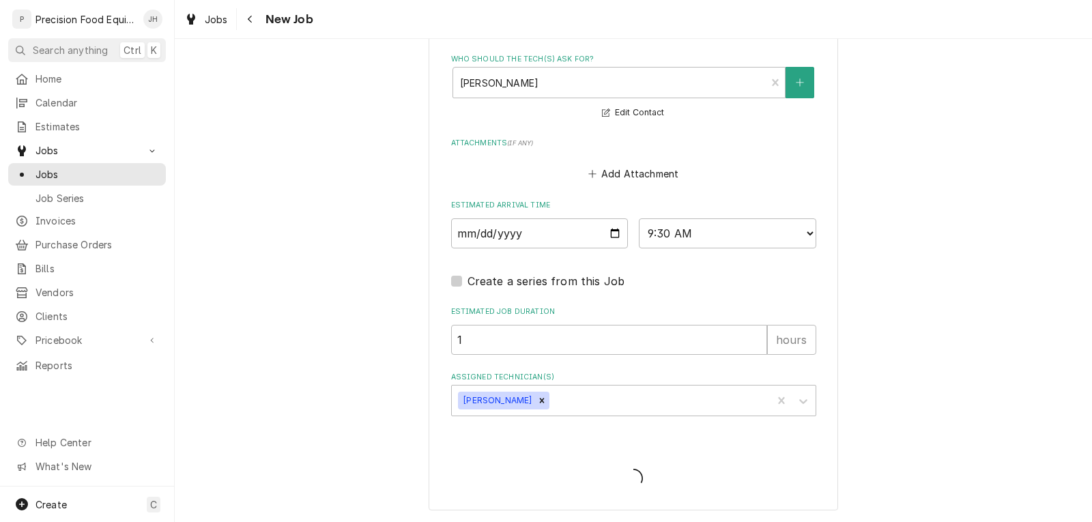
scroll to position [1035, 0]
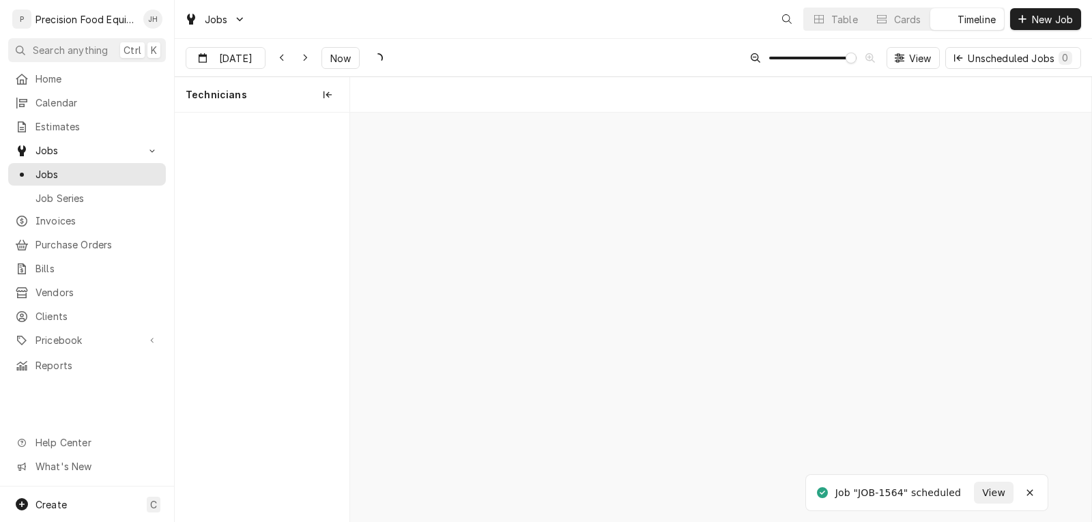
scroll to position [0, 14690]
